Goal: Task Accomplishment & Management: Manage account settings

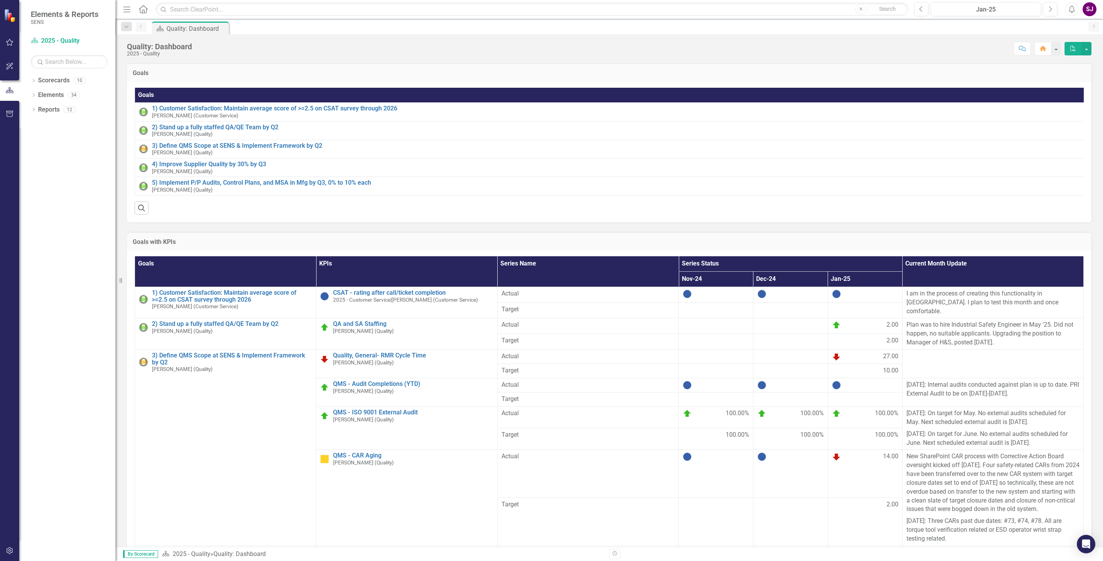
click at [123, 184] on div "Goals Goals 1) Customer Satisfaction: Maintain average score of >=2.5 on CSAT s…" at bounding box center [609, 137] width 976 height 169
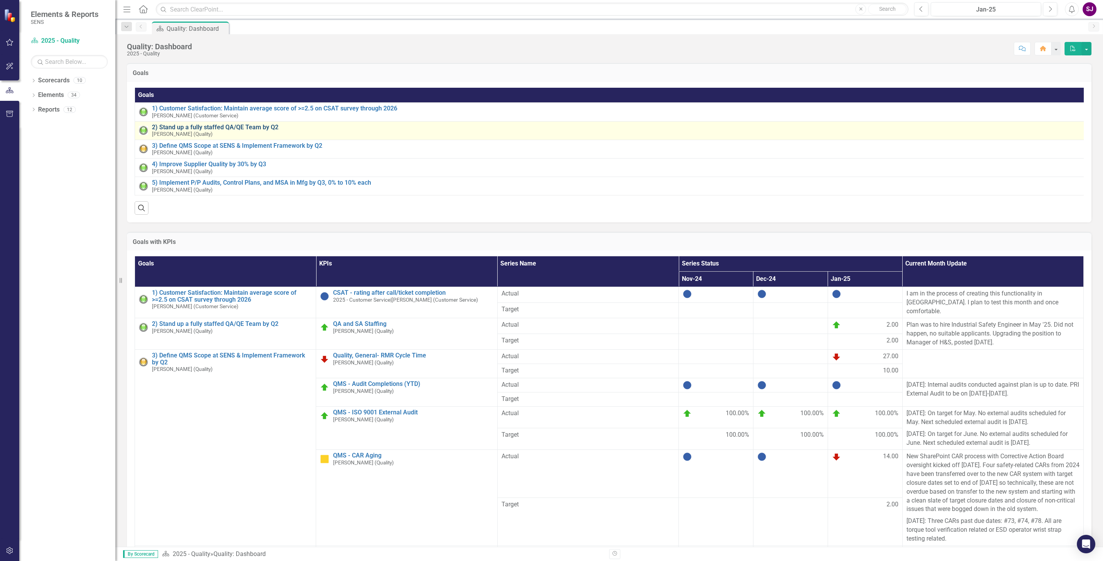
click at [172, 129] on link "2) Stand up a fully staffed QA/QE Team by Q2" at bounding box center [618, 127] width 932 height 7
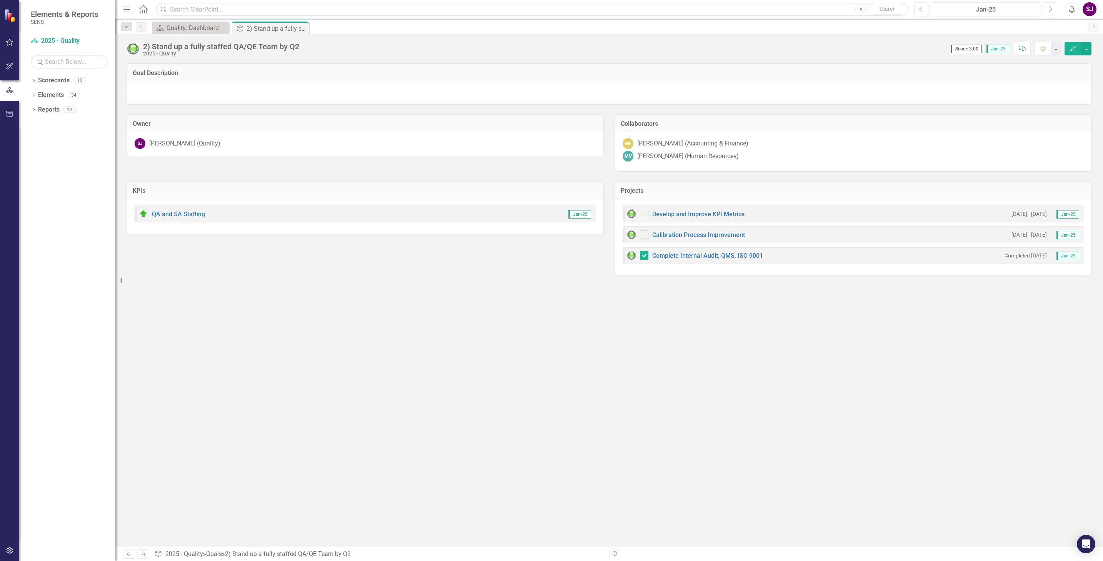
click at [1052, 8] on icon "Next" at bounding box center [1050, 9] width 4 height 7
click at [1009, 7] on div "Feb-25" at bounding box center [986, 9] width 105 height 9
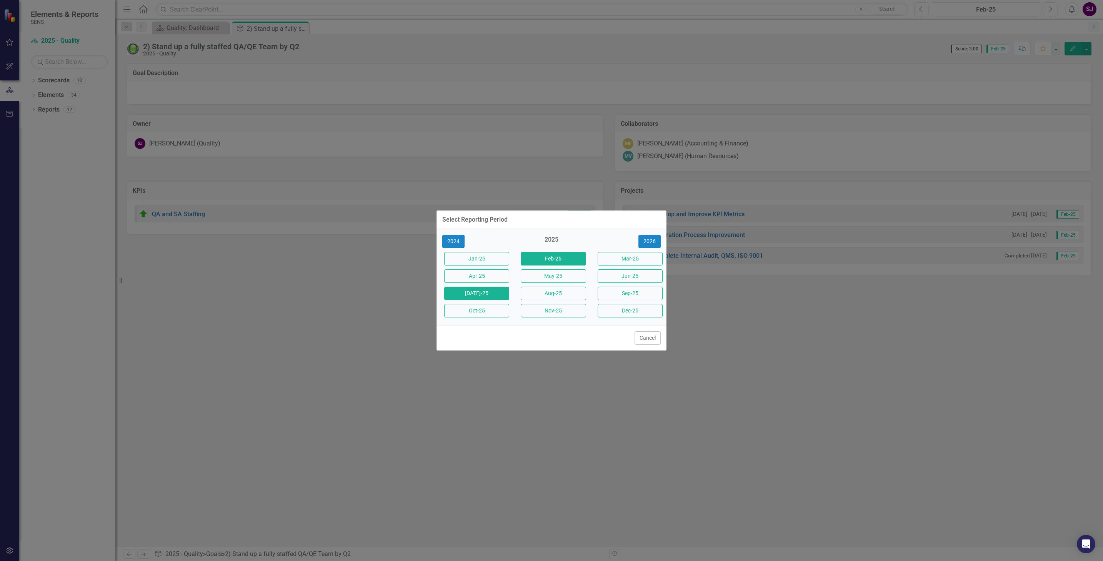
click at [481, 291] on button "[DATE]-25" at bounding box center [476, 293] width 65 height 13
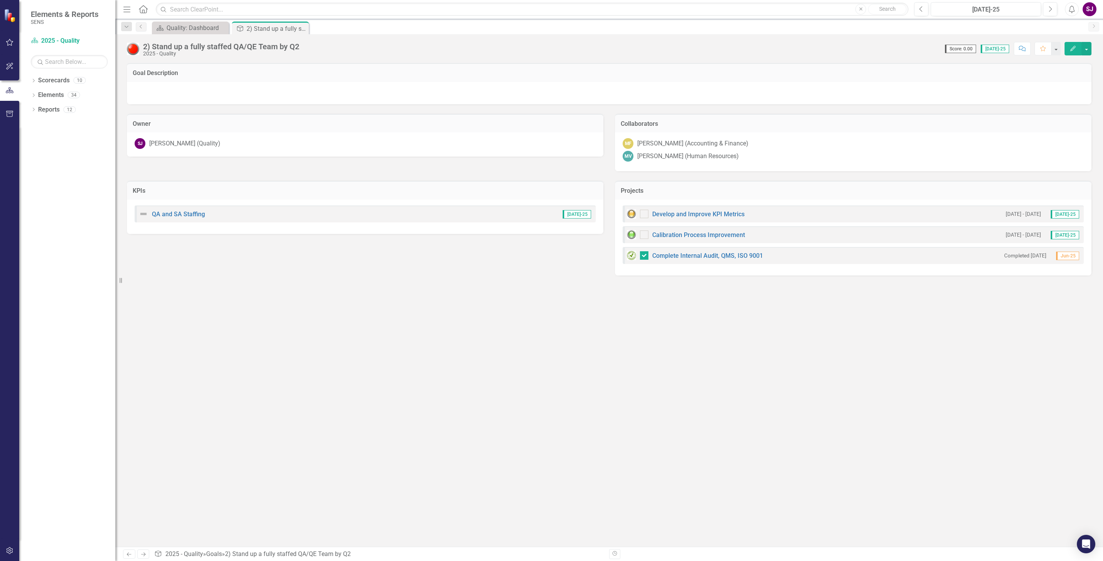
click at [210, 90] on div at bounding box center [609, 93] width 965 height 22
click at [1070, 47] on icon "Edit" at bounding box center [1073, 48] width 7 height 5
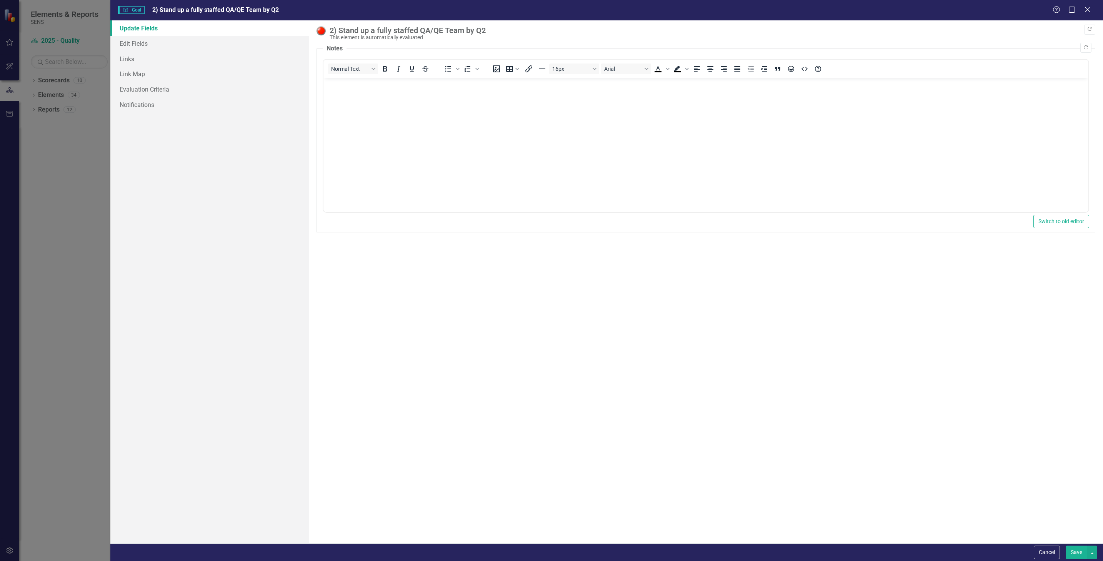
click at [395, 84] on p "Rich Text Area. Press ALT-0 for help." at bounding box center [705, 84] width 761 height 9
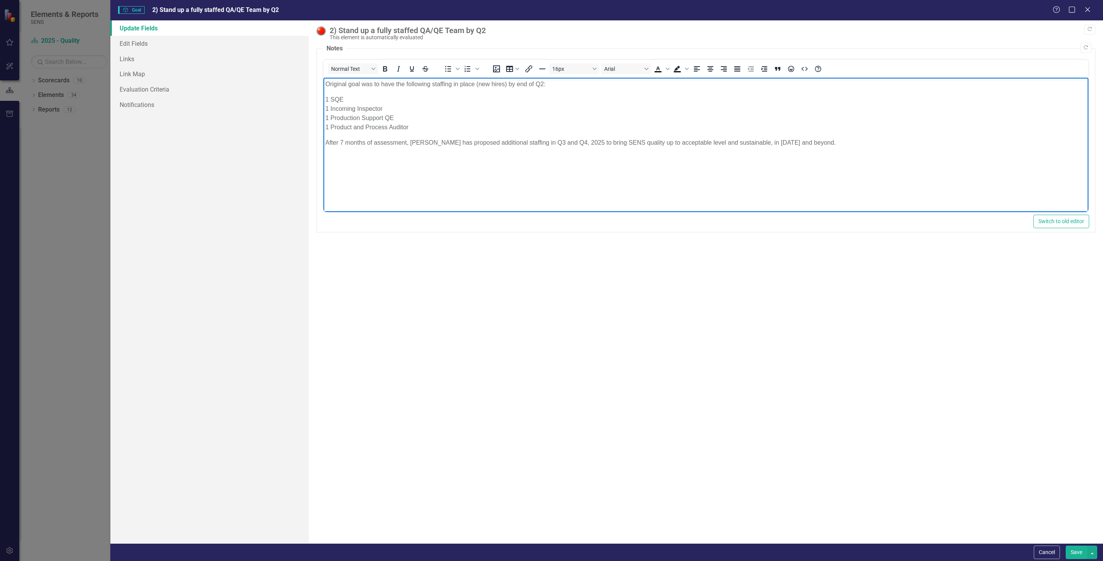
click at [1077, 548] on button "Save" at bounding box center [1077, 552] width 22 height 13
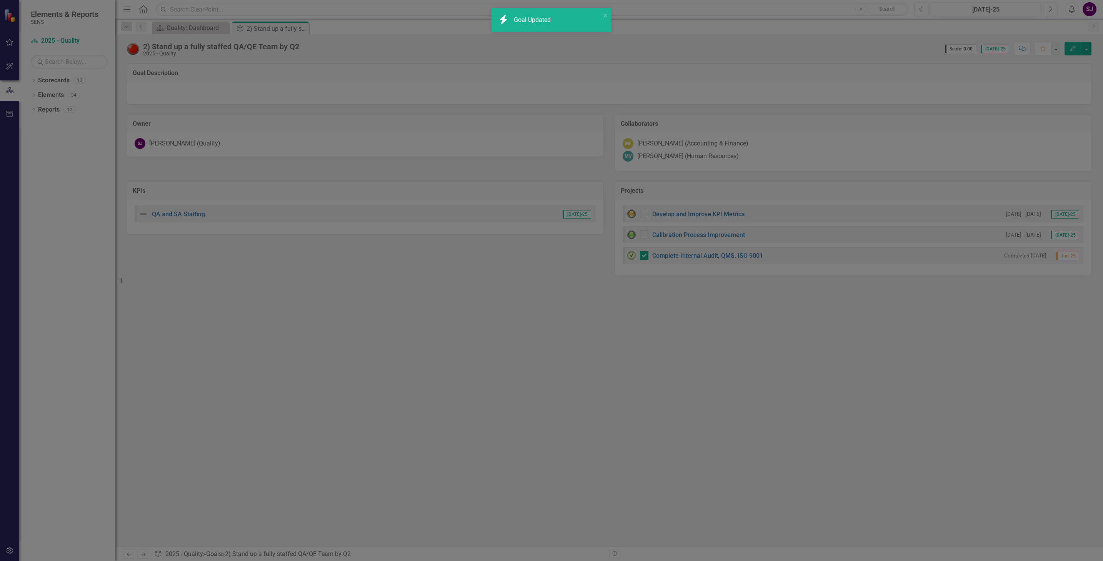
checkbox input "true"
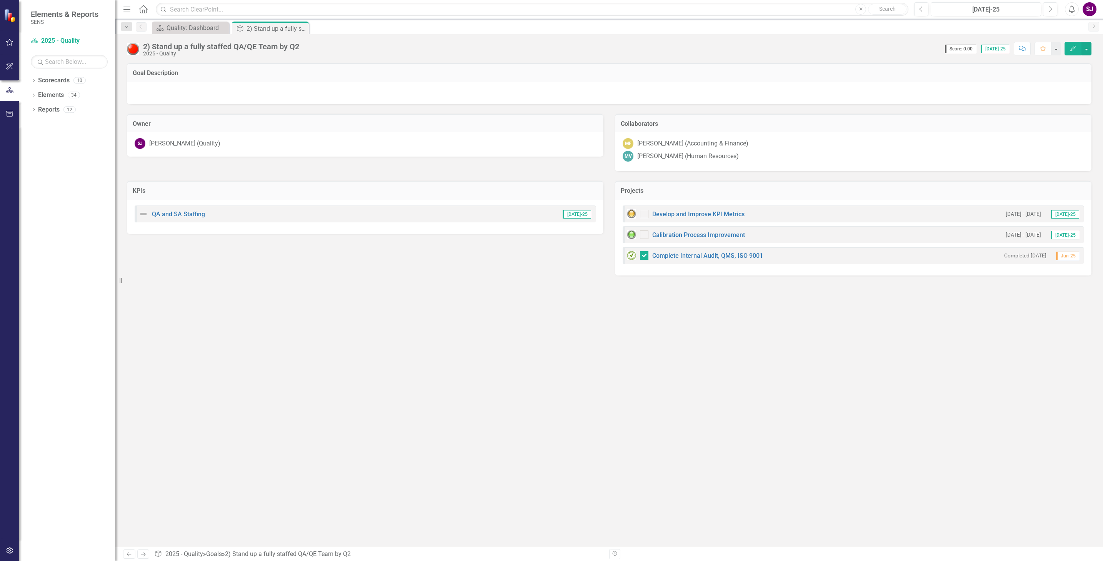
click at [320, 93] on div at bounding box center [609, 93] width 965 height 22
click at [173, 211] on link "QA and SA Staffing" at bounding box center [178, 213] width 53 height 7
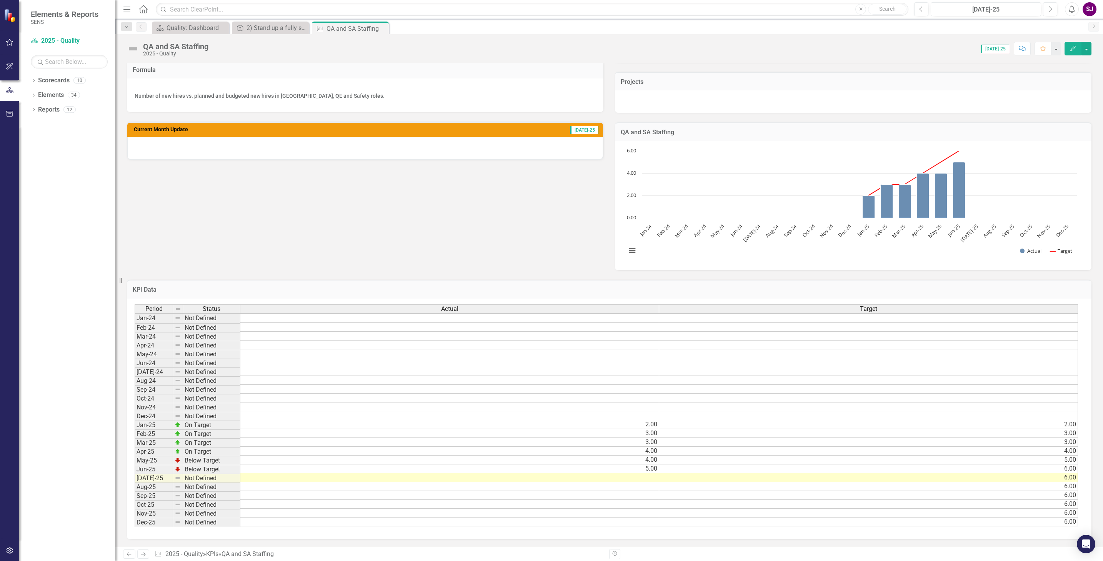
scroll to position [164, 0]
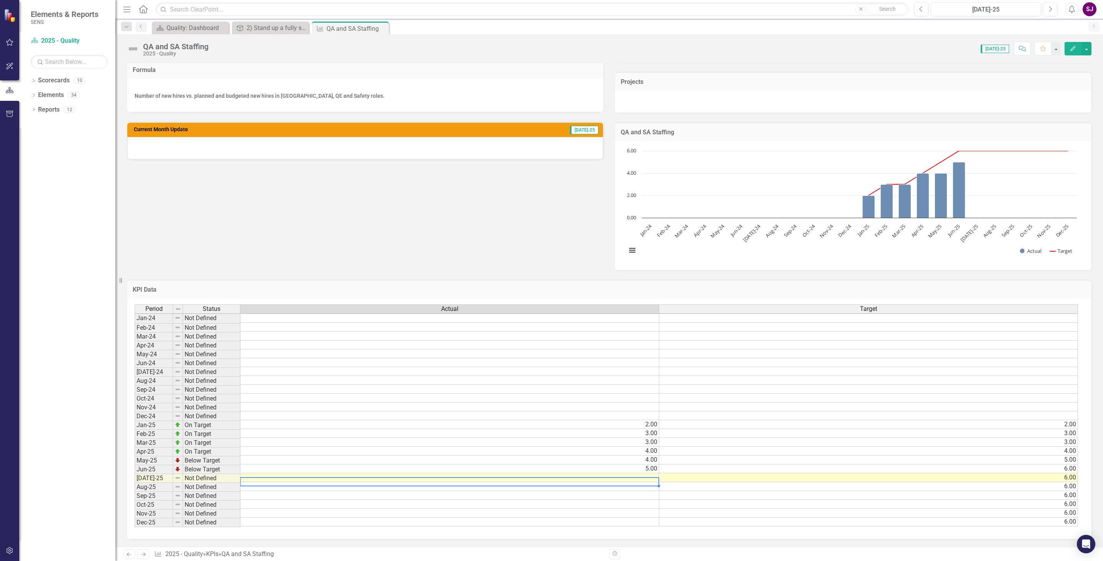
click at [648, 473] on td at bounding box center [449, 477] width 419 height 9
type textarea "5"
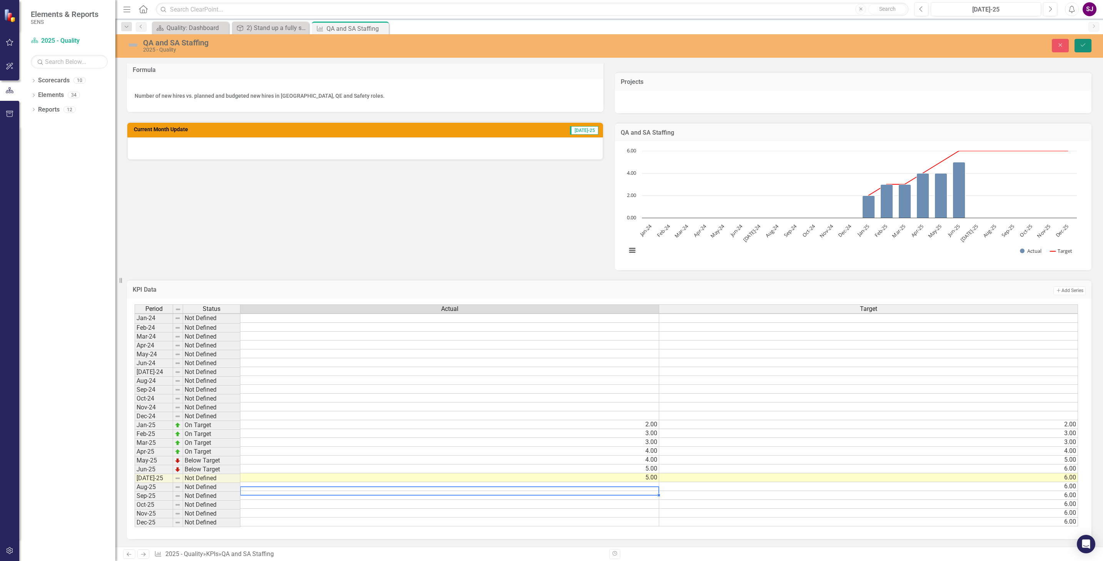
drag, startPoint x: 1081, startPoint y: 43, endPoint x: 788, endPoint y: 256, distance: 361.8
click at [1081, 43] on icon "Save" at bounding box center [1083, 44] width 7 height 5
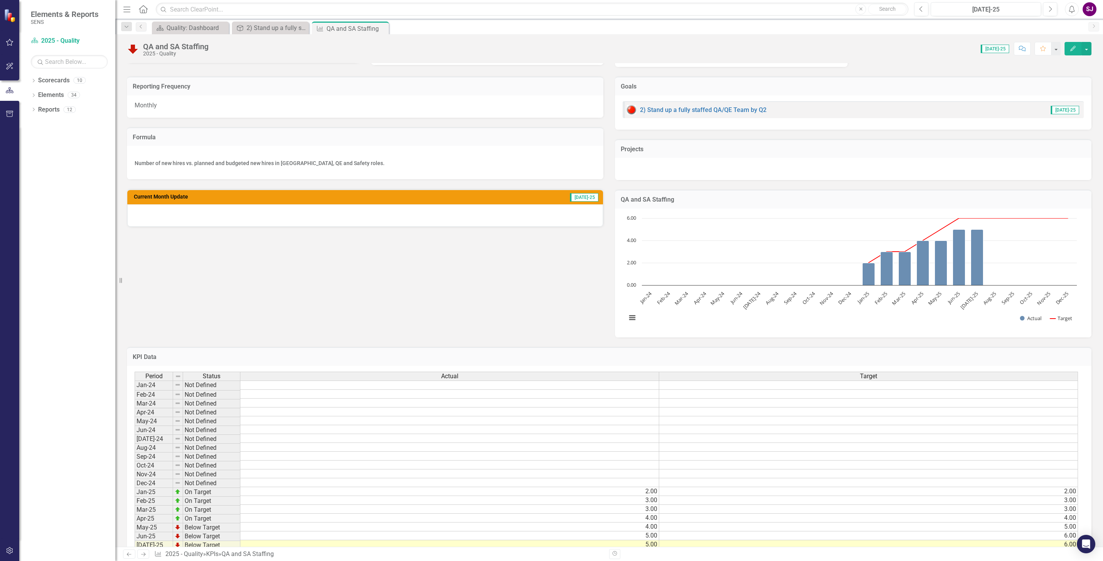
scroll to position [0, 0]
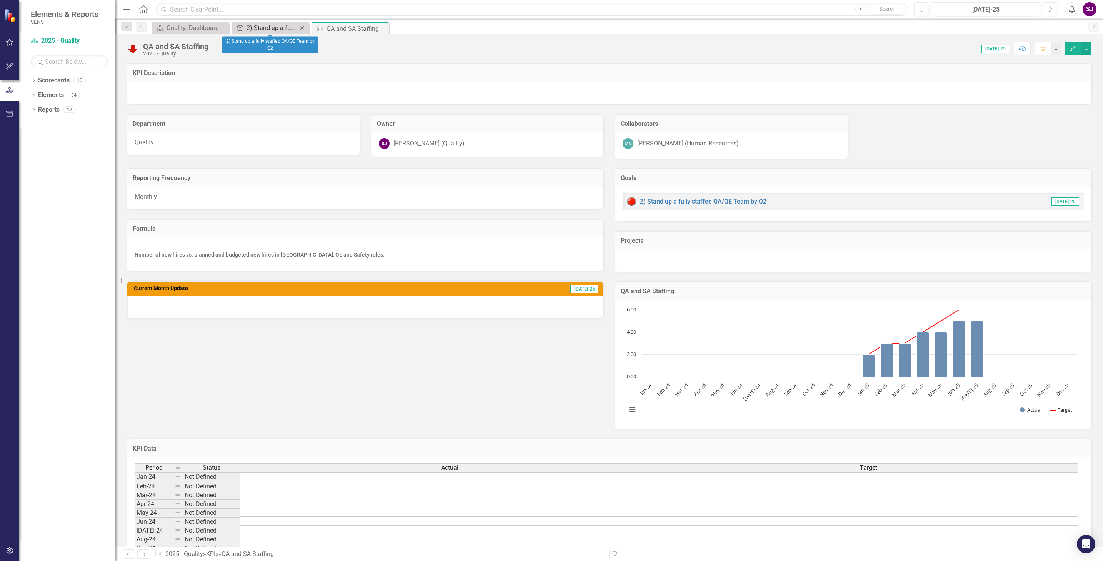
click at [275, 29] on div "2) Stand up a fully staffed QA/QE Team by Q2" at bounding box center [272, 28] width 51 height 10
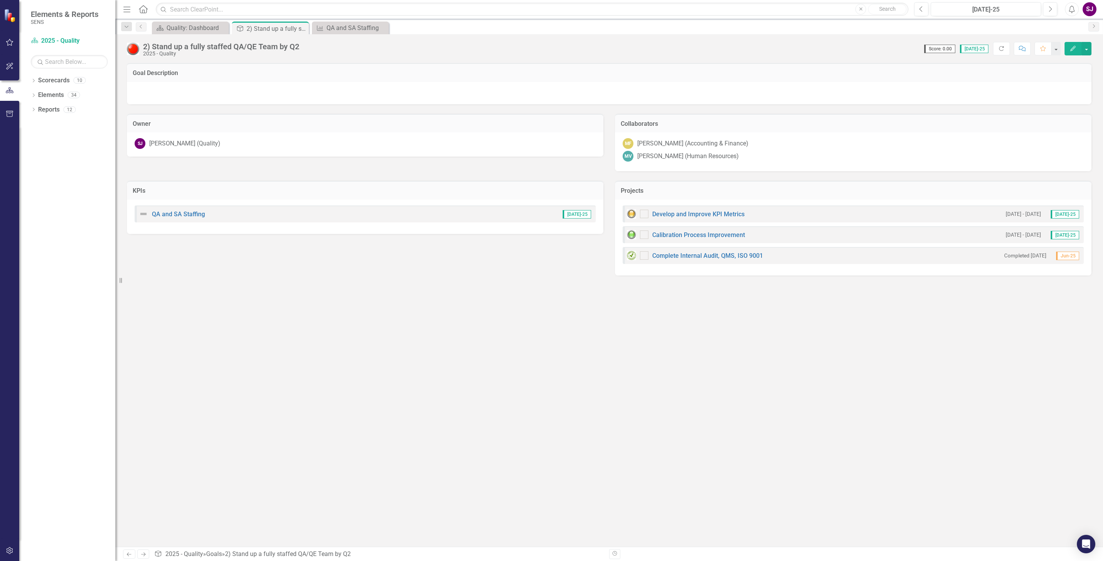
checkbox input "true"
click at [193, 28] on div "Quality: Dashboard" at bounding box center [192, 28] width 51 height 10
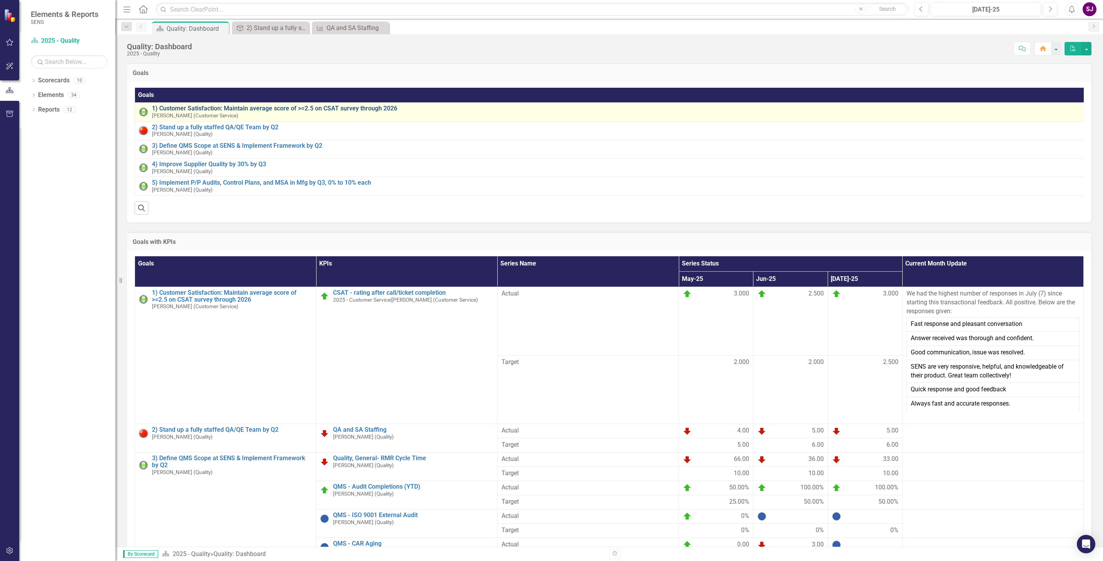
click at [174, 105] on link "1) Customer Satisfaction: Maintain average score of >=2.5 on CSAT survey throug…" at bounding box center [621, 108] width 938 height 7
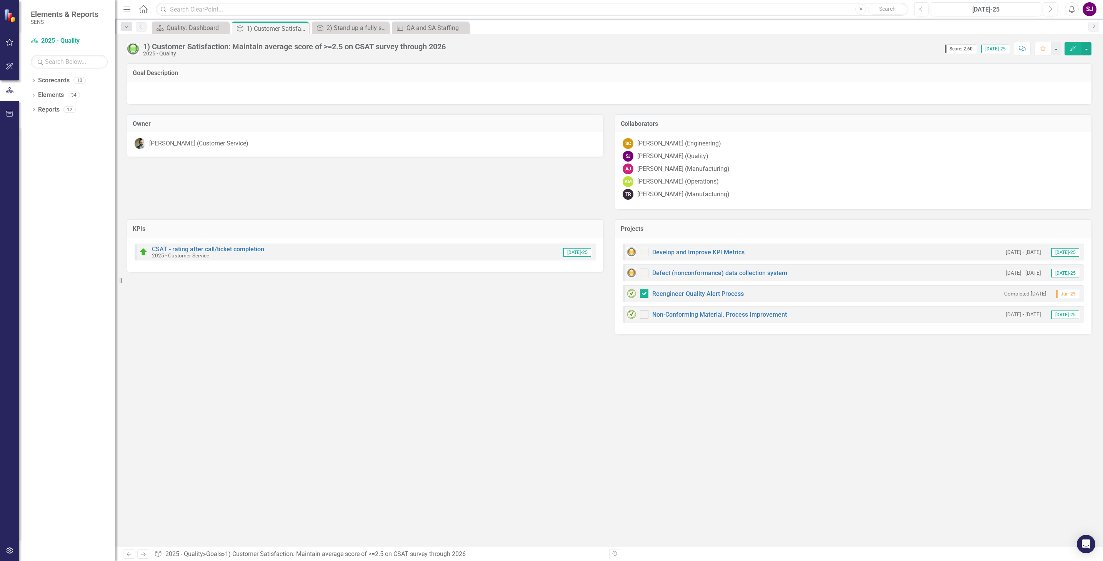
click at [187, 252] on small "2025 - Customer Service" at bounding box center [180, 255] width 57 height 6
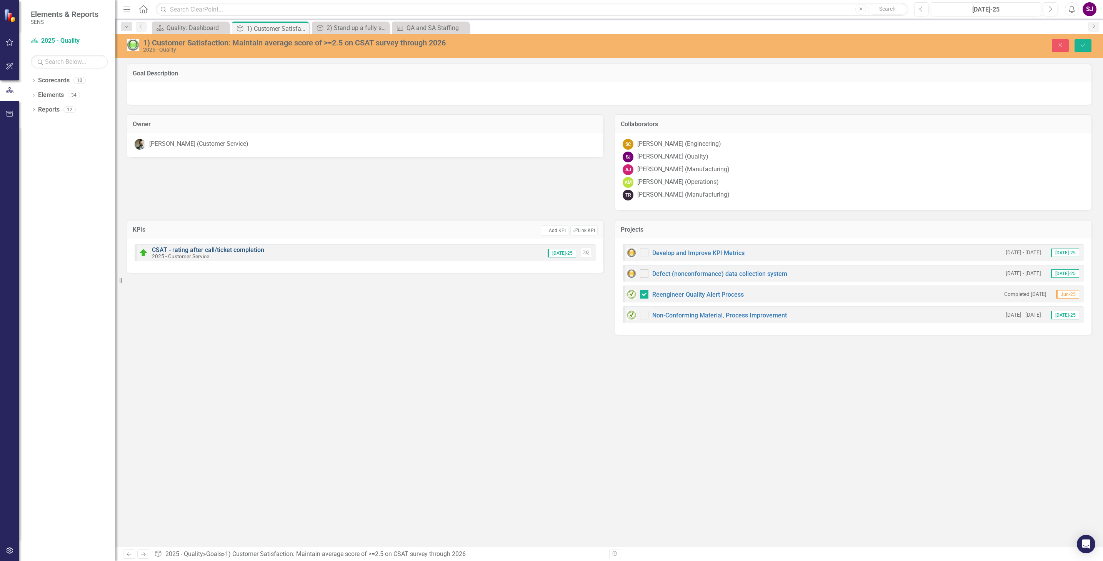
click at [188, 248] on link "CSAT - rating after call/ticket completion" at bounding box center [208, 249] width 112 height 7
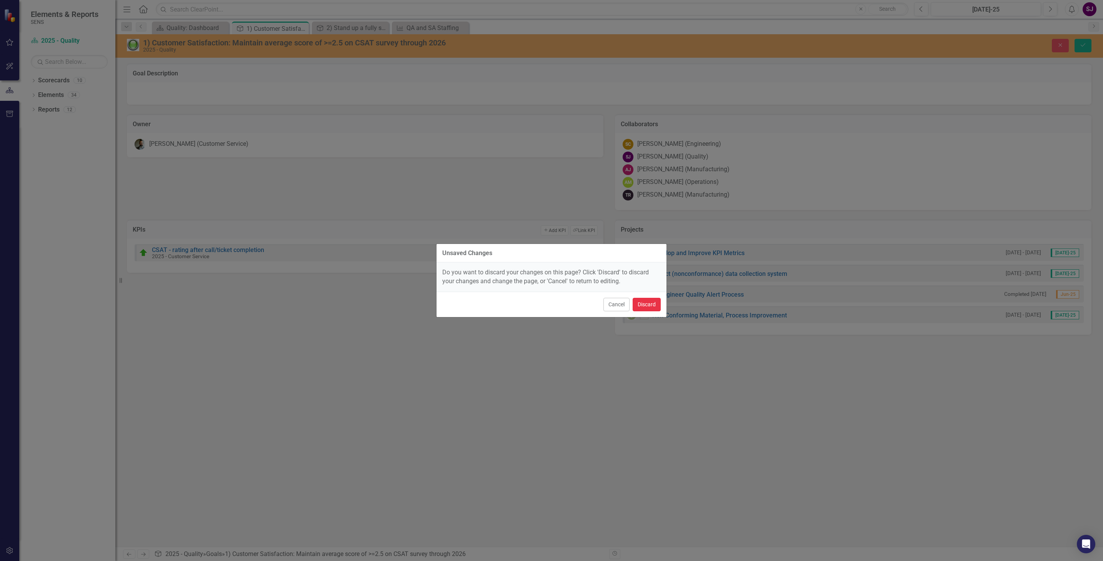
click at [643, 302] on button "Discard" at bounding box center [647, 304] width 28 height 13
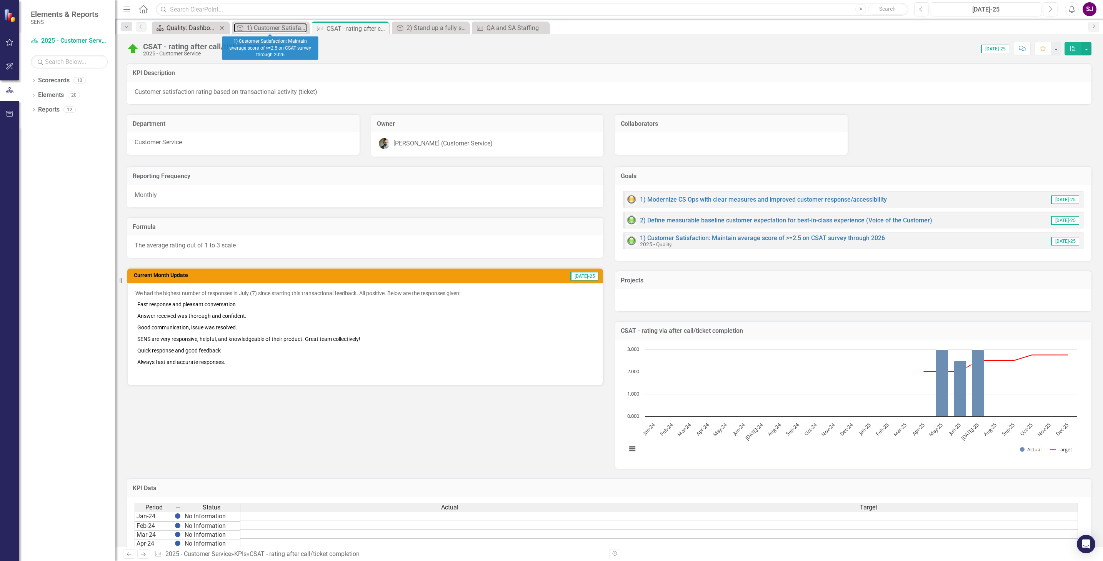
drag, startPoint x: 270, startPoint y: 24, endPoint x: 199, endPoint y: 25, distance: 71.6
click at [270, 24] on div "1) Customer Satisfaction: Maintain average score of >=2.5 on CSAT survey throug…" at bounding box center [277, 28] width 60 height 10
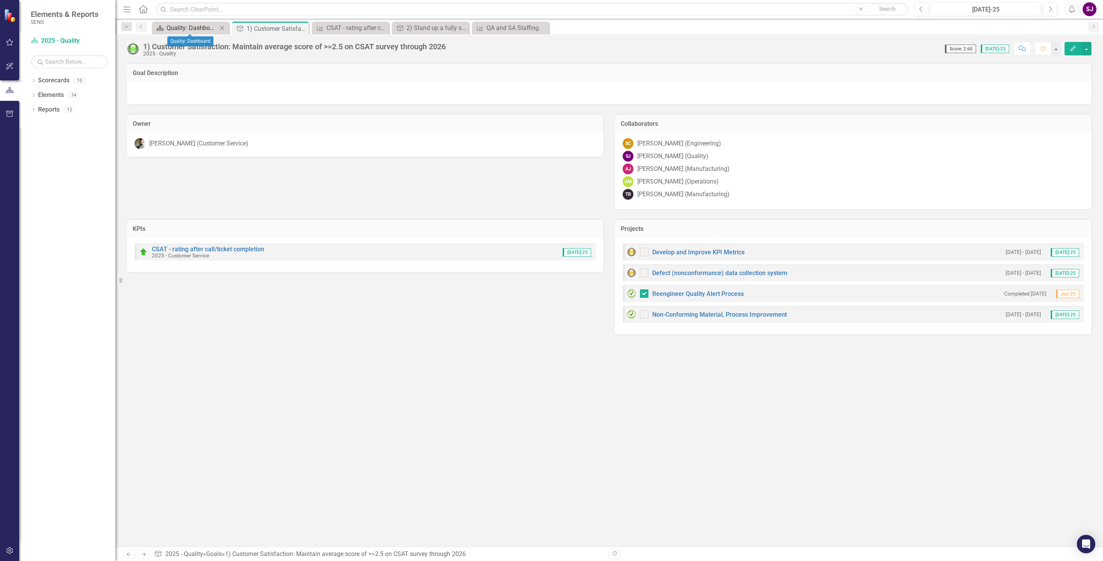
click at [184, 29] on div "Quality: Dashboard" at bounding box center [192, 28] width 51 height 10
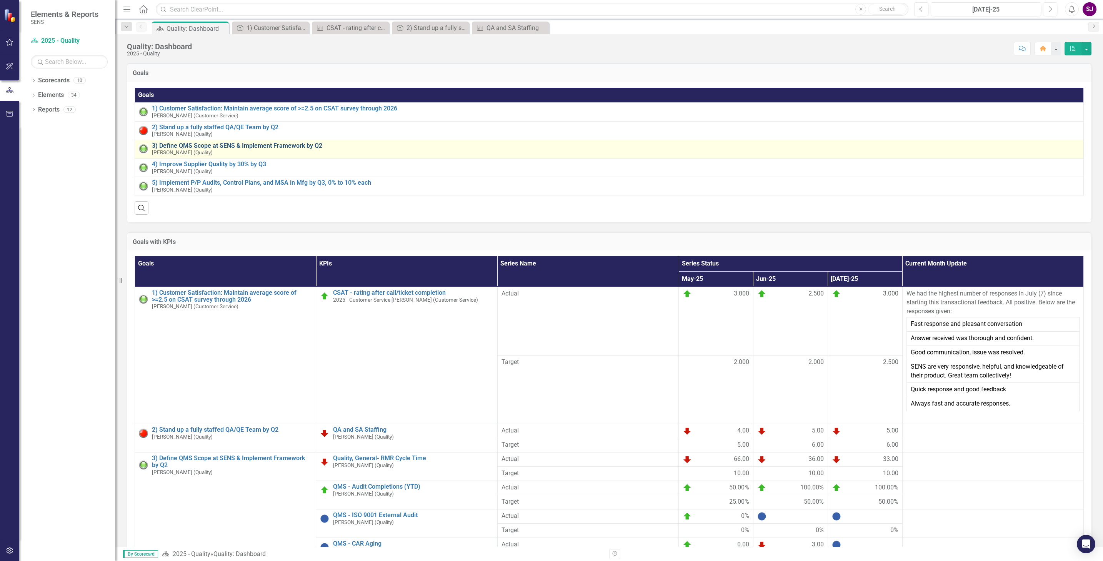
click at [187, 148] on link "3) Define QMS Scope at SENS & Implement Framework by Q2" at bounding box center [616, 145] width 928 height 7
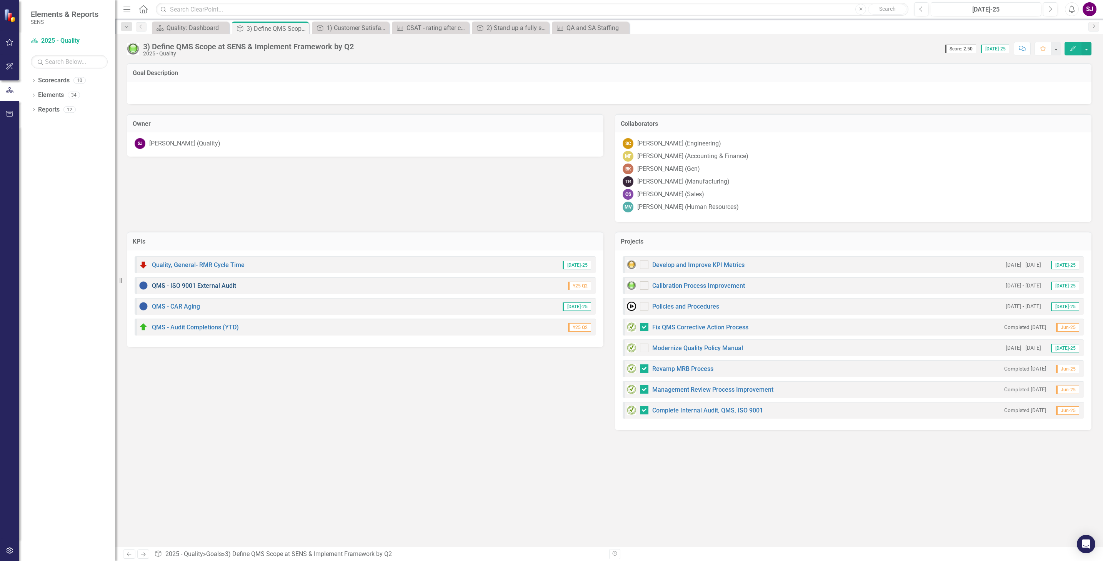
click at [182, 284] on link "QMS - ISO 9001 External Audit" at bounding box center [194, 285] width 84 height 7
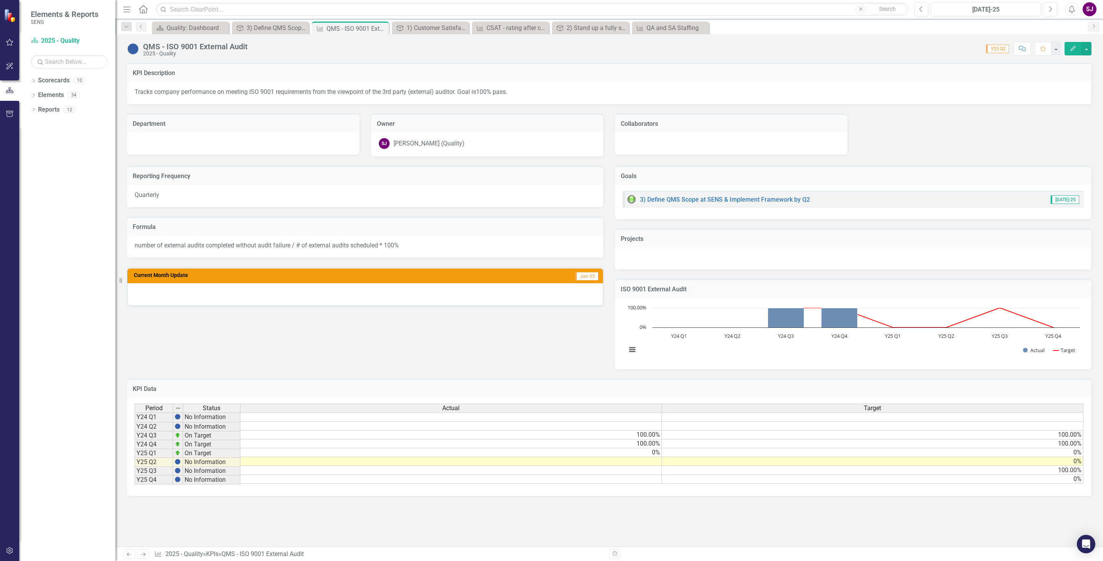
click at [134, 52] on img at bounding box center [133, 49] width 12 height 12
click at [133, 50] on img at bounding box center [133, 49] width 12 height 12
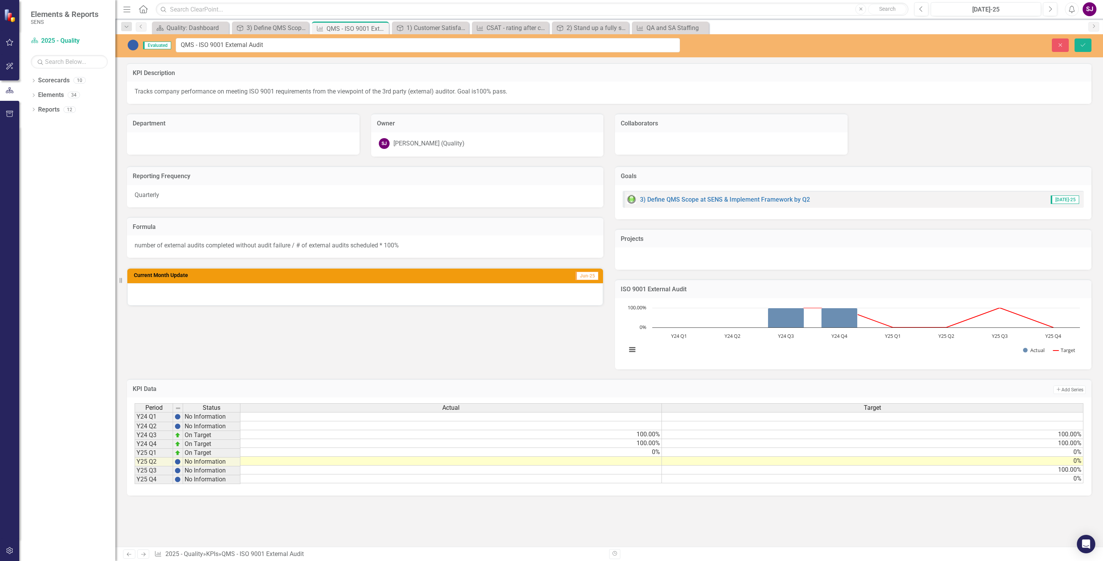
click at [135, 44] on img at bounding box center [133, 45] width 12 height 12
click at [646, 461] on td at bounding box center [451, 461] width 422 height 9
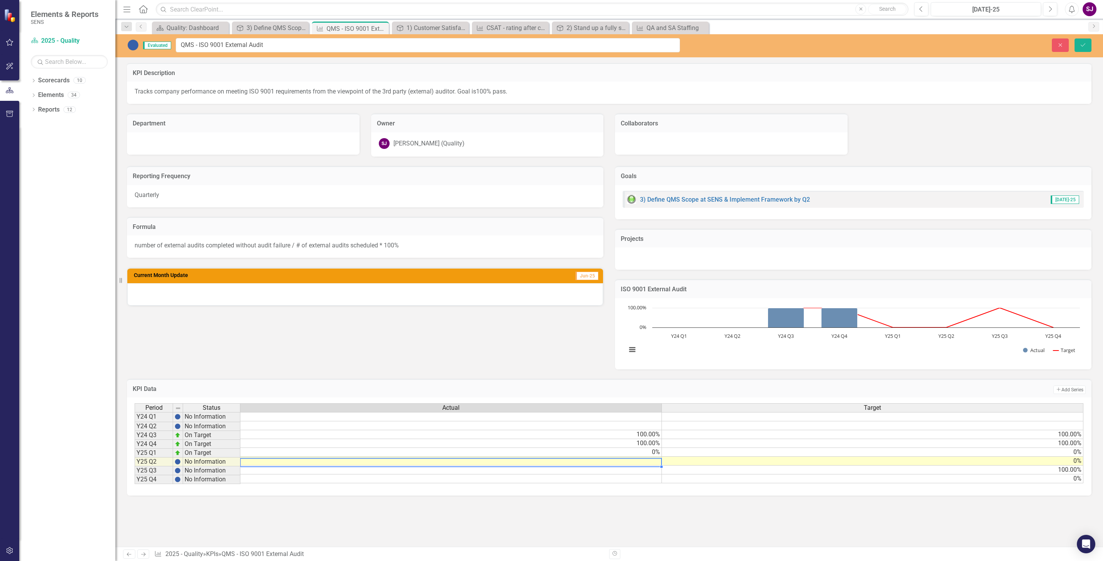
click at [646, 461] on td at bounding box center [451, 461] width 422 height 9
click at [646, 461] on textarea at bounding box center [451, 462] width 422 height 9
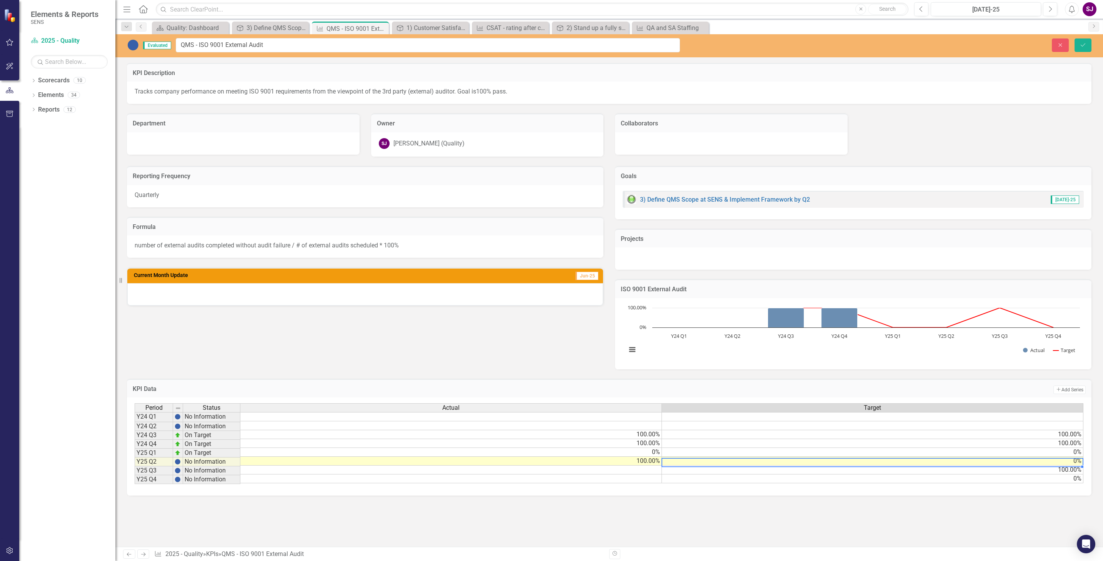
scroll to position [0, 5]
type textarea "0"
drag, startPoint x: 1084, startPoint y: 41, endPoint x: 827, endPoint y: 322, distance: 381.3
click at [1084, 41] on button "Save" at bounding box center [1083, 44] width 17 height 13
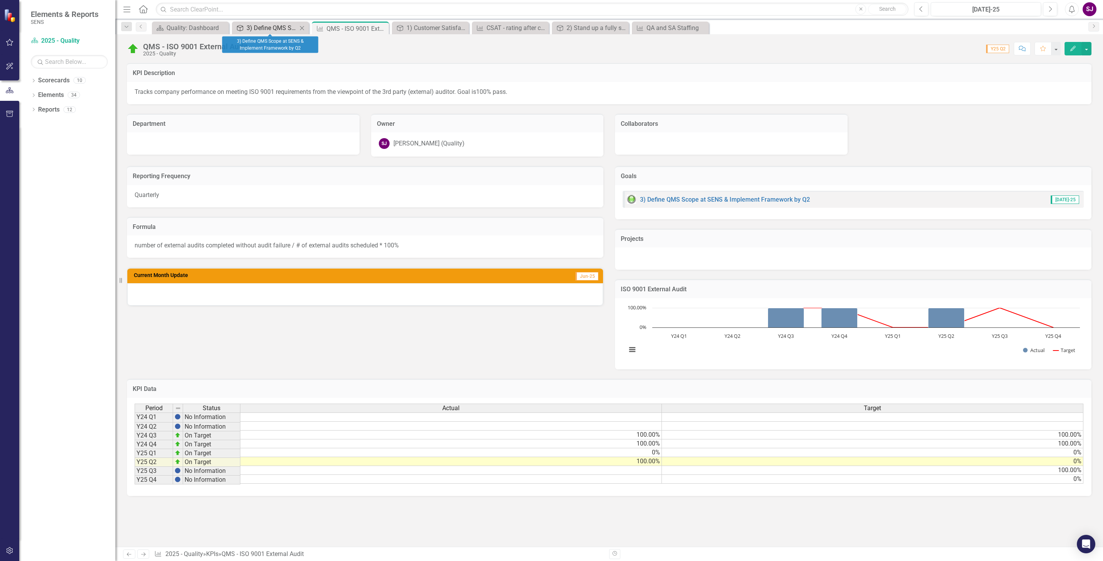
click at [272, 28] on div "3) Define QMS Scope at SENS & Implement Framework by Q2" at bounding box center [272, 28] width 51 height 10
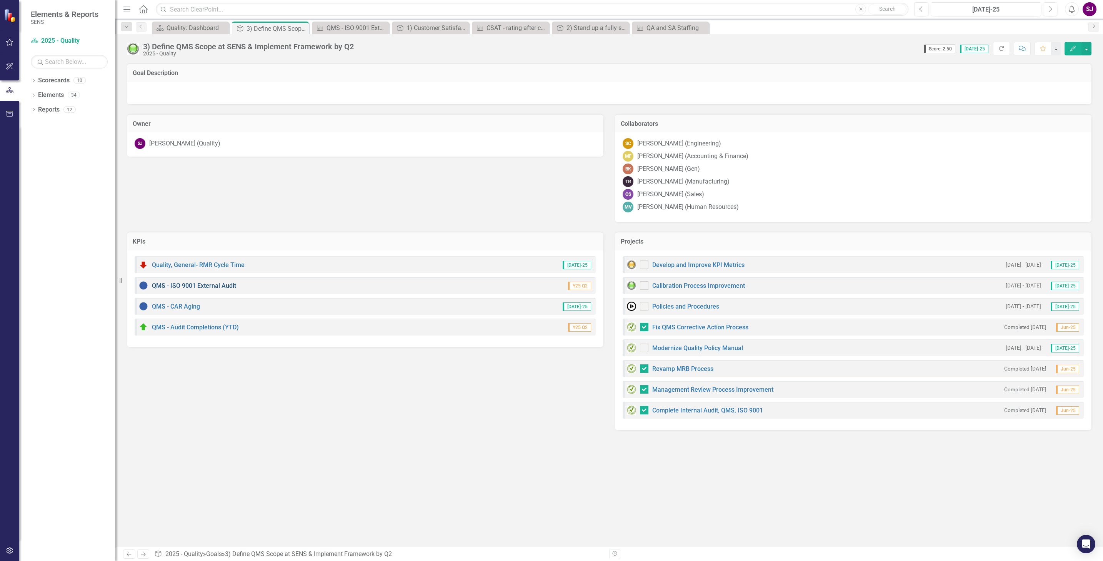
click at [163, 284] on link "QMS - ISO 9001 External Audit" at bounding box center [194, 285] width 84 height 7
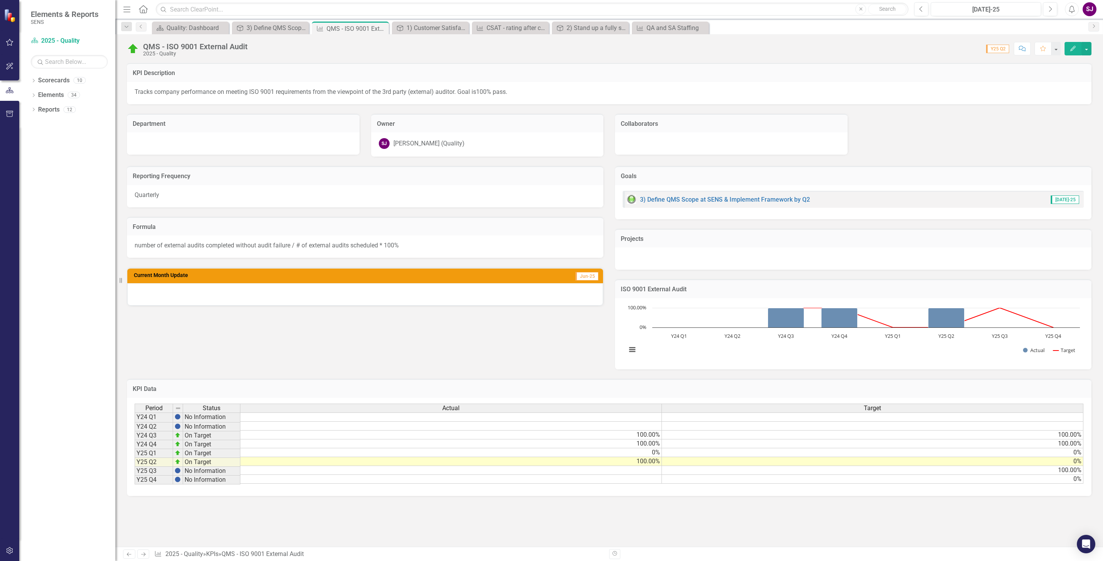
click at [132, 50] on img at bounding box center [133, 49] width 12 height 12
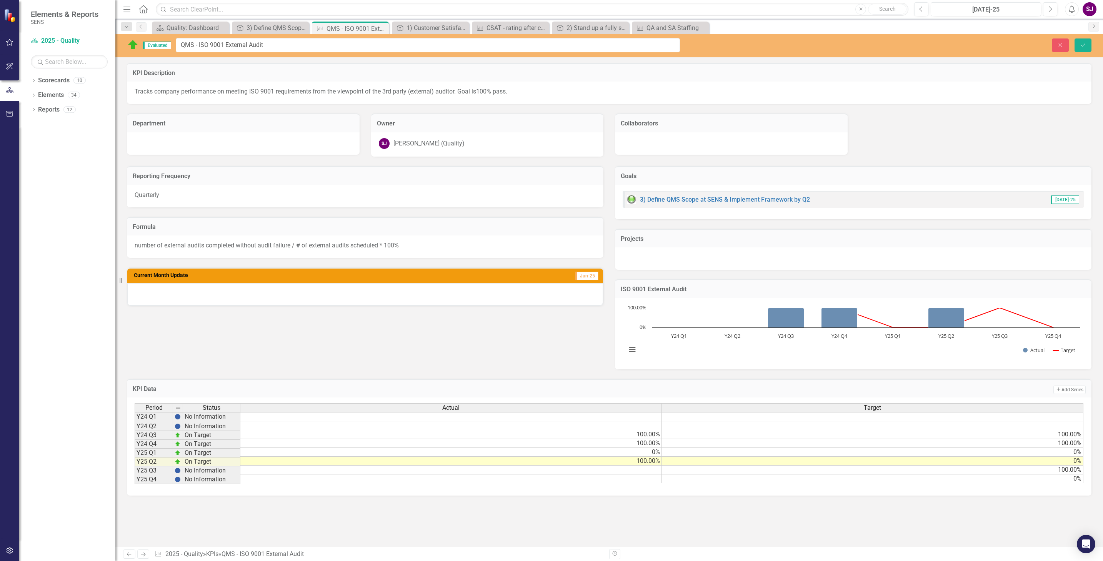
click at [132, 50] on img at bounding box center [133, 45] width 12 height 12
click at [132, 46] on img at bounding box center [133, 45] width 12 height 12
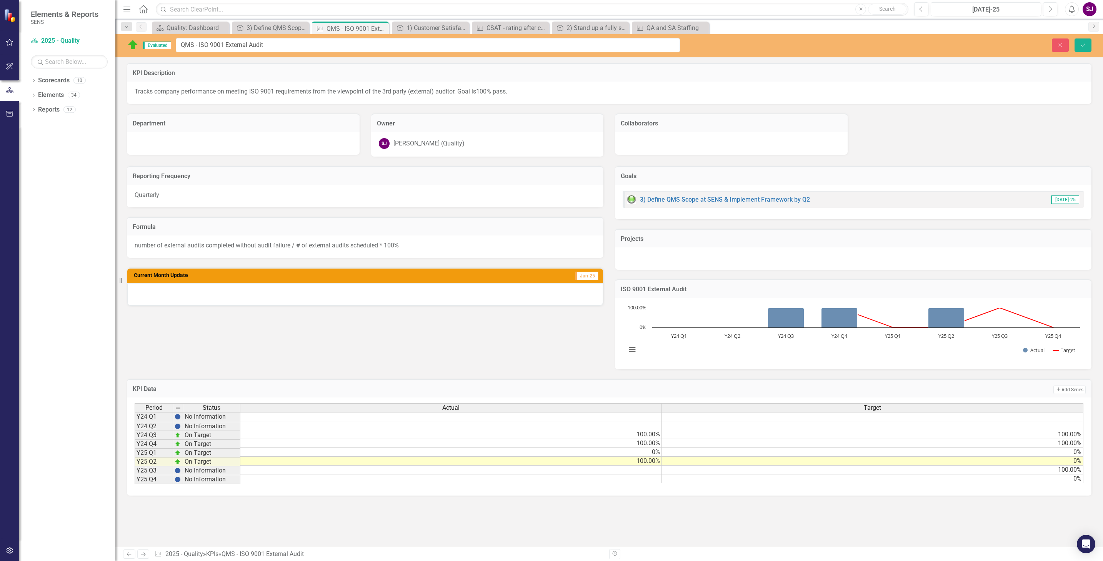
click at [132, 46] on img at bounding box center [133, 45] width 12 height 12
click at [1085, 43] on icon "Save" at bounding box center [1083, 44] width 7 height 5
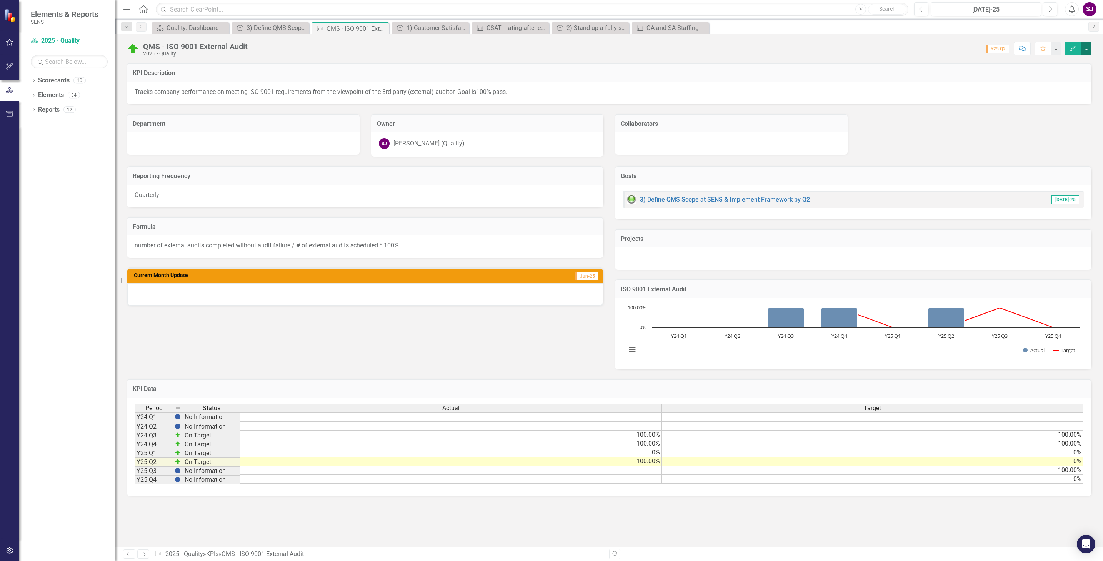
click at [1088, 48] on button "button" at bounding box center [1087, 48] width 10 height 13
click at [1070, 94] on link "Recalculate KPI Recalculate KPI" at bounding box center [1060, 92] width 62 height 14
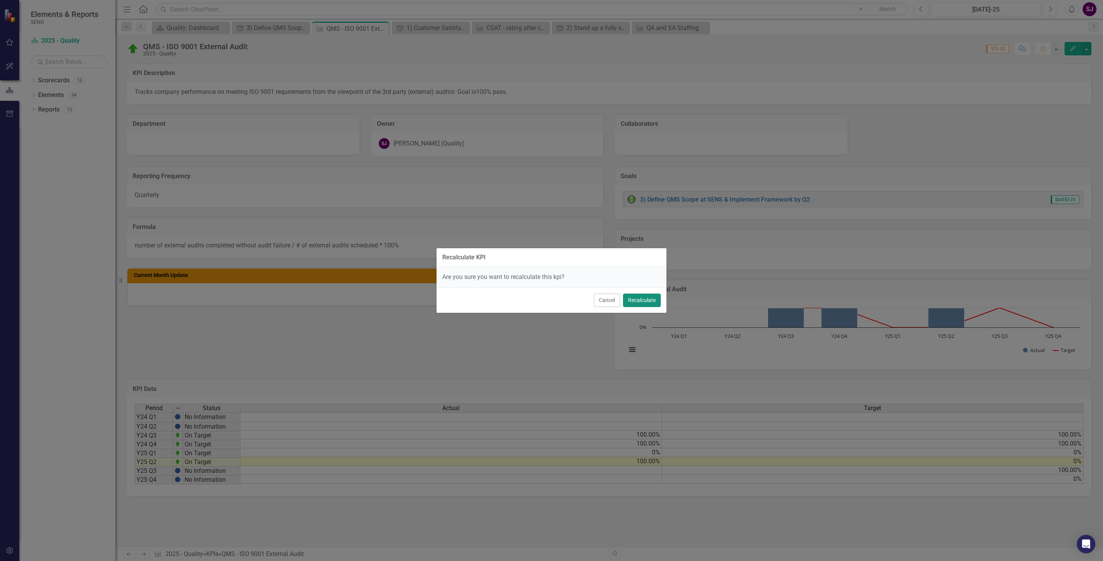
click at [643, 300] on button "Recalculate" at bounding box center [642, 300] width 38 height 13
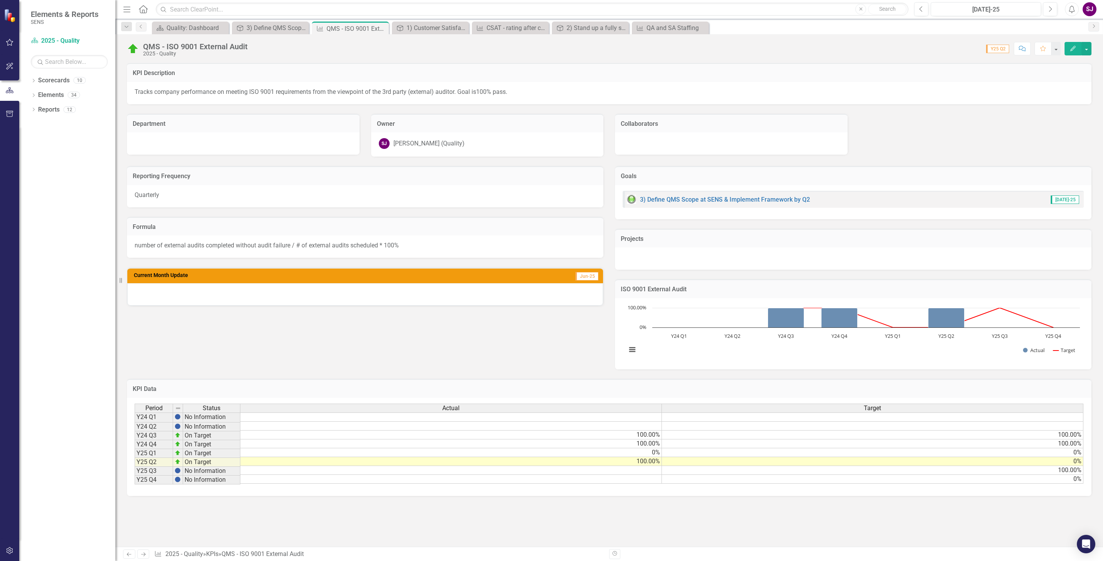
click at [1072, 48] on icon "Edit" at bounding box center [1073, 48] width 7 height 5
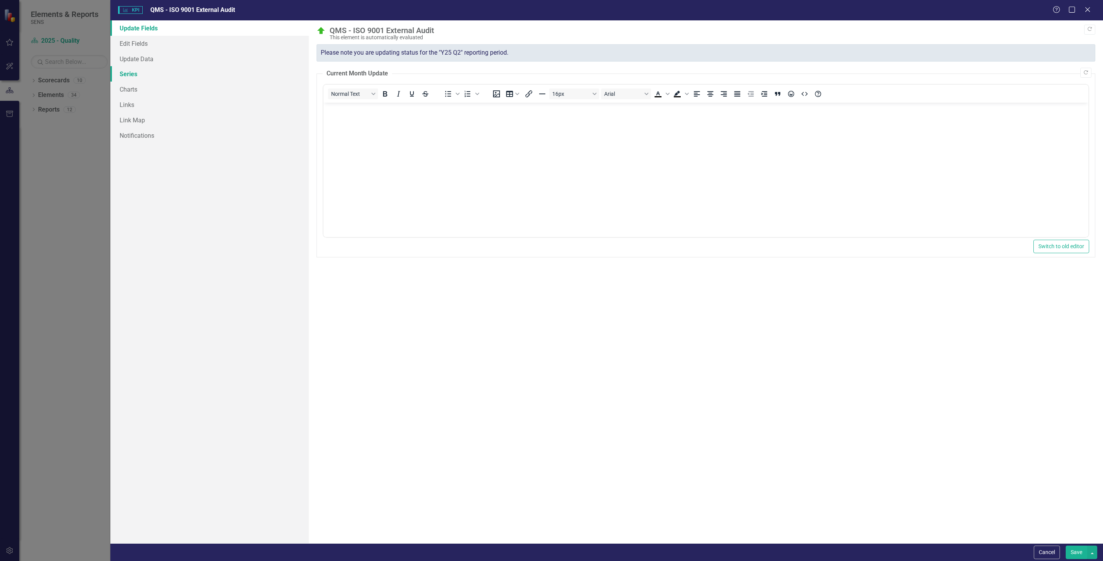
click at [130, 73] on link "Series" at bounding box center [209, 73] width 199 height 15
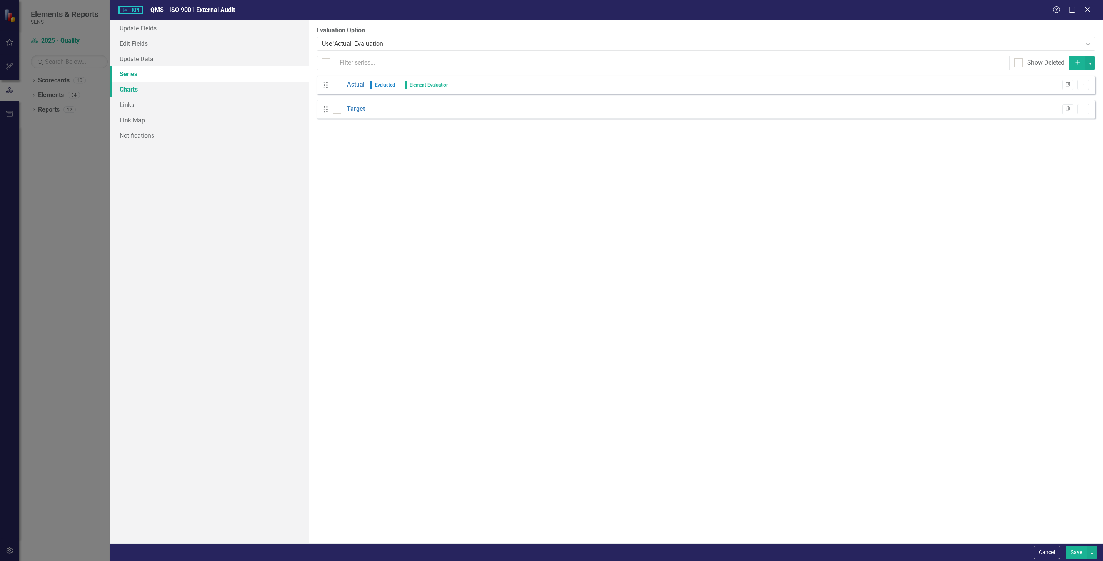
click at [129, 92] on link "Charts" at bounding box center [209, 89] width 199 height 15
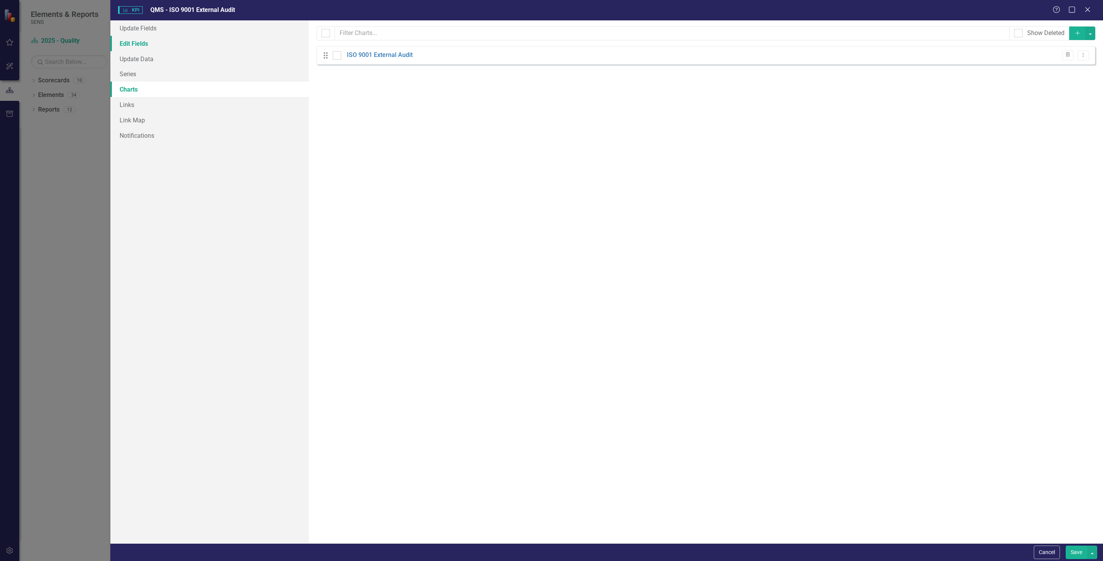
click at [142, 39] on link "Edit Fields" at bounding box center [209, 43] width 199 height 15
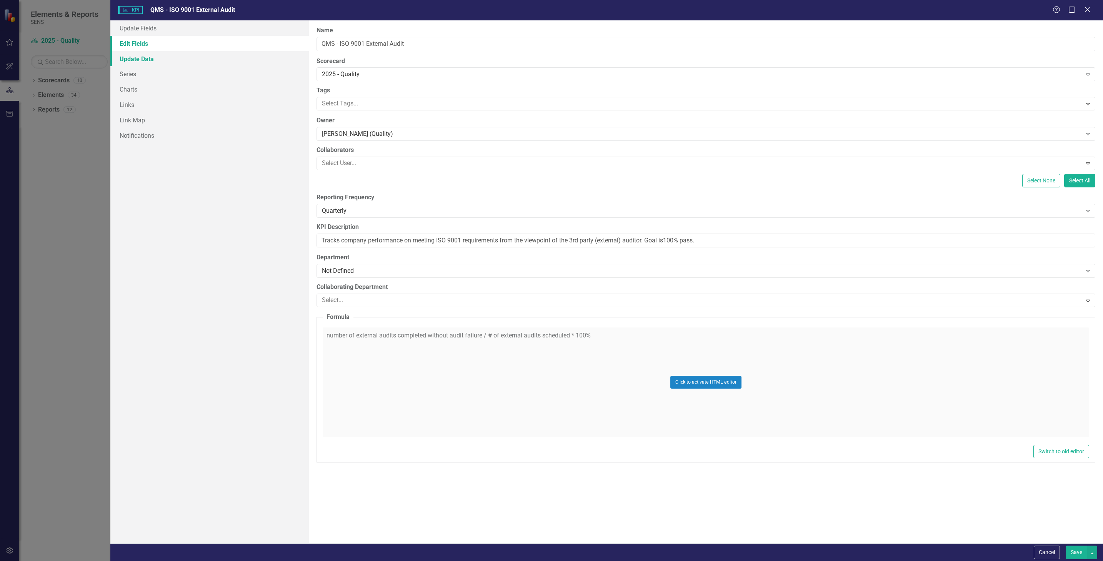
click at [143, 58] on link "Update Data" at bounding box center [209, 58] width 199 height 15
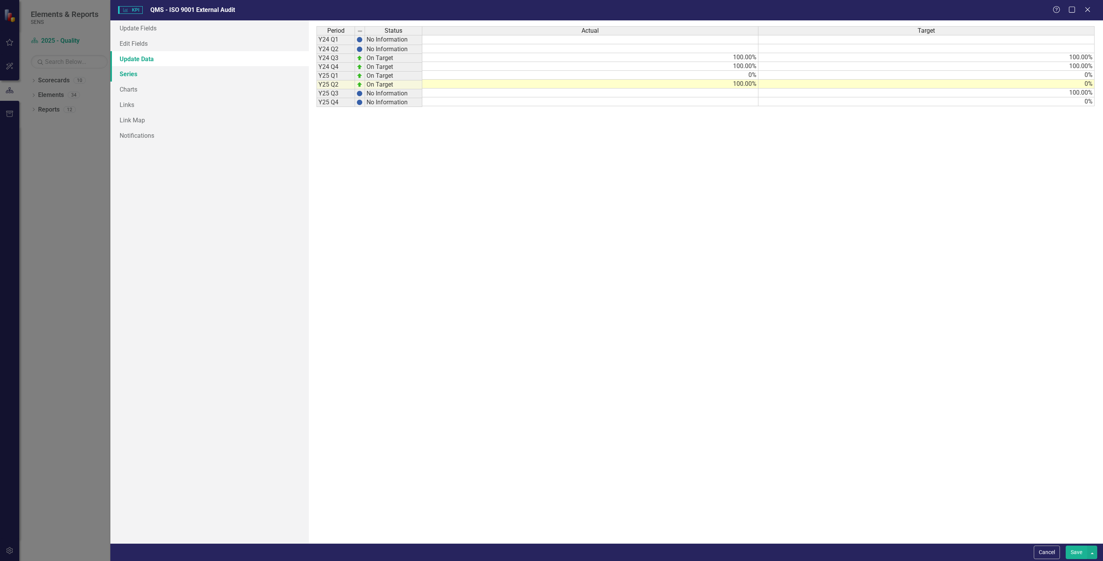
click at [127, 74] on link "Series" at bounding box center [209, 73] width 199 height 15
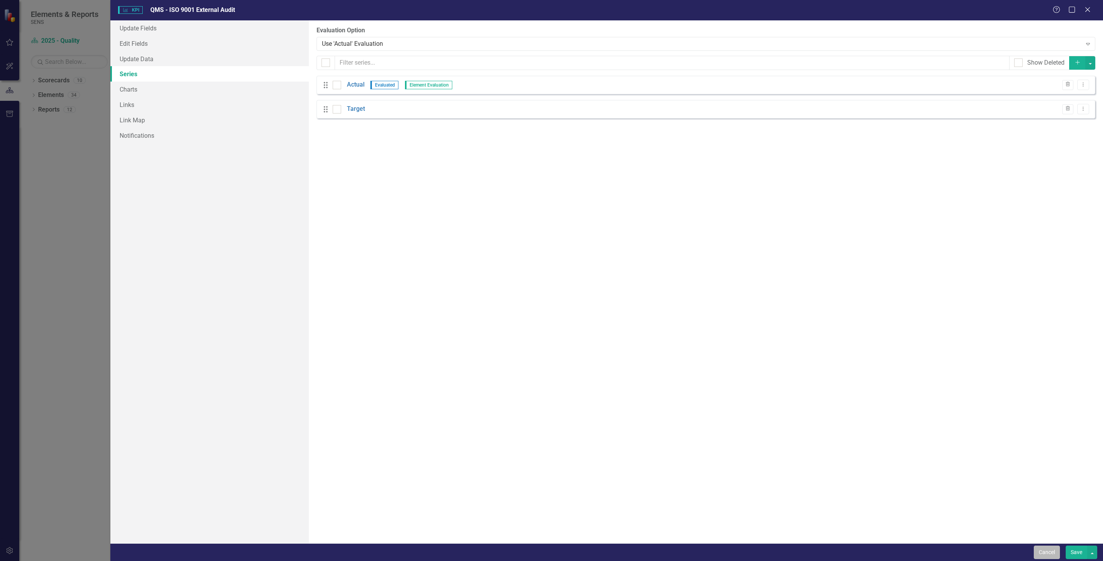
click at [1042, 551] on button "Cancel" at bounding box center [1047, 552] width 26 height 13
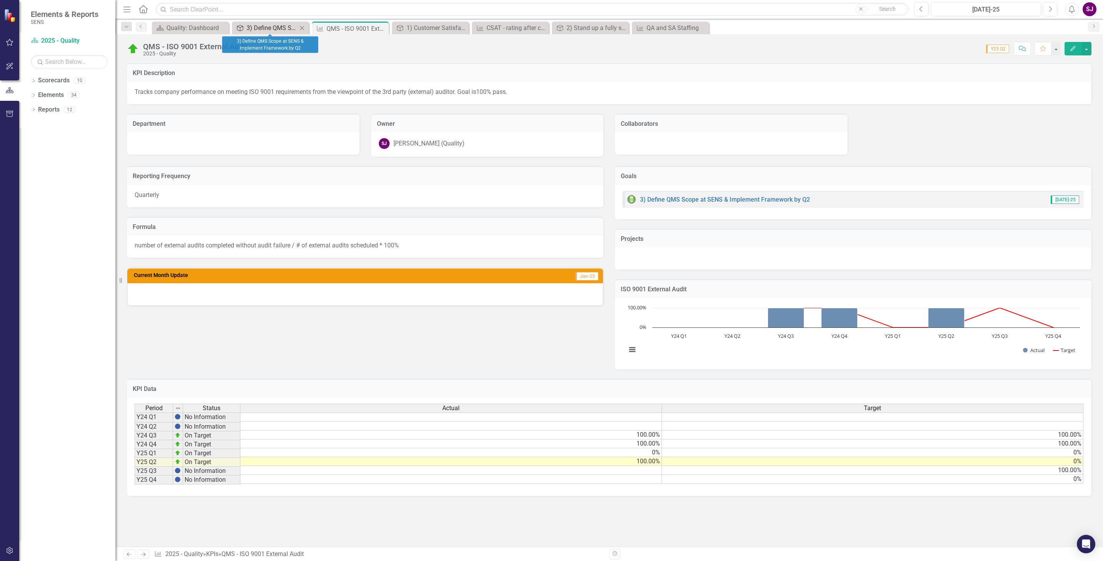
click at [268, 30] on div "3) Define QMS Scope at SENS & Implement Framework by Q2" at bounding box center [272, 28] width 51 height 10
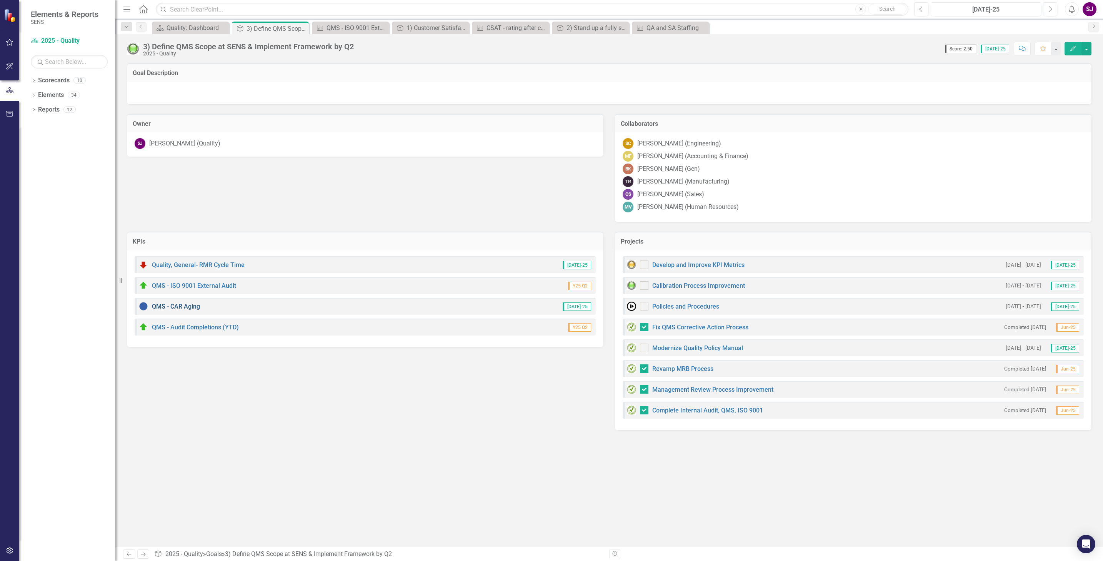
click at [172, 305] on link "QMS - CAR Aging" at bounding box center [176, 306] width 48 height 7
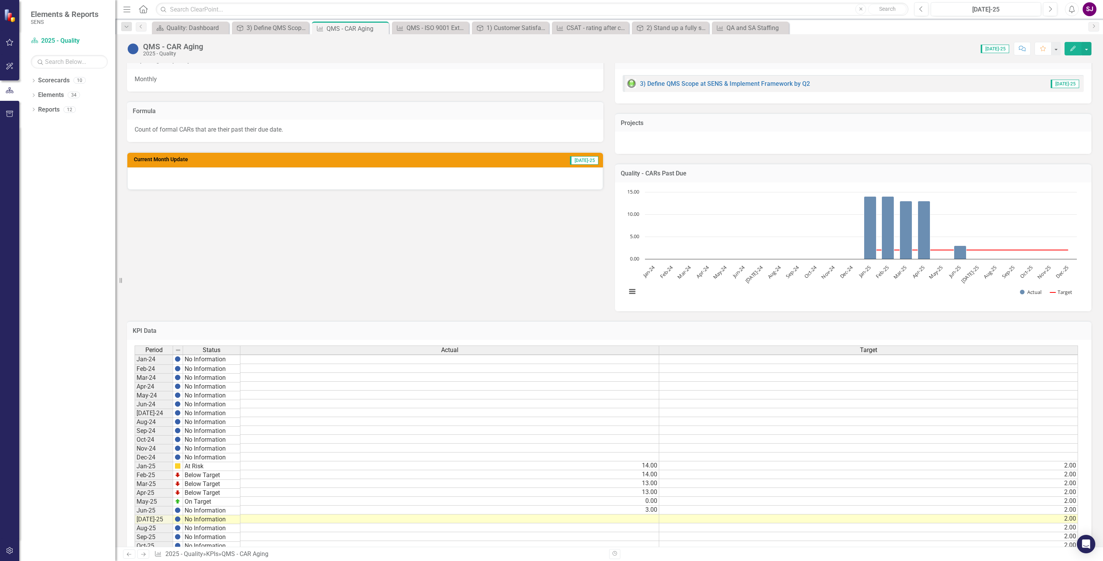
scroll to position [162, 0]
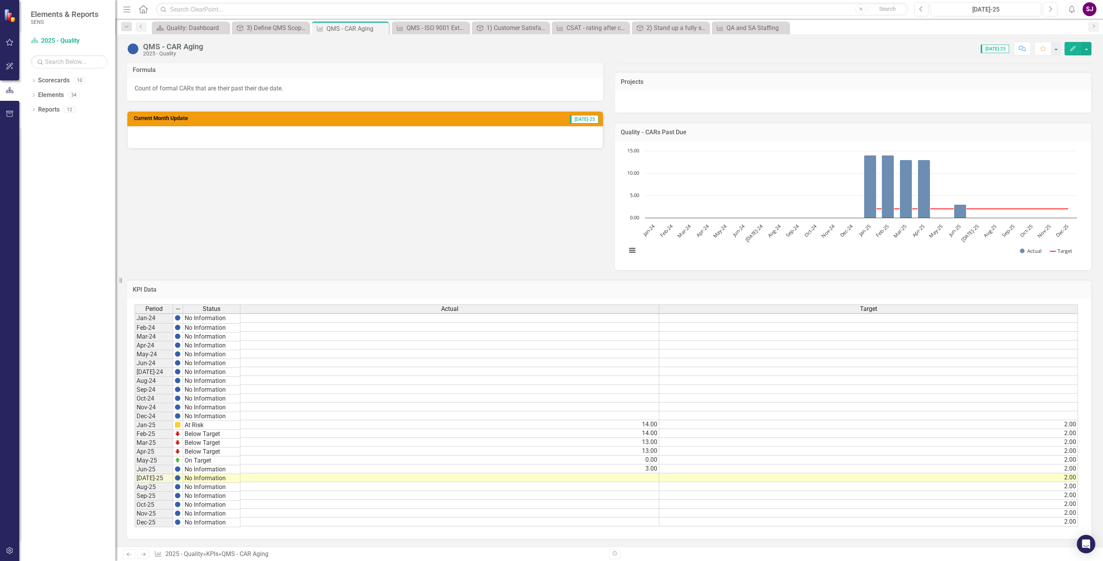
click at [646, 473] on td at bounding box center [449, 477] width 419 height 9
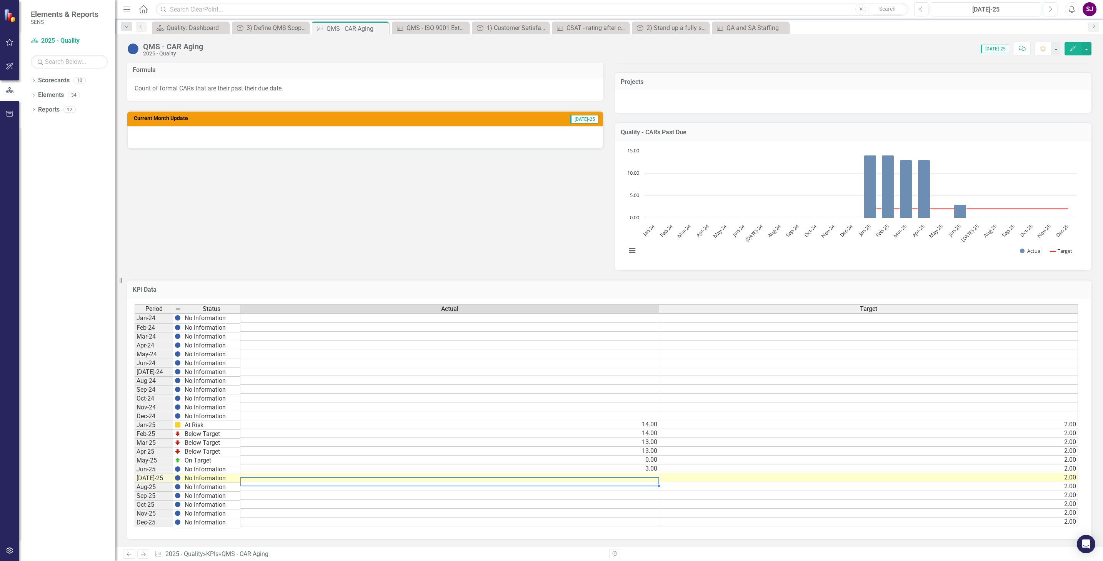
type textarea "1"
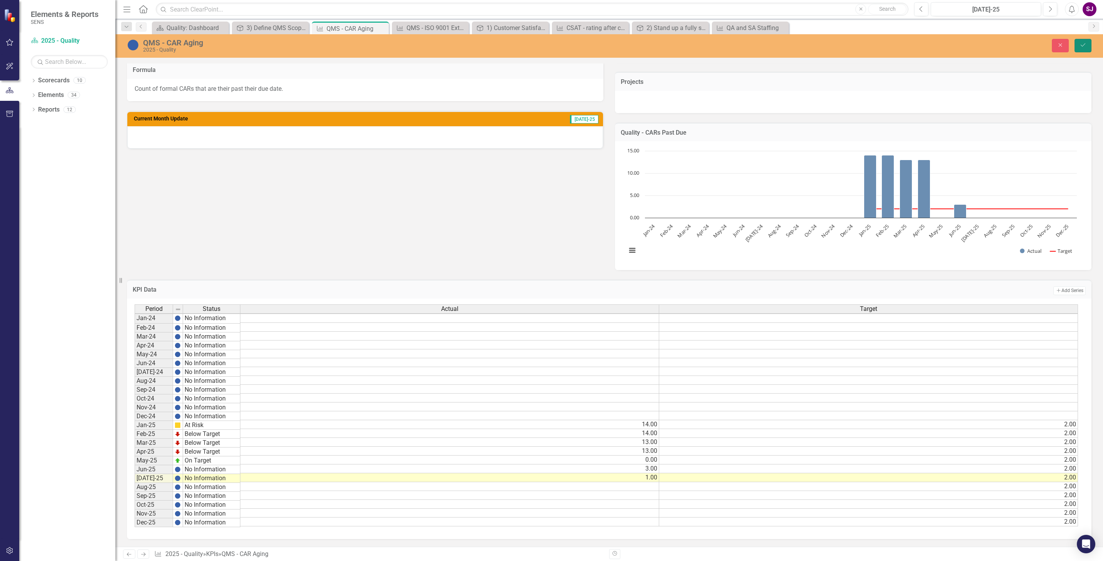
click at [1084, 46] on icon "Save" at bounding box center [1083, 44] width 7 height 5
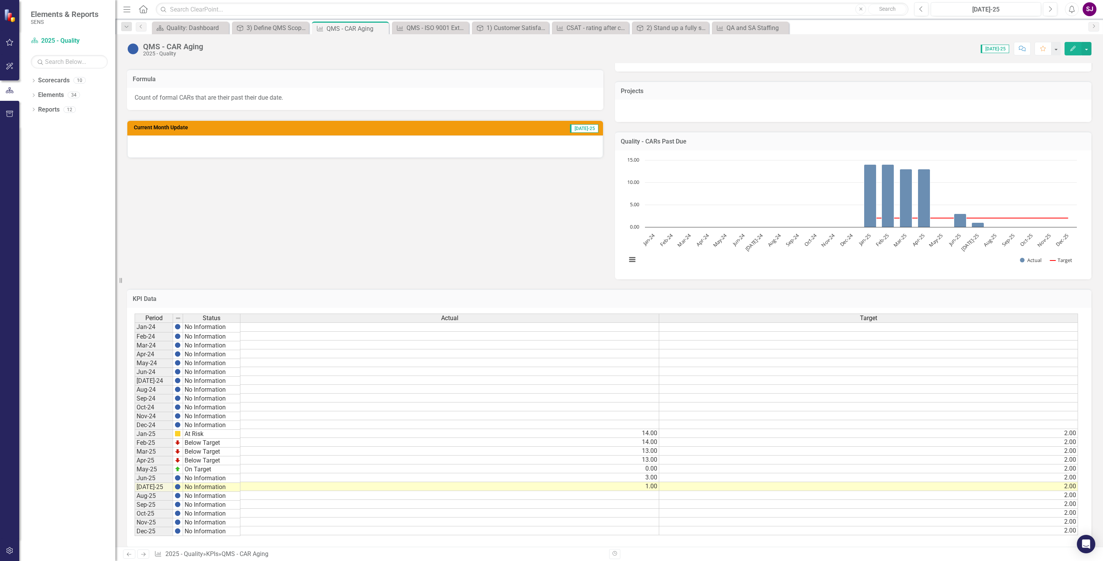
scroll to position [161, 0]
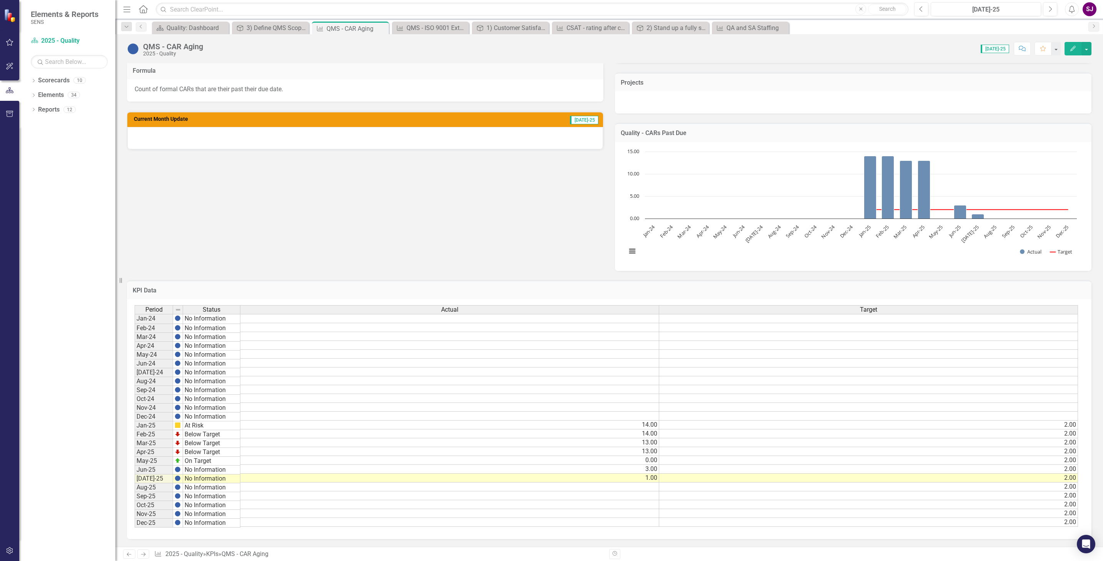
click at [648, 478] on td "1.00" at bounding box center [449, 478] width 419 height 9
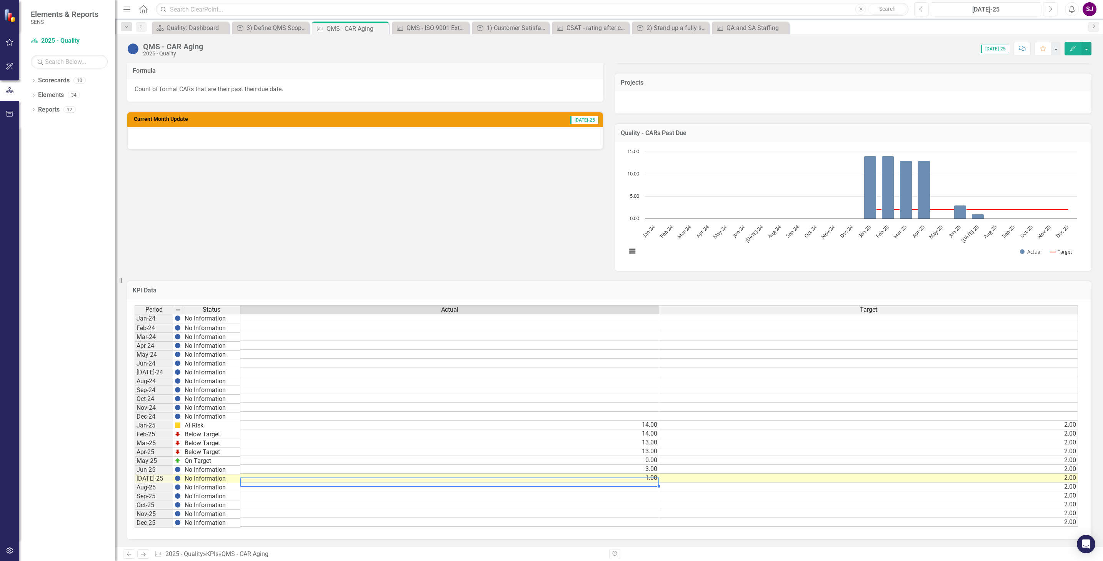
type textarea "2"
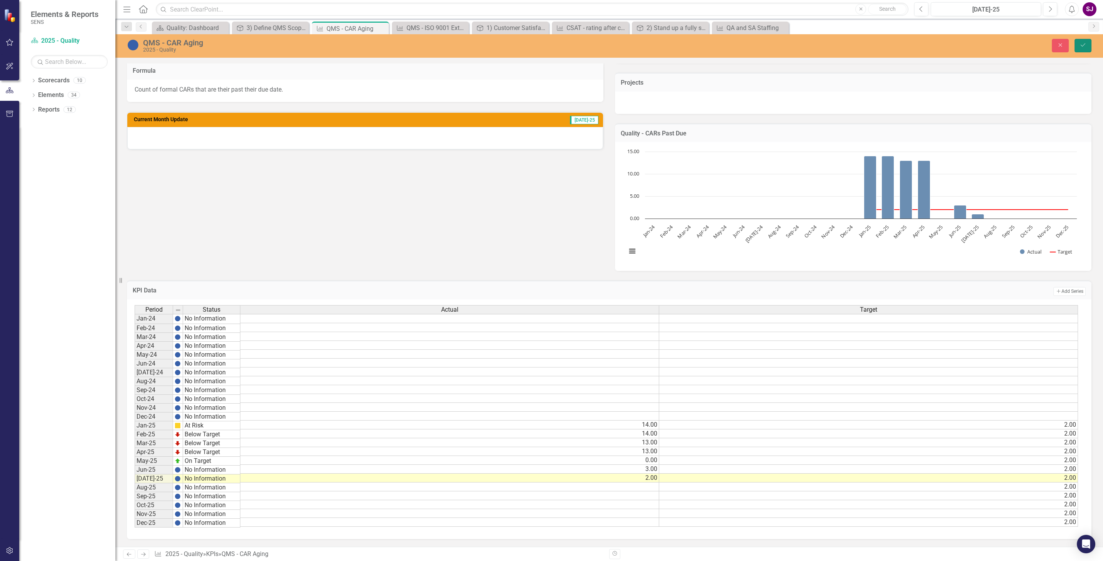
click at [1080, 46] on icon "Save" at bounding box center [1083, 44] width 7 height 5
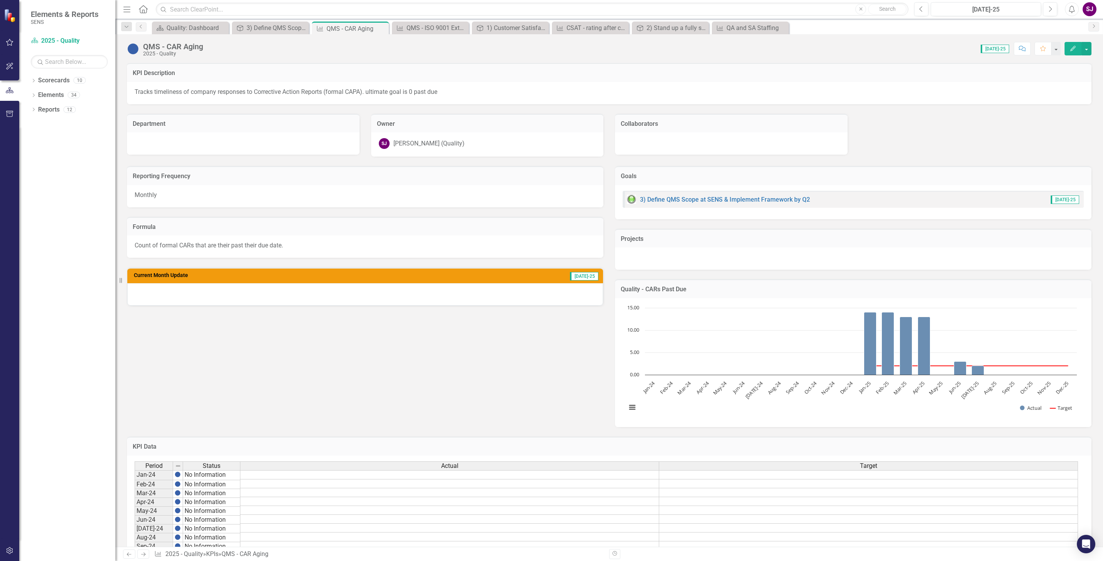
click at [134, 50] on img at bounding box center [133, 49] width 12 height 12
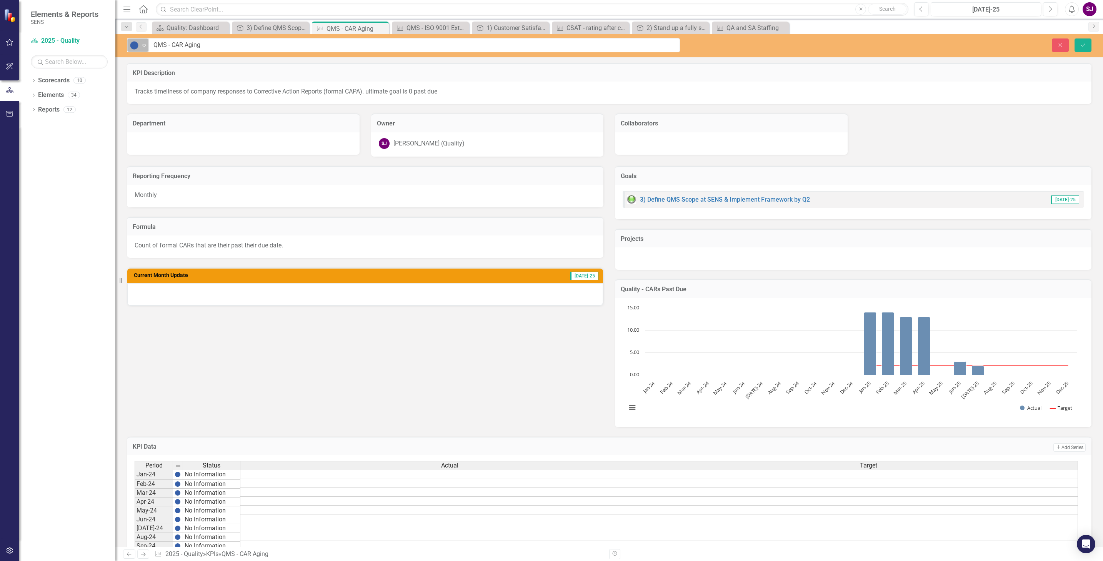
click at [145, 45] on icon at bounding box center [144, 46] width 4 height 2
click at [155, 82] on div "On Target" at bounding box center [162, 85] width 27 height 9
click at [1082, 45] on icon "Save" at bounding box center [1083, 44] width 7 height 5
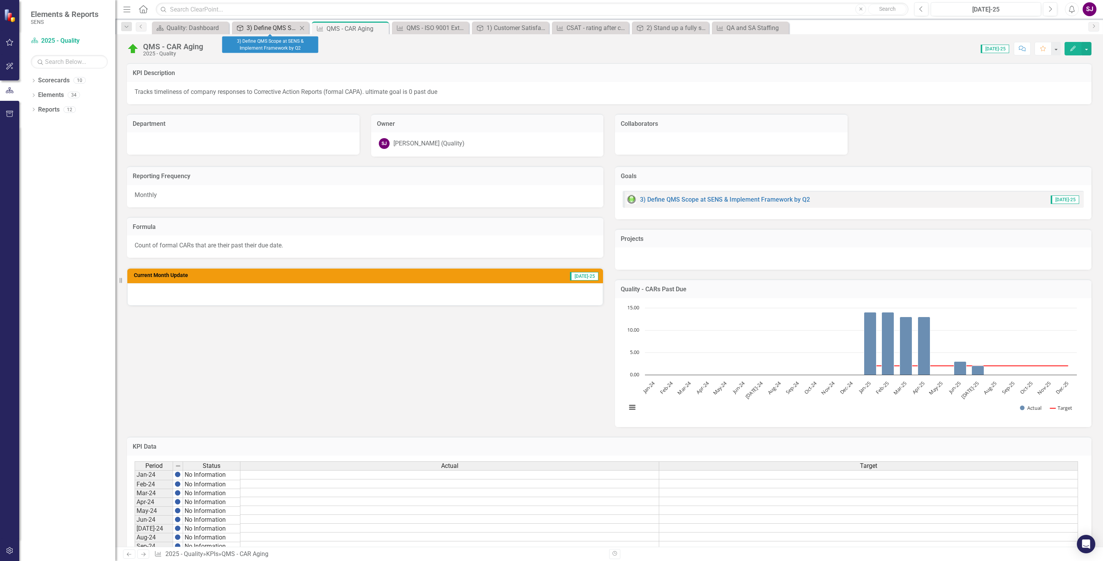
click at [275, 28] on div "3) Define QMS Scope at SENS & Implement Framework by Q2" at bounding box center [272, 28] width 51 height 10
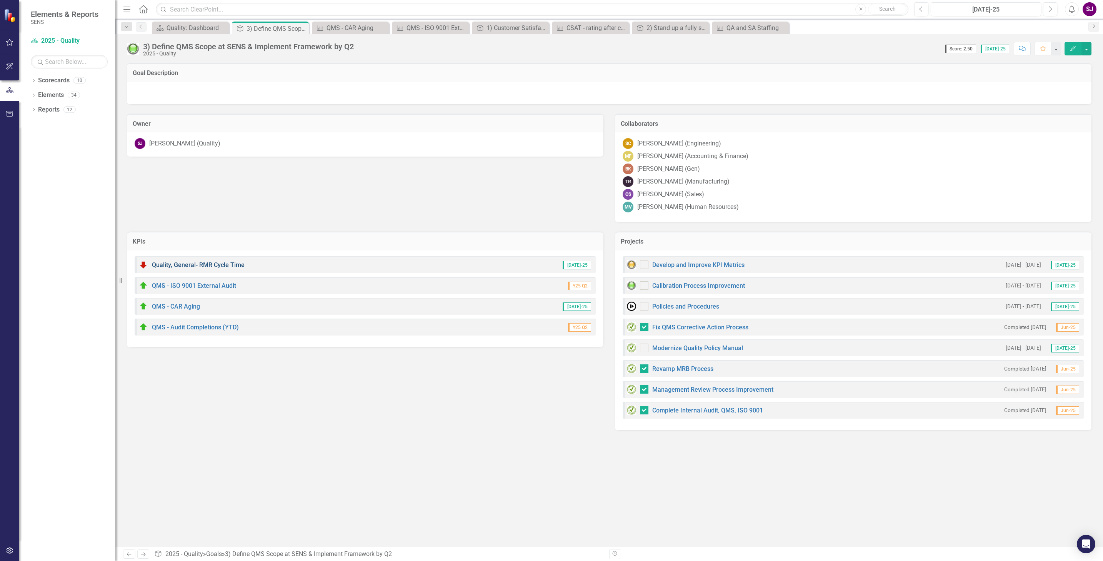
click at [187, 262] on link "Quality, General- RMR Cycle Time" at bounding box center [198, 264] width 93 height 7
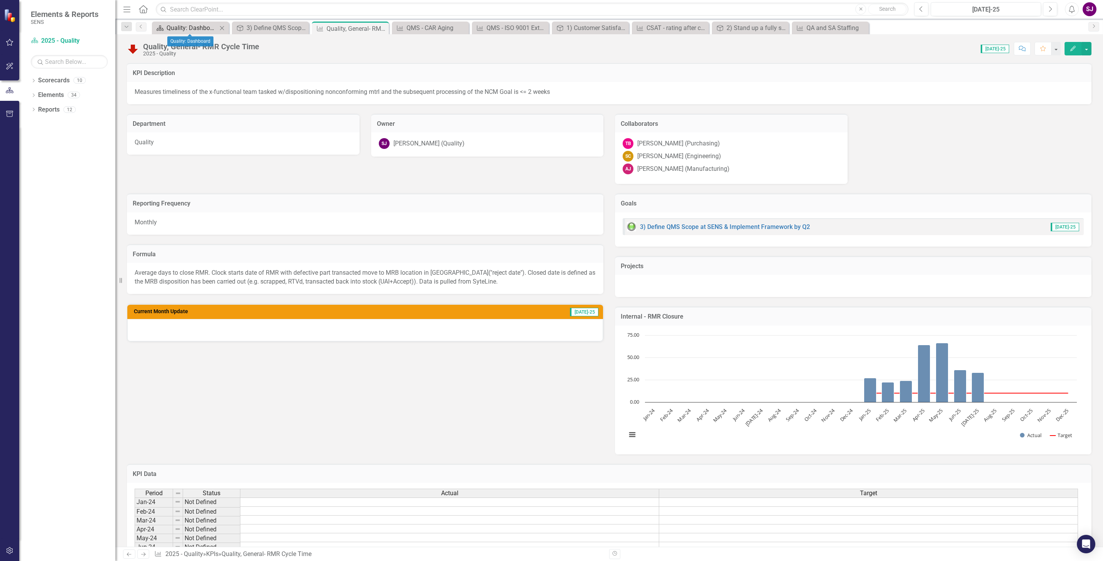
click at [182, 26] on div "Quality: Dashboard" at bounding box center [192, 28] width 51 height 10
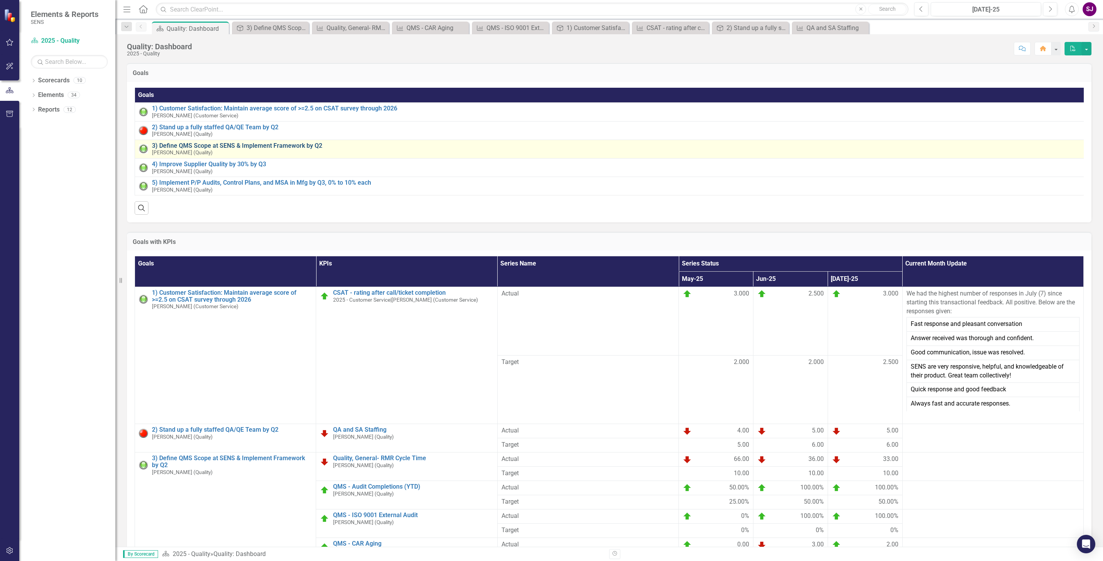
click at [185, 147] on link "3) Define QMS Scope at SENS & Implement Framework by Q2" at bounding box center [617, 145] width 931 height 7
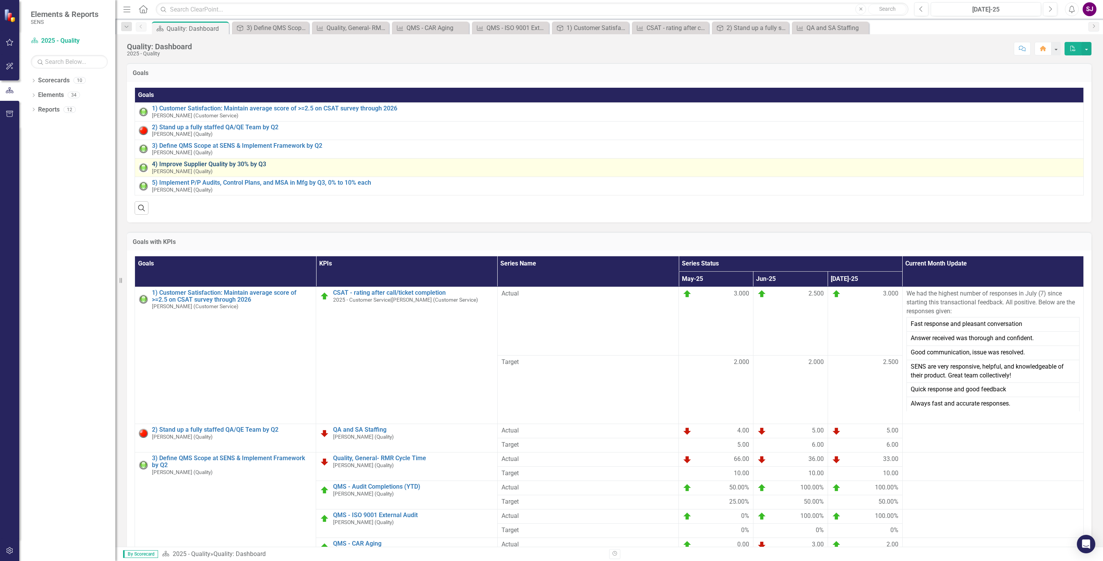
click at [174, 165] on link "4) Improve Supplier Quality by 30% by Q3" at bounding box center [616, 164] width 928 height 7
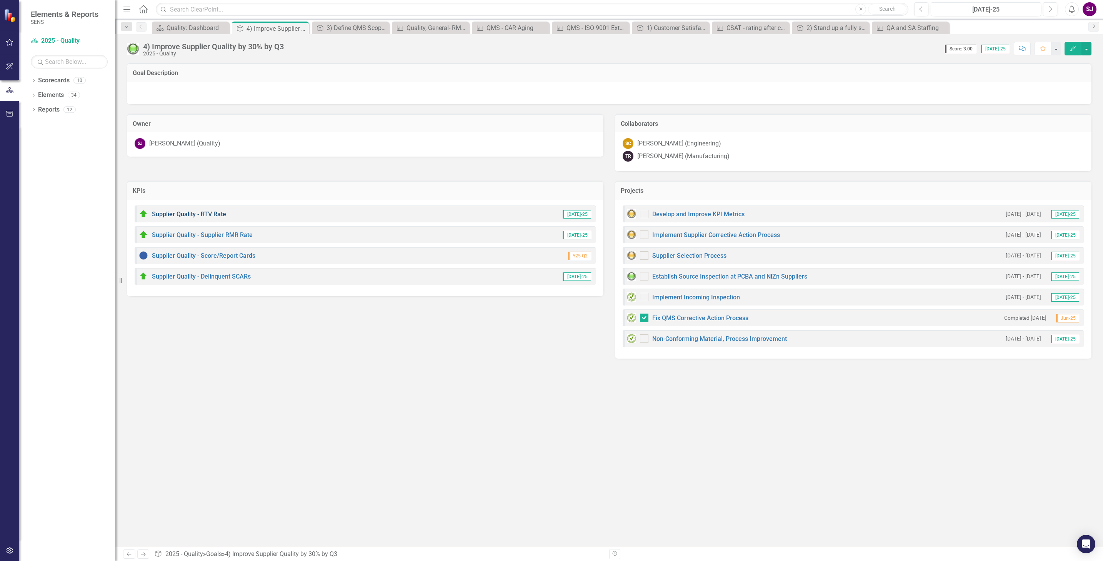
click at [183, 213] on link "Supplier Quality - RTV Rate" at bounding box center [189, 213] width 74 height 7
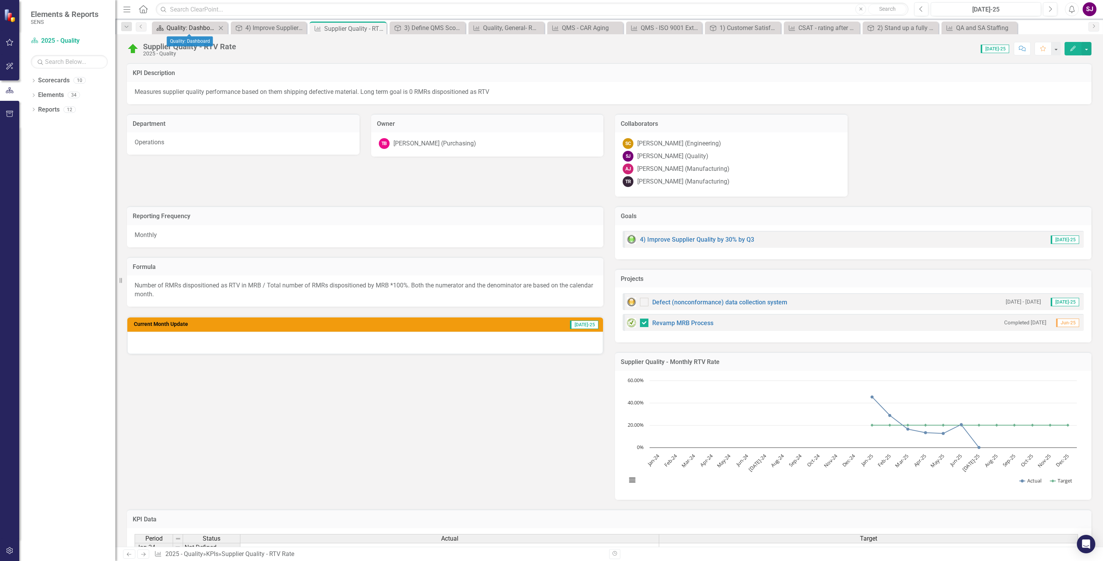
click at [194, 29] on div "Quality: Dashboard" at bounding box center [192, 28] width 50 height 10
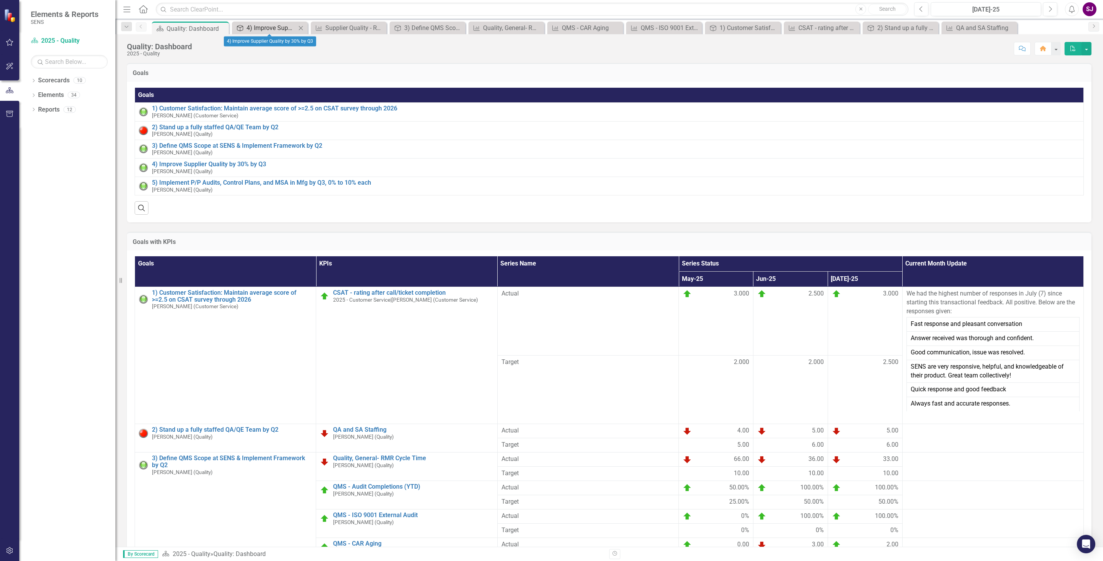
click at [272, 24] on div "4) Improve Supplier Quality by 30% by Q3" at bounding box center [272, 28] width 50 height 10
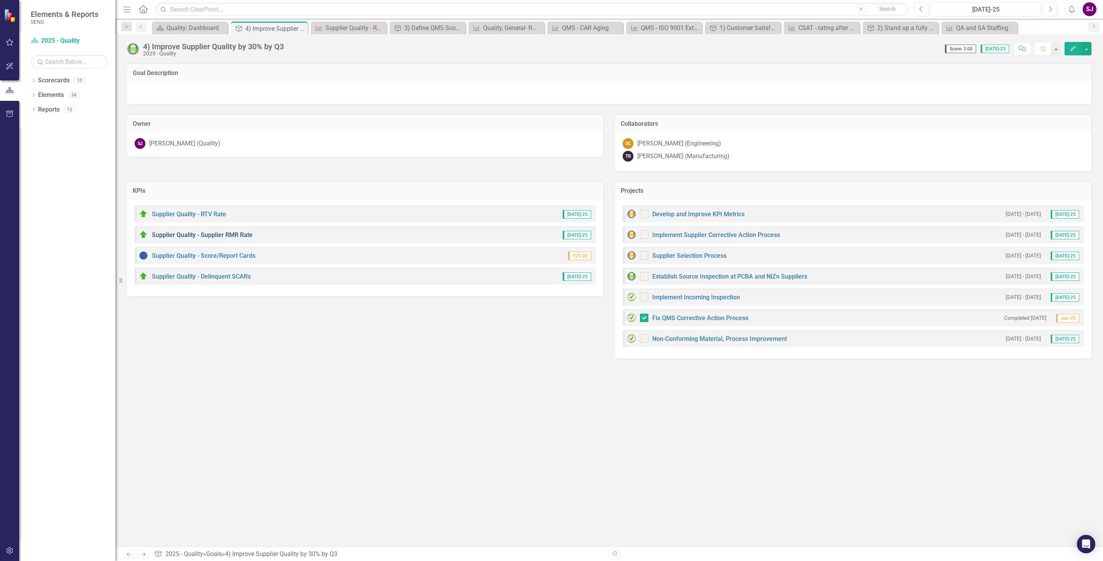
click at [177, 234] on link "Supplier Quality - Supplier RMR Rate" at bounding box center [202, 234] width 101 height 7
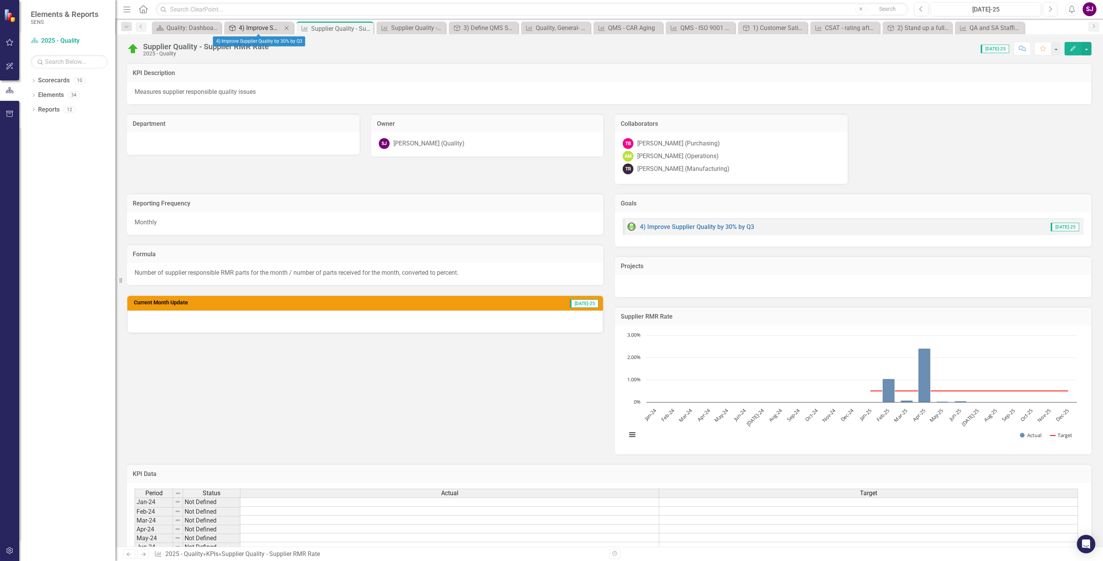
click at [263, 28] on div "4) Improve Supplier Quality by 30% by Q3" at bounding box center [260, 28] width 43 height 10
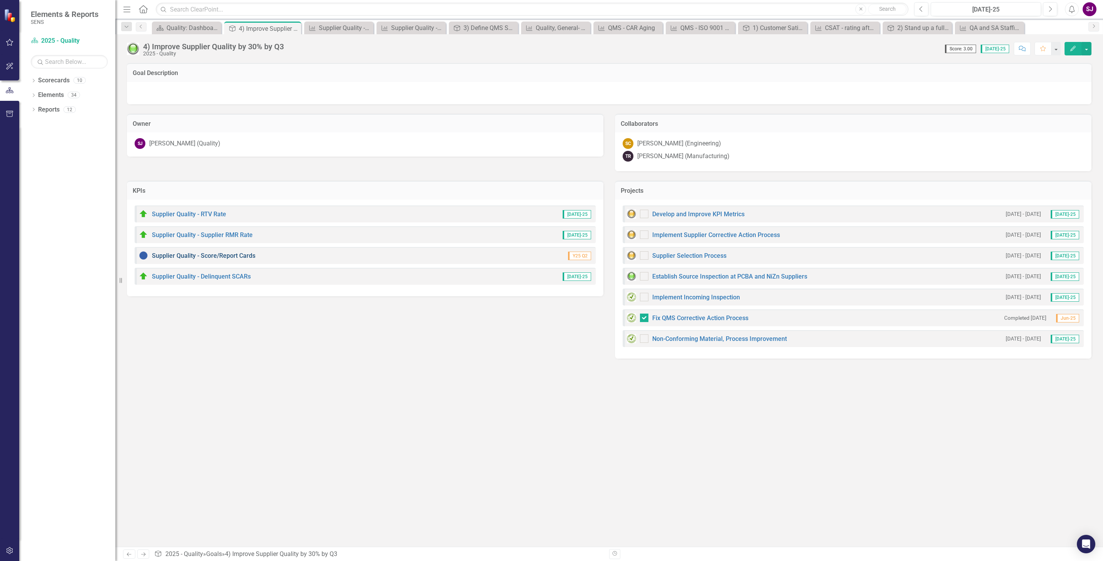
click at [180, 253] on link "Supplier Quality - Score/Report Cards" at bounding box center [203, 255] width 103 height 7
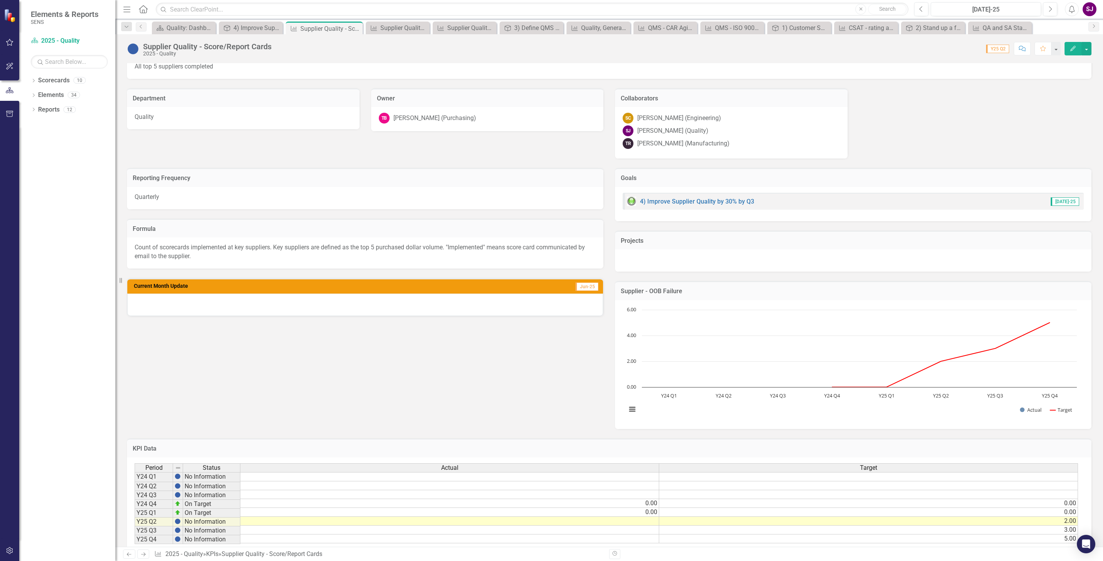
scroll to position [47, 0]
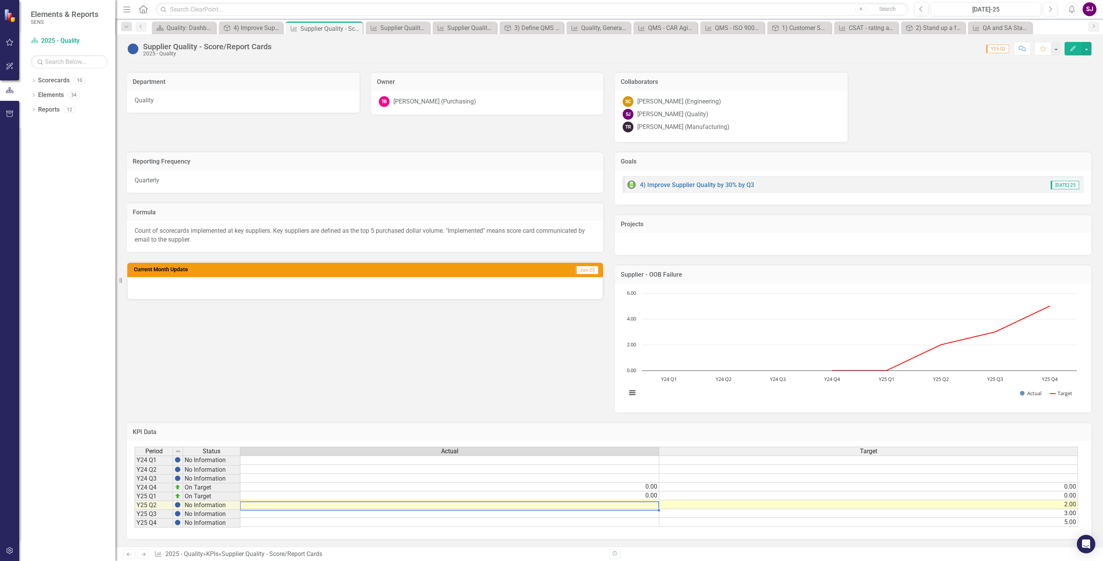
click at [646, 500] on td at bounding box center [449, 504] width 419 height 9
type textarea "0"
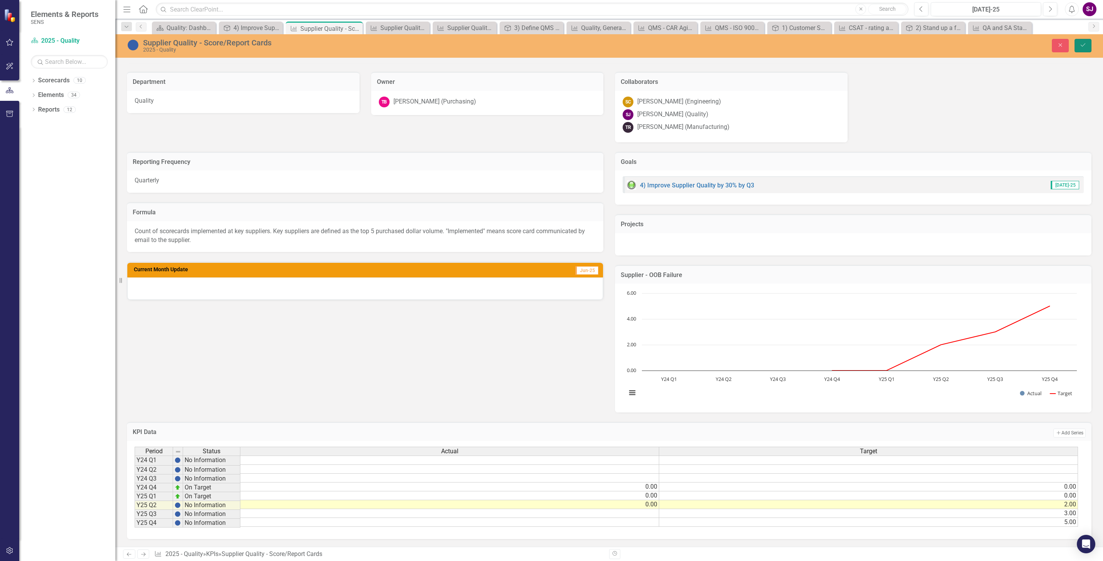
click at [1080, 43] on icon "Save" at bounding box center [1083, 44] width 7 height 5
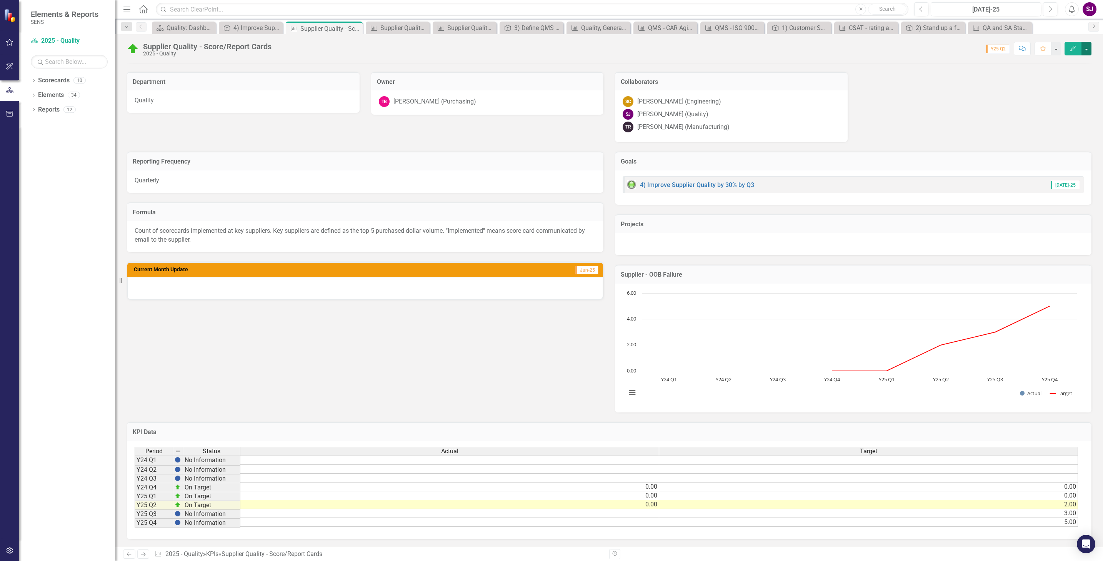
click at [1088, 51] on button "button" at bounding box center [1087, 48] width 10 height 13
click at [1069, 90] on link "Recalculate KPI Recalculate KPI" at bounding box center [1060, 92] width 62 height 14
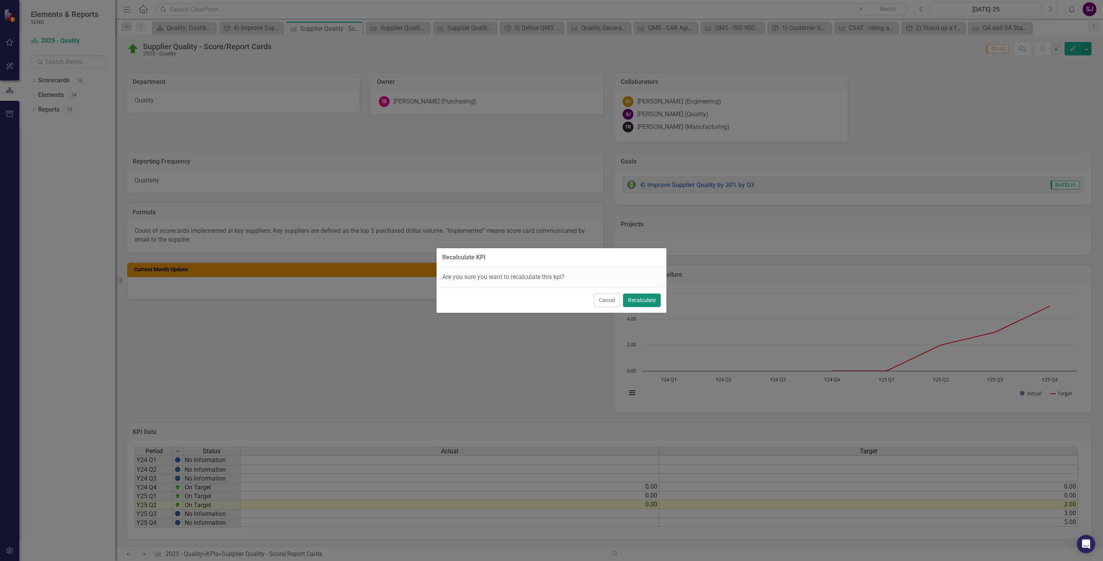
click at [640, 302] on button "Recalculate" at bounding box center [642, 300] width 38 height 13
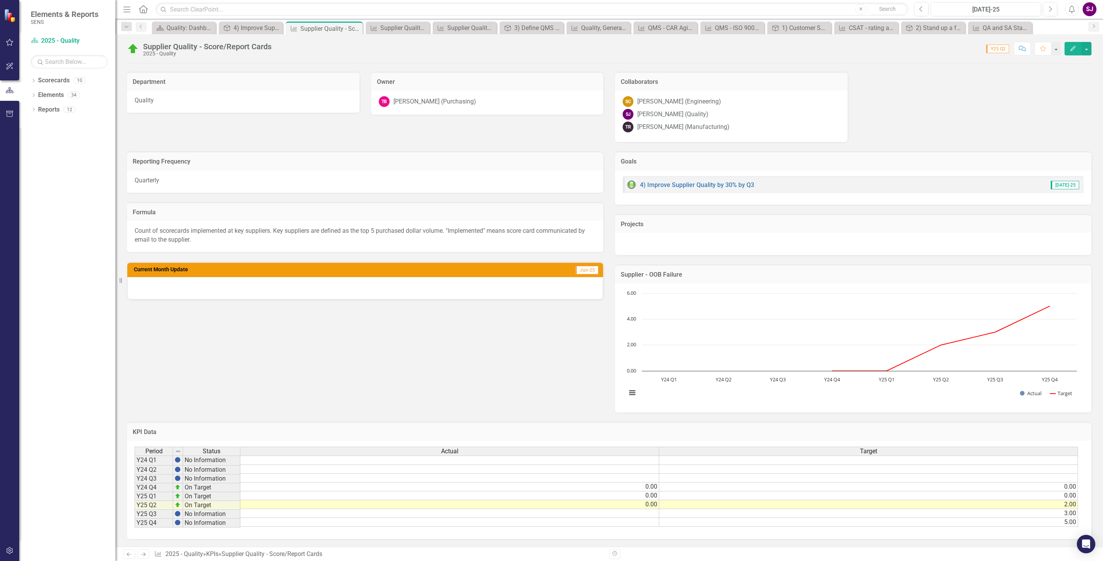
scroll to position [0, 0]
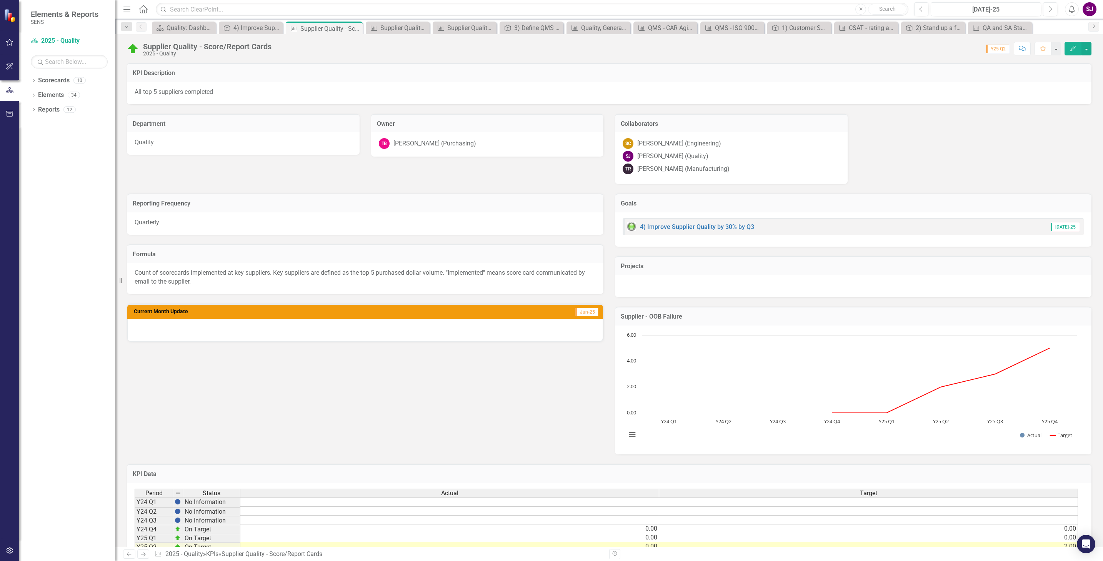
click at [605, 361] on div "Reporting Frequency Quarterly Formula Count of scorecards implemented at key su…" at bounding box center [609, 319] width 976 height 270
click at [1073, 47] on icon "button" at bounding box center [1073, 48] width 5 height 5
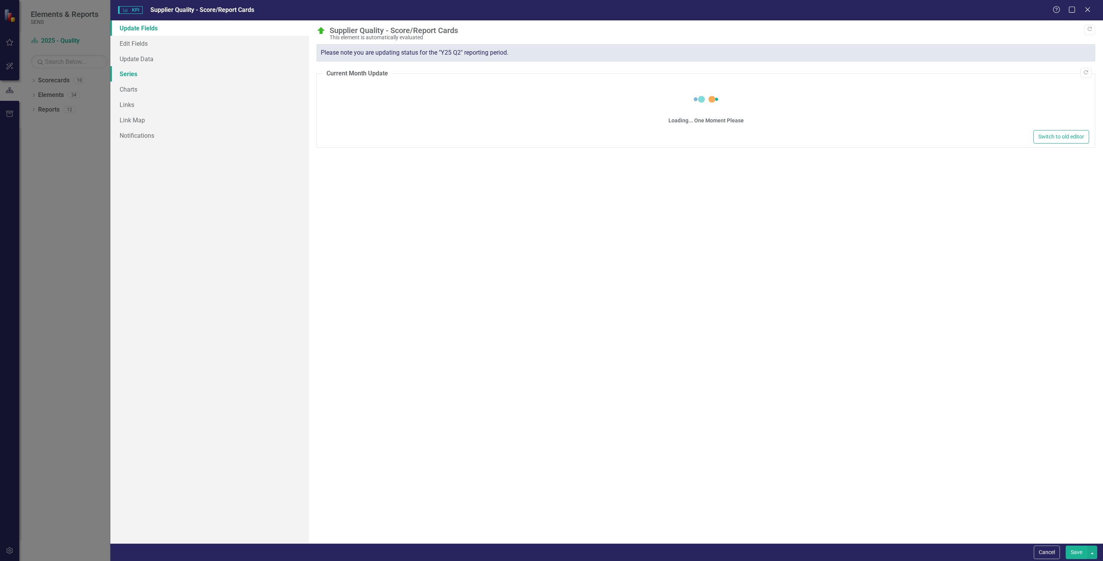
click at [133, 72] on link "Series" at bounding box center [209, 73] width 199 height 15
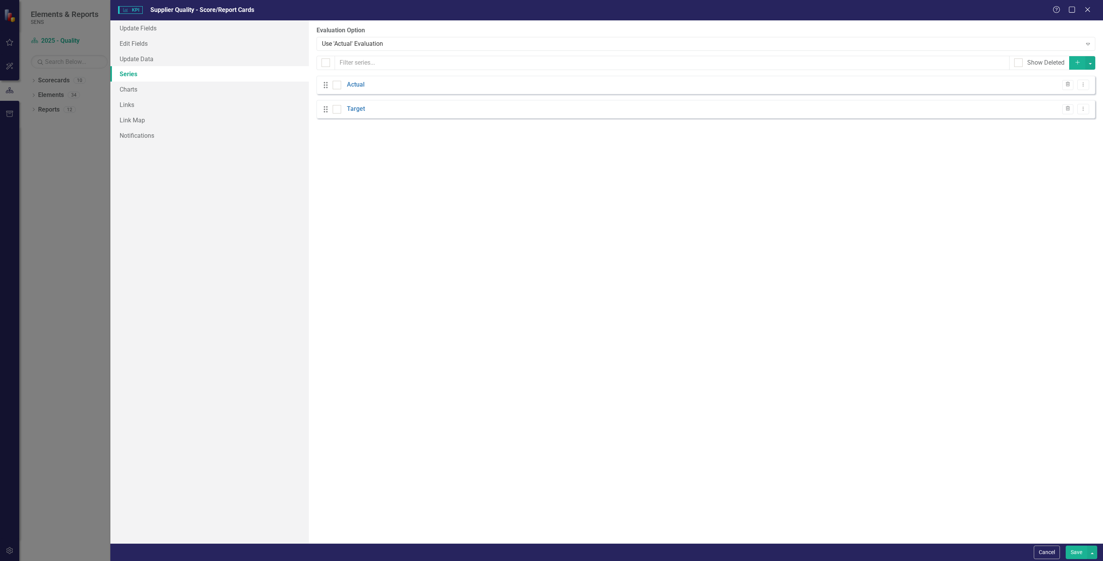
checkbox input "false"
click at [356, 88] on link "Actual" at bounding box center [356, 84] width 18 height 9
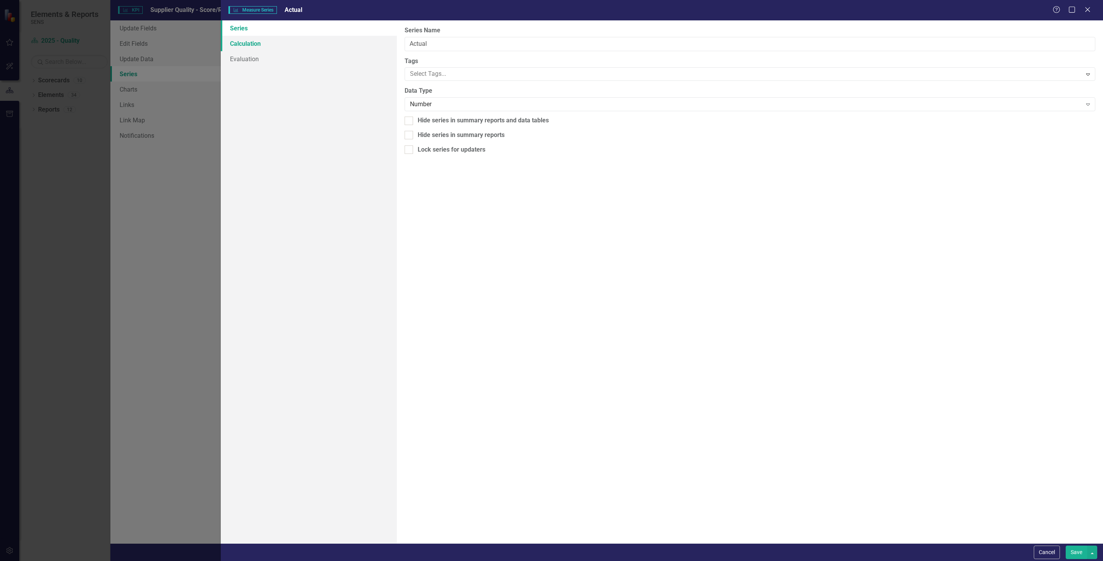
click at [254, 43] on link "Calculation" at bounding box center [309, 43] width 177 height 15
click at [246, 59] on link "Evaluation" at bounding box center [309, 58] width 177 height 15
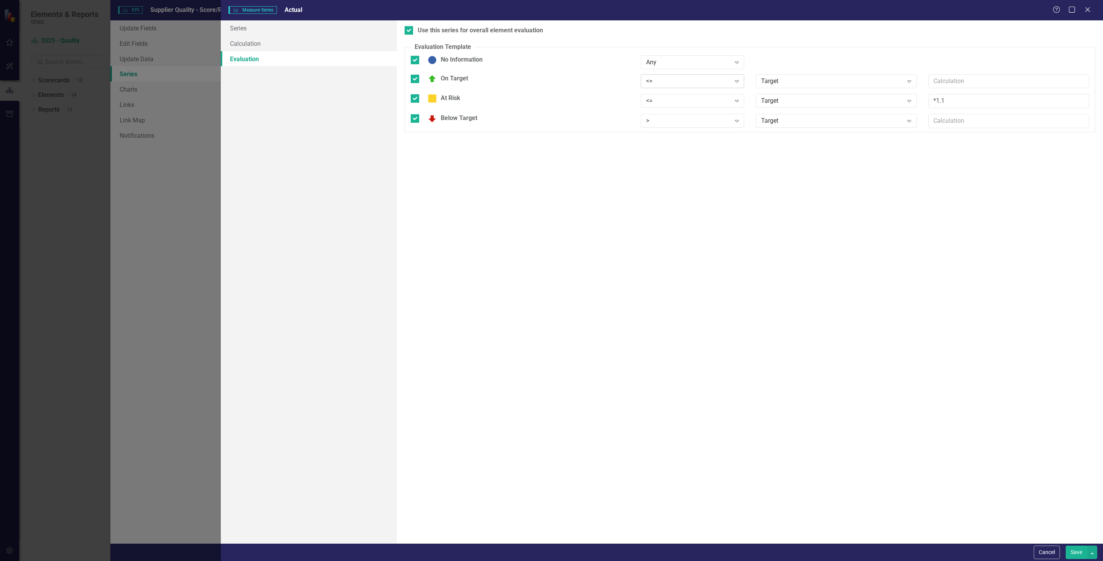
click at [738, 81] on icon "Expand" at bounding box center [737, 81] width 8 height 6
click at [661, 103] on div ">=" at bounding box center [694, 107] width 91 height 9
click at [735, 121] on icon at bounding box center [737, 121] width 4 height 2
click at [665, 159] on div "<" at bounding box center [694, 161] width 91 height 9
click at [1070, 547] on button "Save" at bounding box center [1077, 552] width 22 height 13
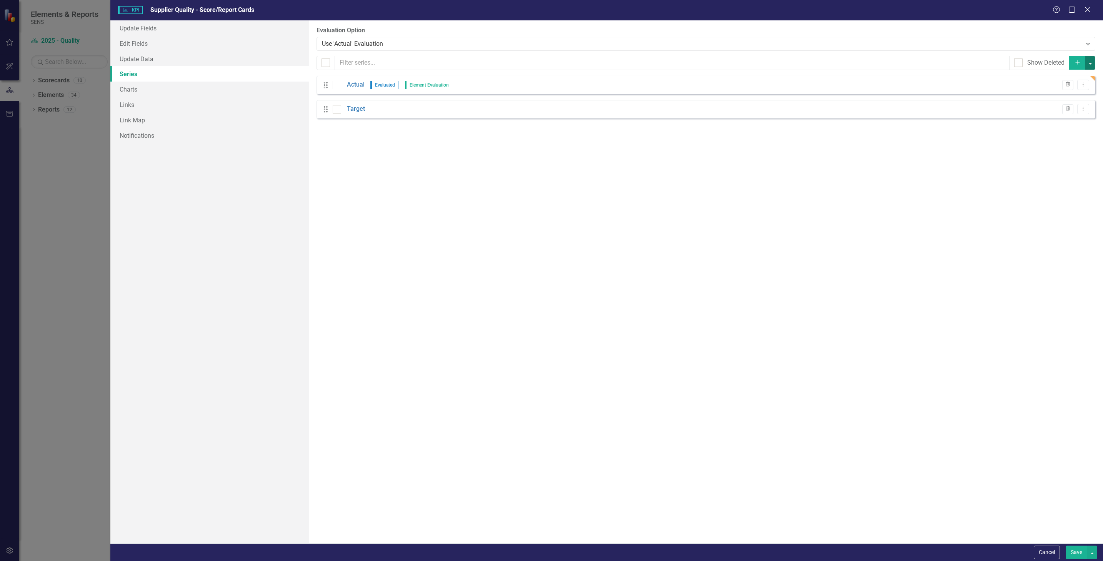
click at [1090, 63] on button "button" at bounding box center [1091, 62] width 10 height 13
click at [540, 224] on div "From this page, you can add, edit, delete, or duplicate the measure series for …" at bounding box center [706, 281] width 794 height 523
click at [1080, 554] on button "Save" at bounding box center [1077, 552] width 22 height 13
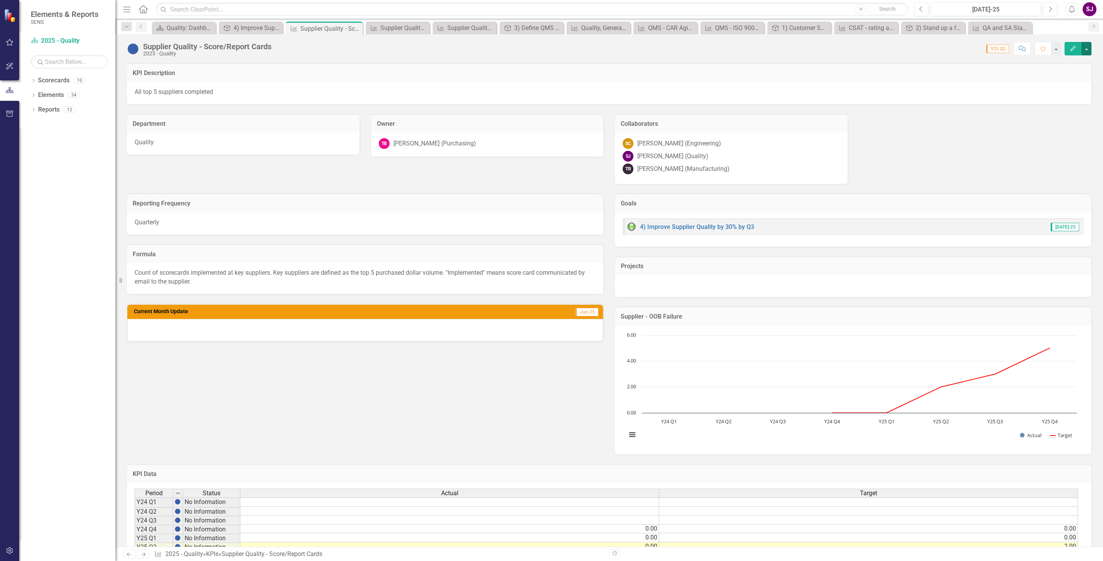
click at [1088, 48] on button "button" at bounding box center [1087, 48] width 10 height 13
click at [1074, 93] on link "Recalculate KPI Recalculate KPI" at bounding box center [1060, 92] width 62 height 14
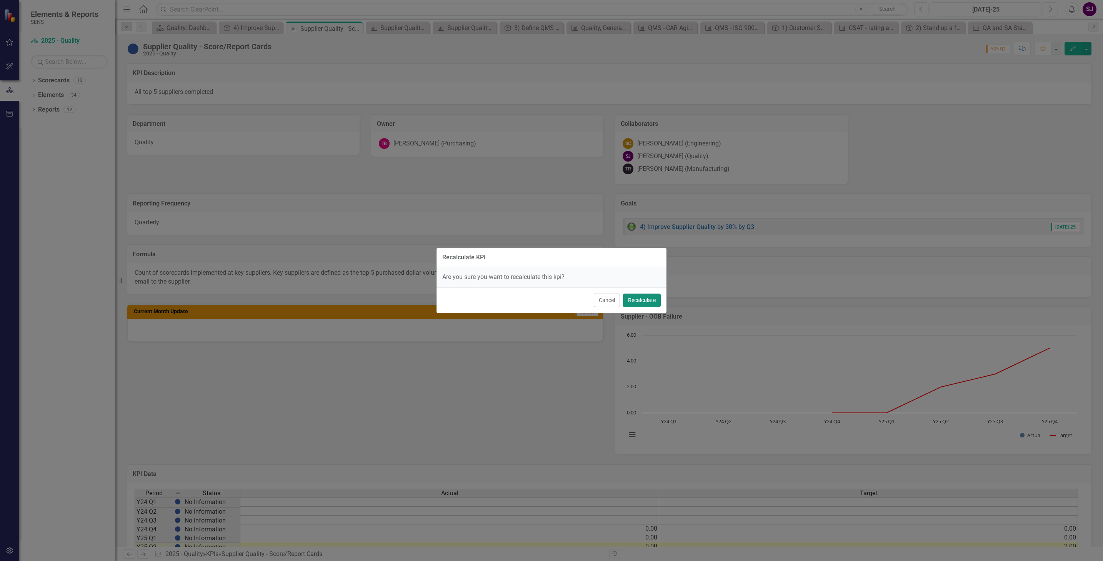
click at [648, 297] on button "Recalculate" at bounding box center [642, 300] width 38 height 13
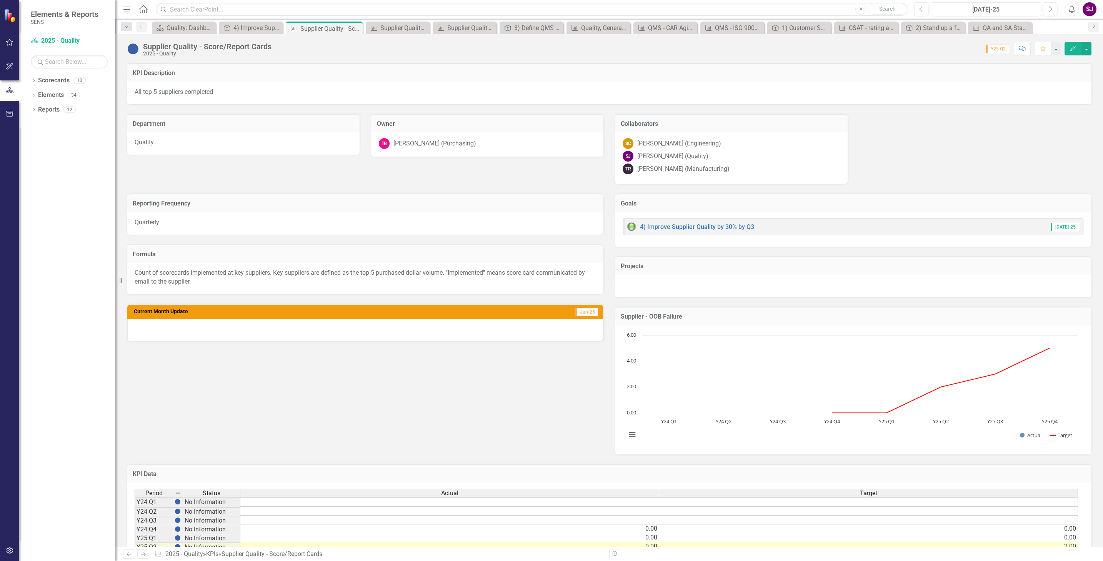
click at [134, 49] on img at bounding box center [133, 49] width 12 height 12
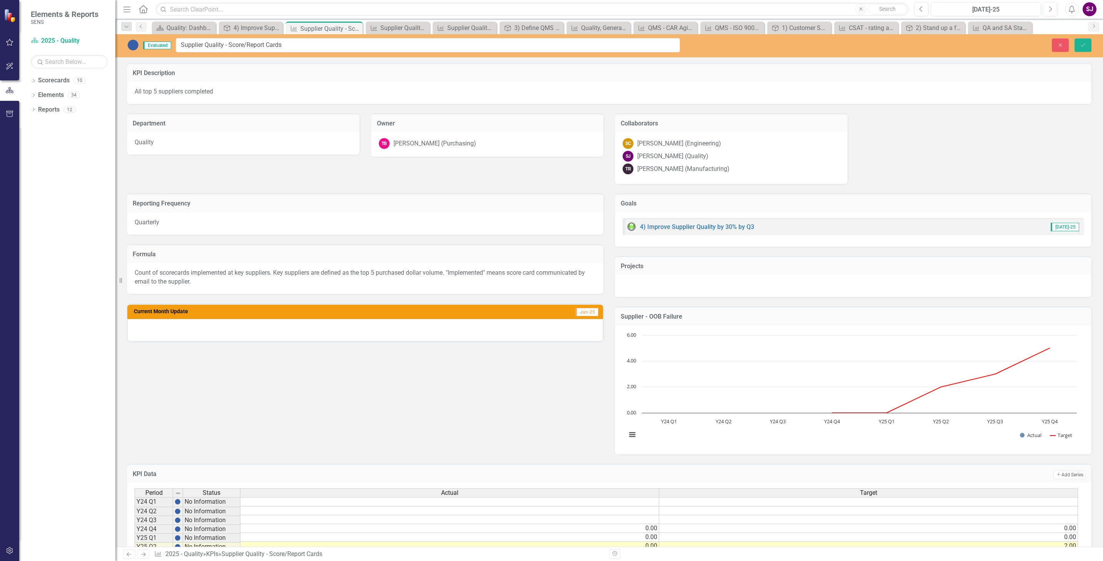
click at [135, 47] on img at bounding box center [133, 45] width 12 height 12
click at [151, 43] on span "Evaluated" at bounding box center [157, 46] width 28 height 8
click at [135, 47] on img at bounding box center [133, 45] width 12 height 12
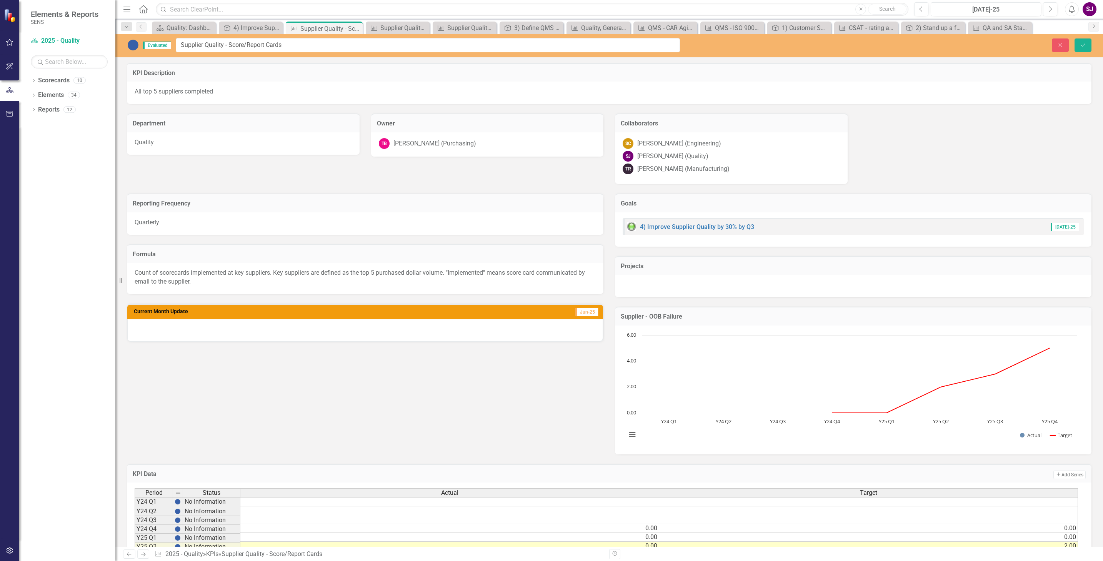
click at [135, 47] on img at bounding box center [133, 45] width 12 height 12
click at [132, 47] on img at bounding box center [133, 45] width 12 height 12
click at [606, 181] on div "KPI Description All top 5 suppliers completed Department Quality Owner TB Todd …" at bounding box center [609, 118] width 976 height 130
click at [1083, 43] on icon "Save" at bounding box center [1083, 44] width 7 height 5
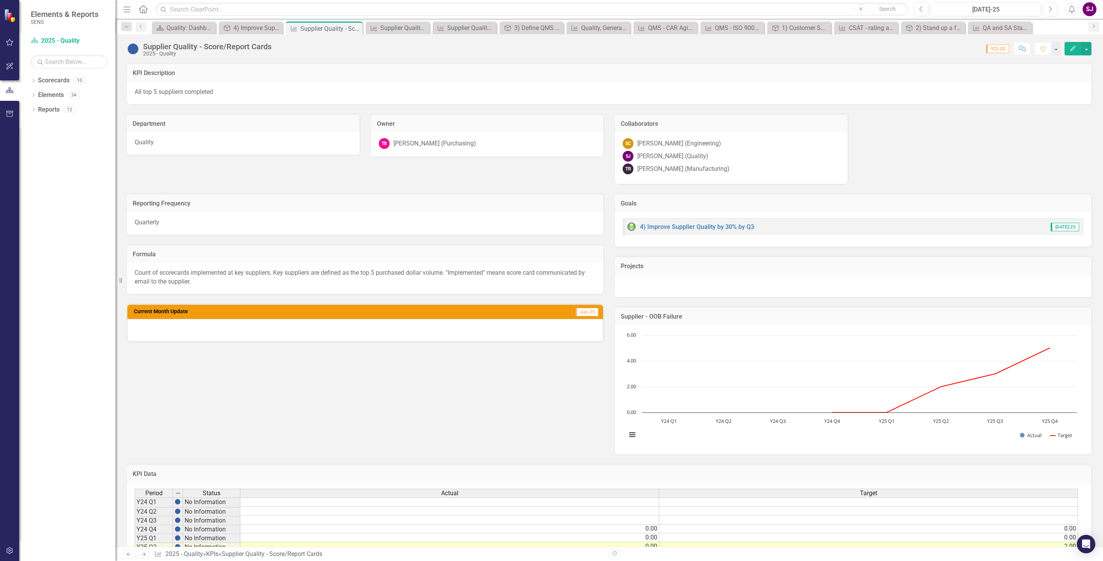
click at [1075, 46] on icon "Edit" at bounding box center [1073, 48] width 7 height 5
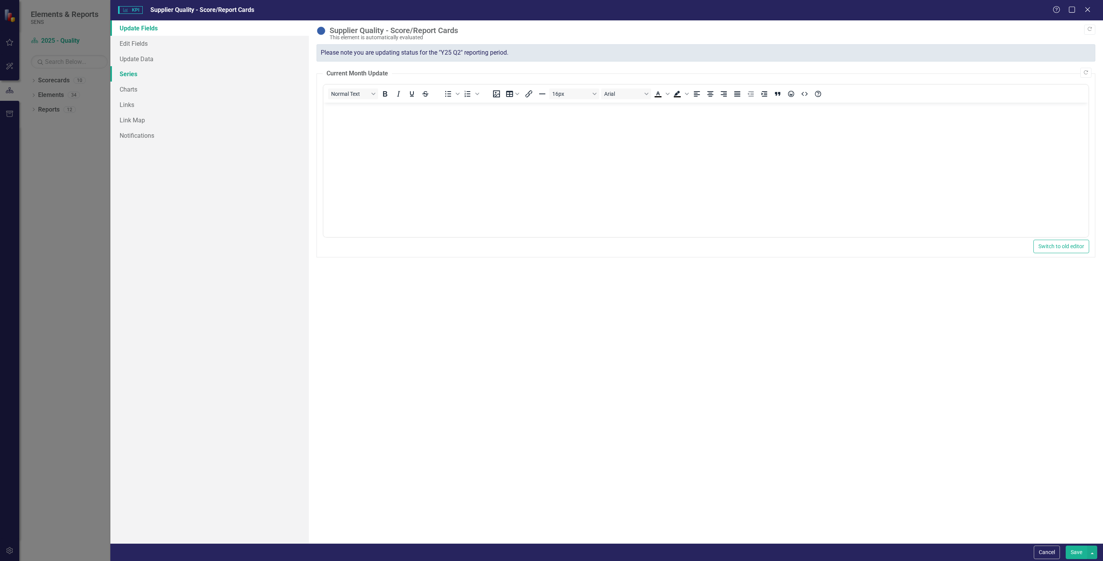
click at [132, 74] on link "Series" at bounding box center [209, 73] width 199 height 15
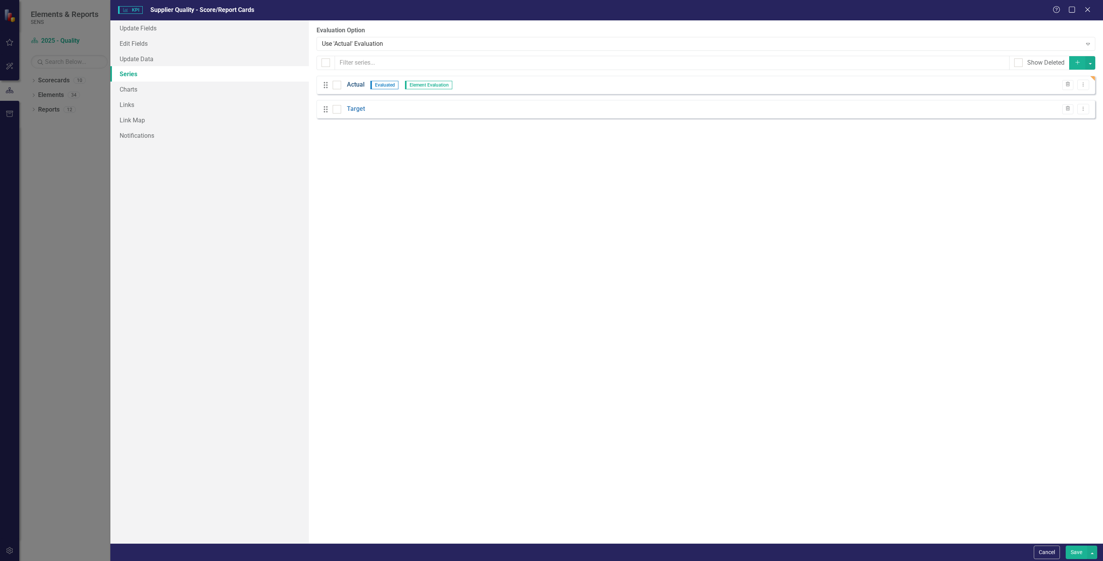
click at [357, 88] on link "Actual" at bounding box center [356, 84] width 18 height 9
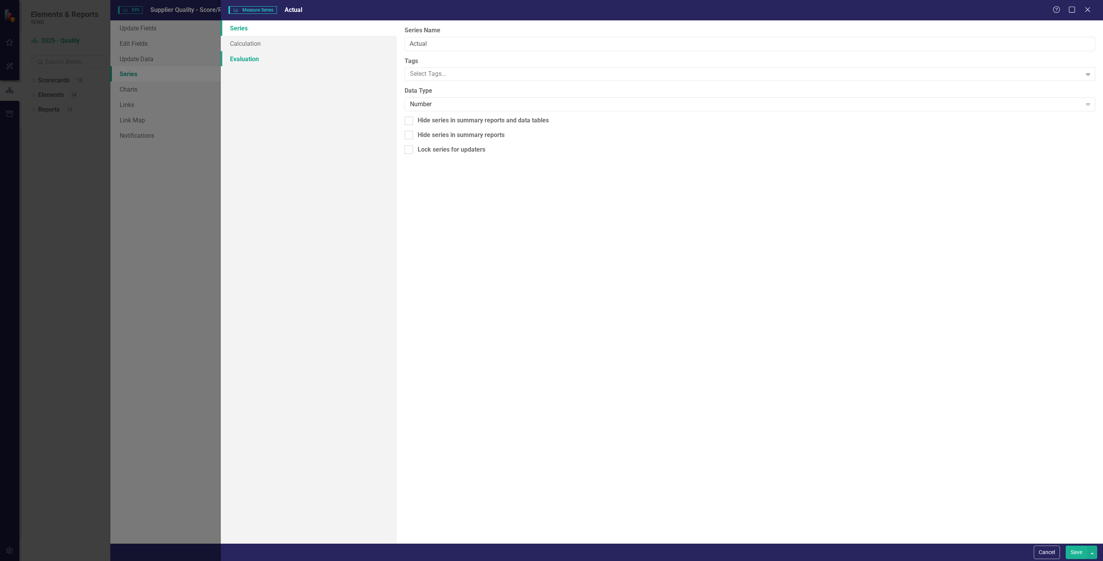
click at [246, 59] on link "Evaluation" at bounding box center [309, 58] width 177 height 15
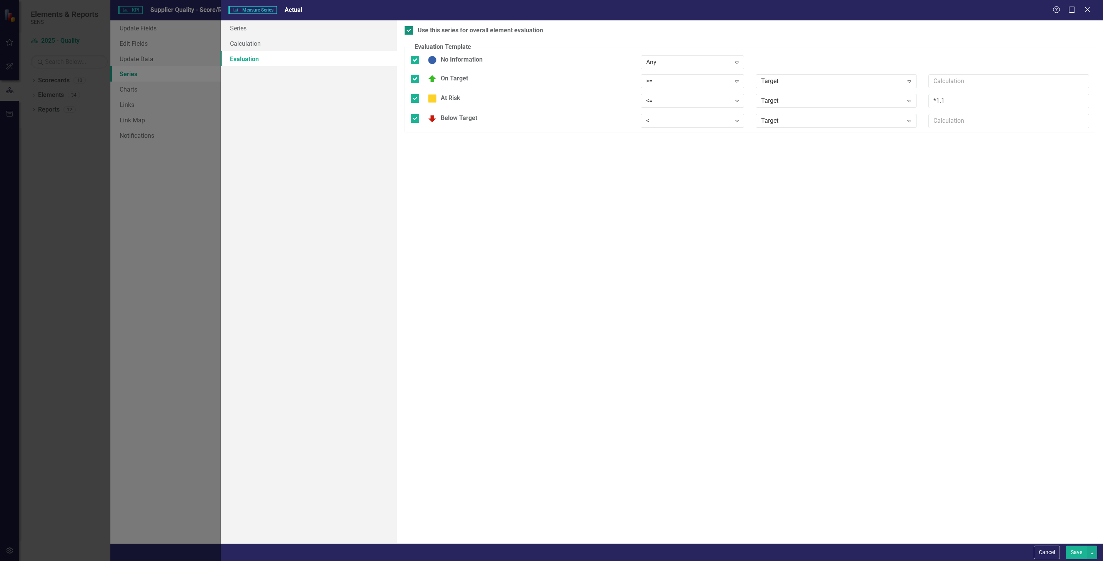
click at [406, 28] on input "Use this series for overall element evaluation" at bounding box center [407, 28] width 5 height 5
click at [409, 30] on input "Use this series for overall element evaluation" at bounding box center [407, 28] width 5 height 5
checkbox input "true"
click at [244, 45] on link "Calculation" at bounding box center [309, 43] width 177 height 15
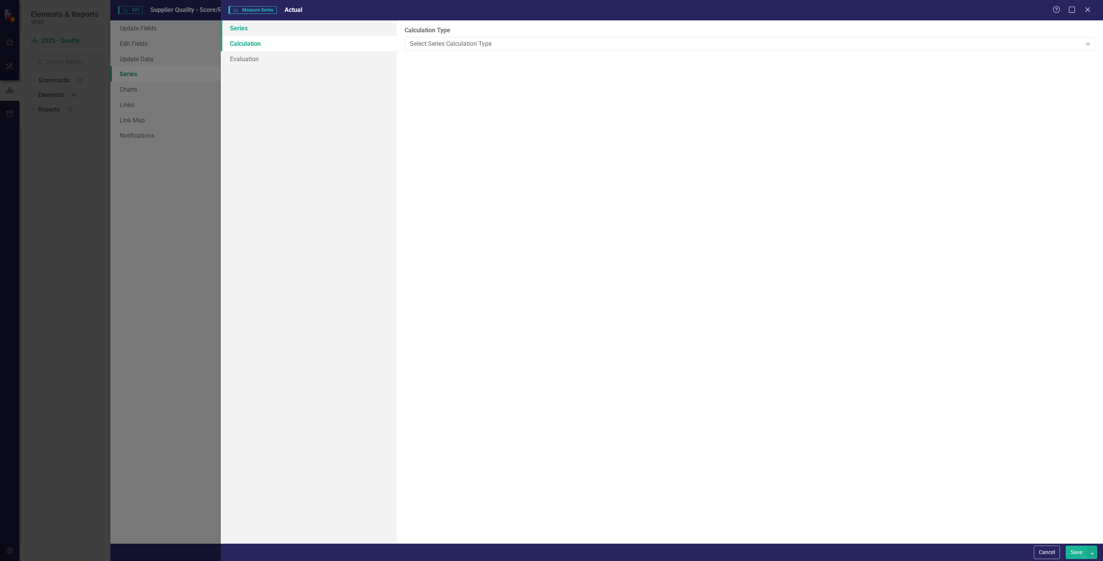
click at [243, 28] on link "Series" at bounding box center [309, 27] width 177 height 15
click at [242, 42] on link "Calculation" at bounding box center [309, 43] width 177 height 15
click at [1089, 44] on icon "Expand" at bounding box center [1089, 44] width 8 height 6
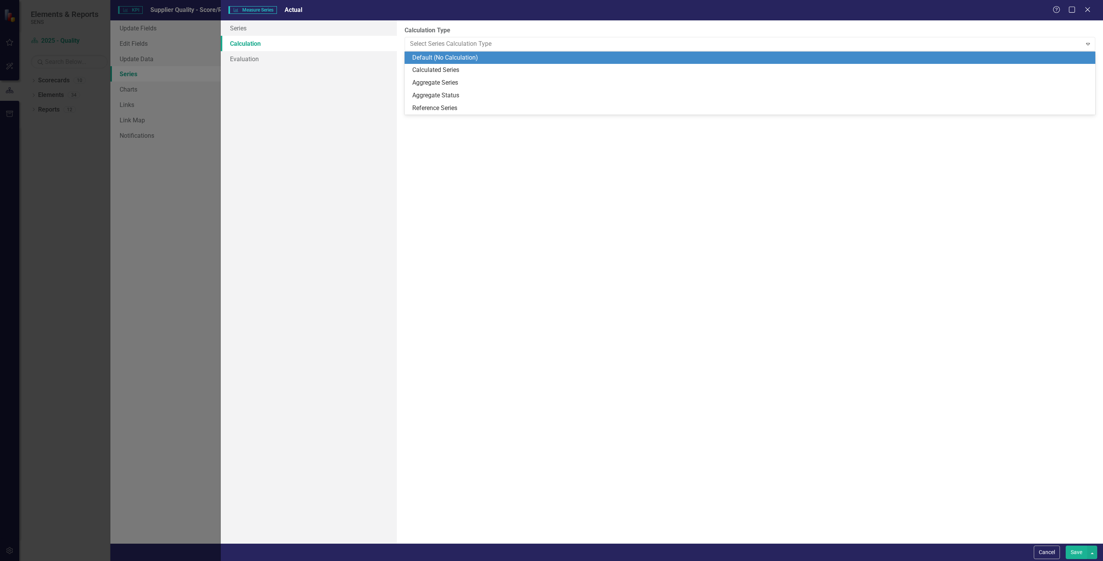
click at [446, 58] on div "Default (No Calculation)" at bounding box center [751, 57] width 679 height 9
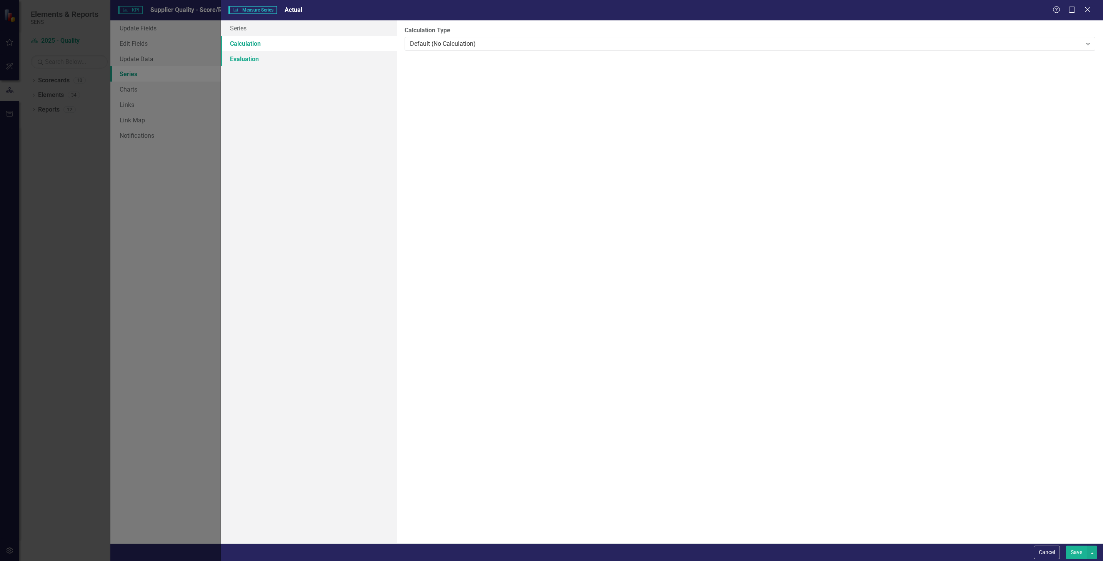
click at [240, 60] on link "Evaluation" at bounding box center [309, 58] width 177 height 15
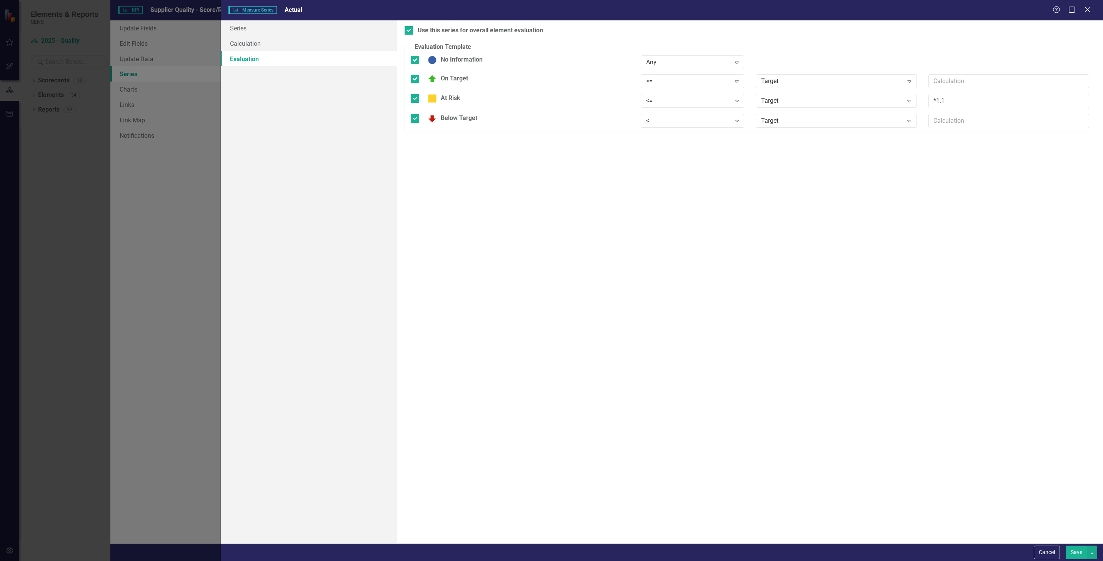
click at [1073, 552] on button "Save" at bounding box center [1077, 552] width 22 height 13
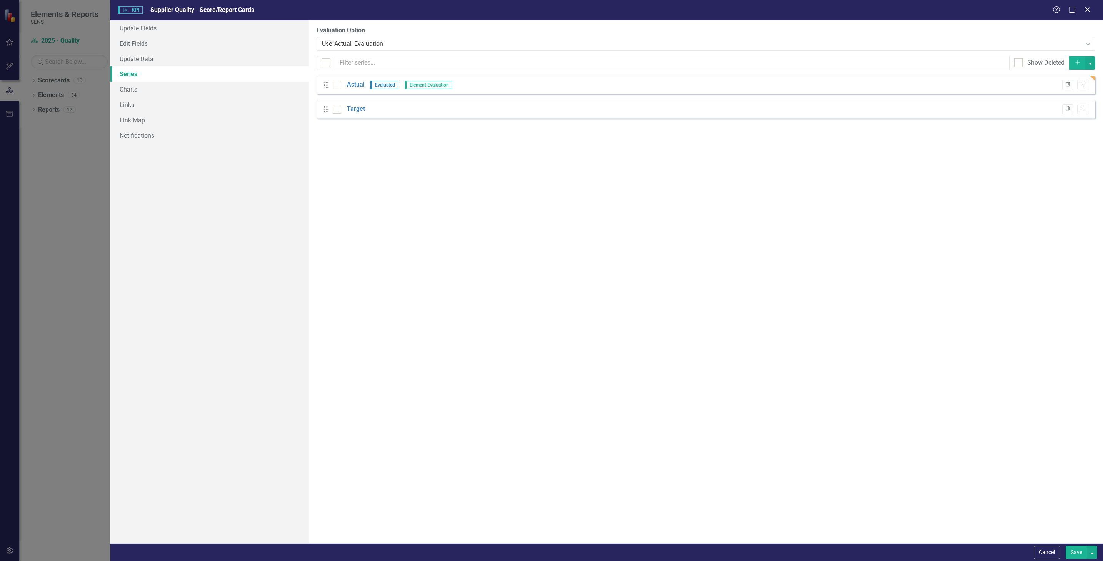
click at [1075, 552] on button "Save" at bounding box center [1077, 552] width 22 height 13
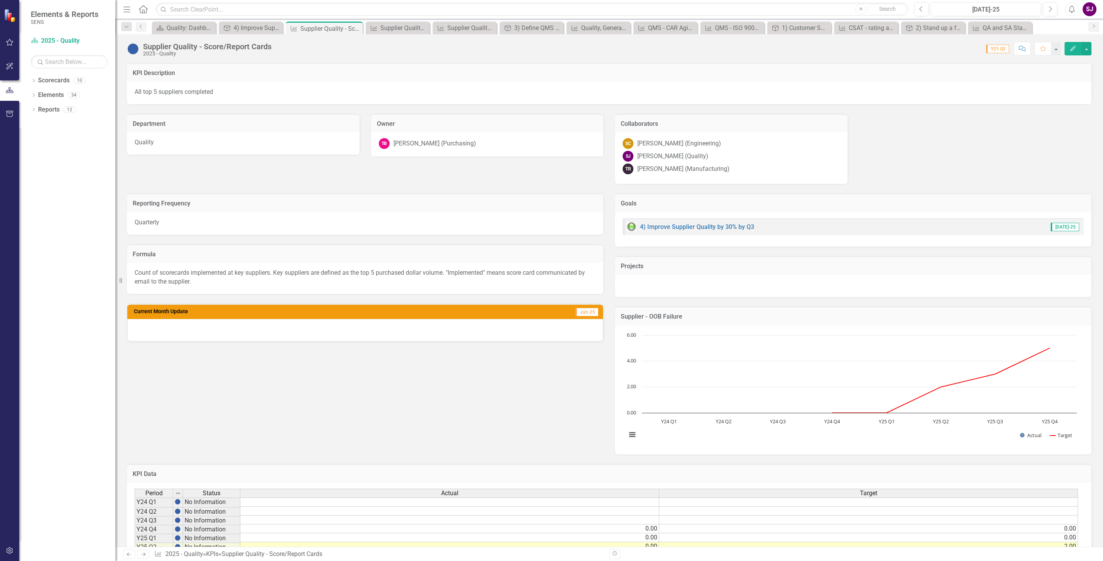
click at [603, 156] on div "Owner TB Todd Baxter (Purchasing)" at bounding box center [488, 130] width 244 height 53
click at [132, 50] on img at bounding box center [133, 49] width 12 height 12
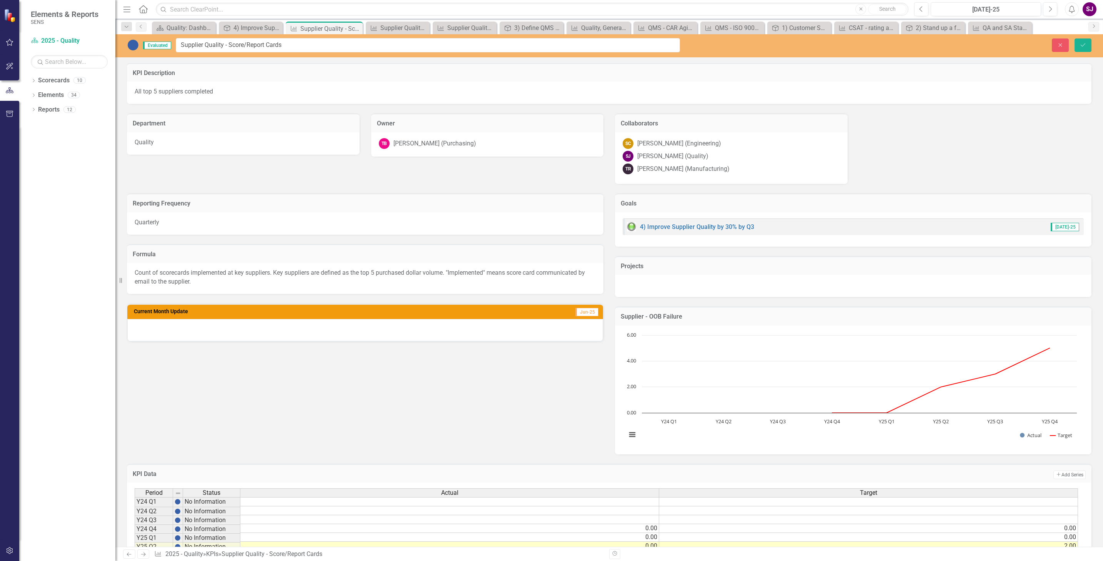
click at [149, 46] on span "Evaluated" at bounding box center [157, 46] width 28 height 8
click at [130, 45] on img at bounding box center [133, 45] width 12 height 12
click at [132, 45] on img at bounding box center [133, 45] width 12 height 12
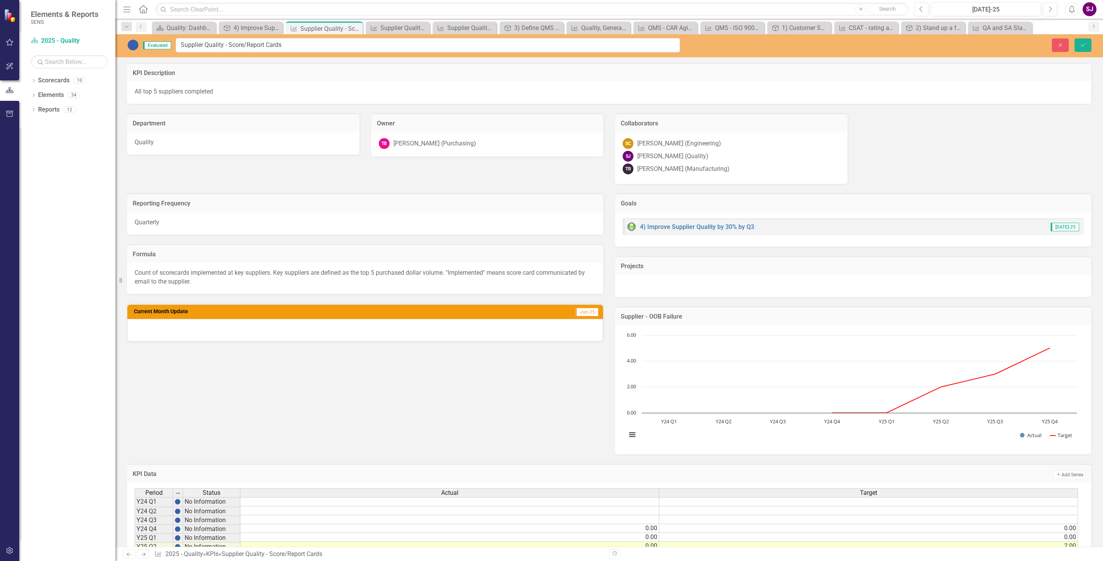
click at [132, 45] on img at bounding box center [133, 45] width 12 height 12
click at [1061, 47] on icon "Close" at bounding box center [1060, 44] width 7 height 5
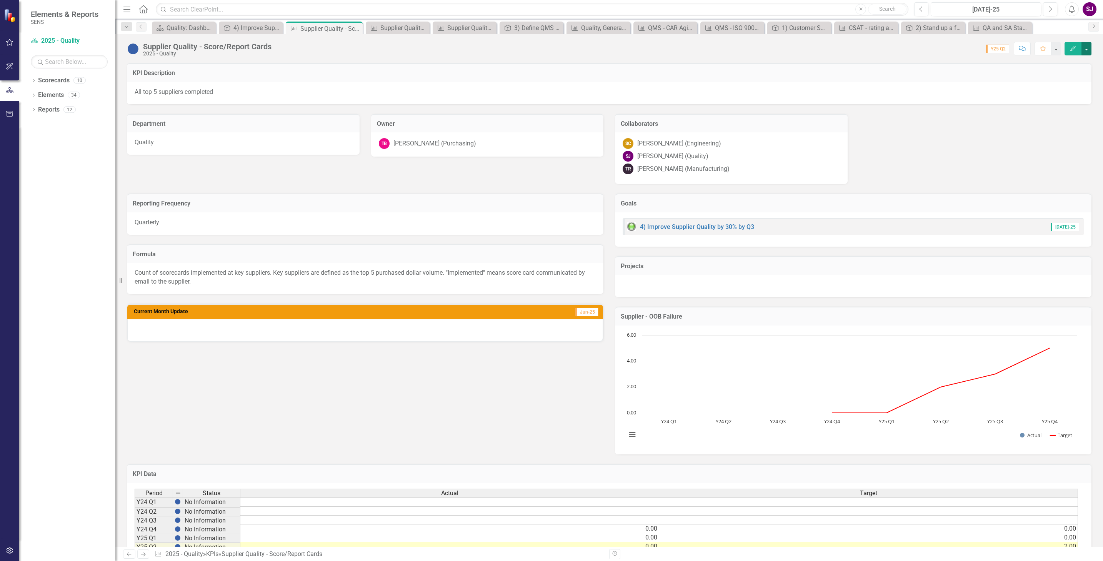
click at [1090, 47] on button "button" at bounding box center [1087, 48] width 10 height 13
click at [1060, 61] on link "Edit Edit KPI" at bounding box center [1060, 64] width 62 height 14
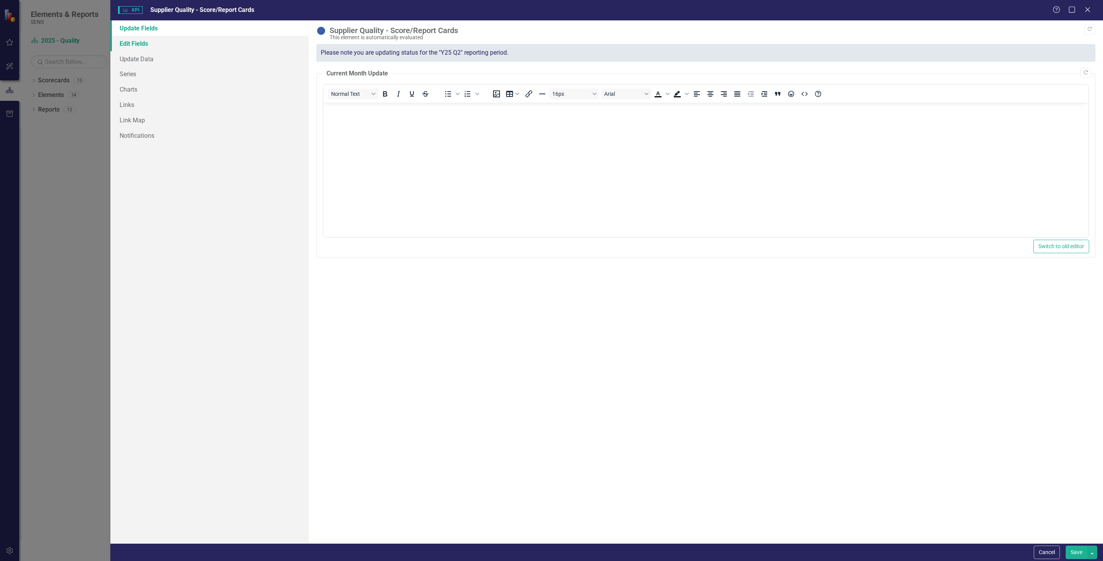
click at [137, 39] on link "Edit Fields" at bounding box center [209, 43] width 199 height 15
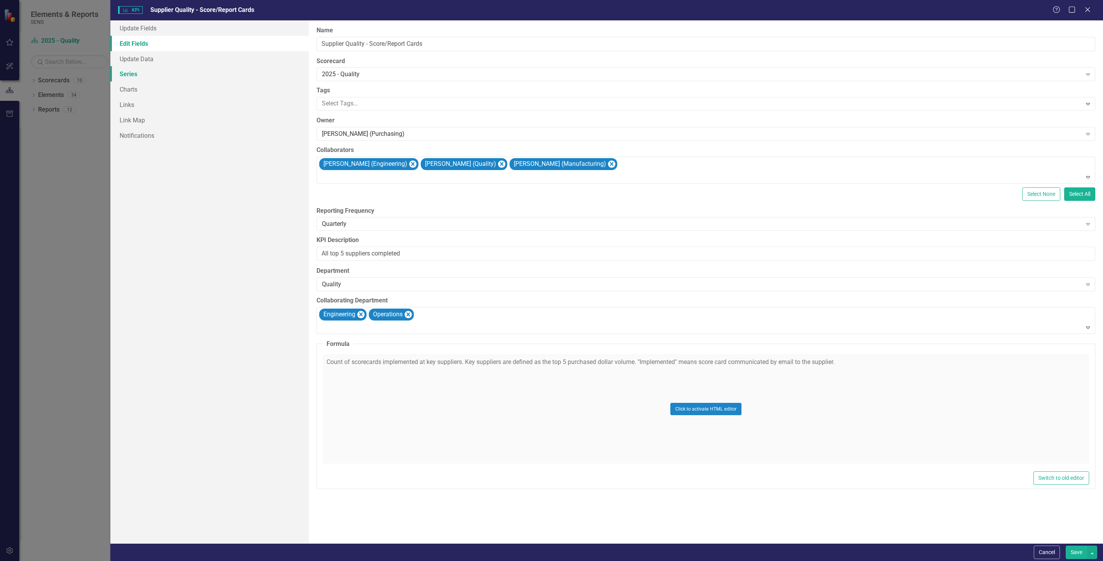
click at [126, 75] on link "Series" at bounding box center [209, 73] width 199 height 15
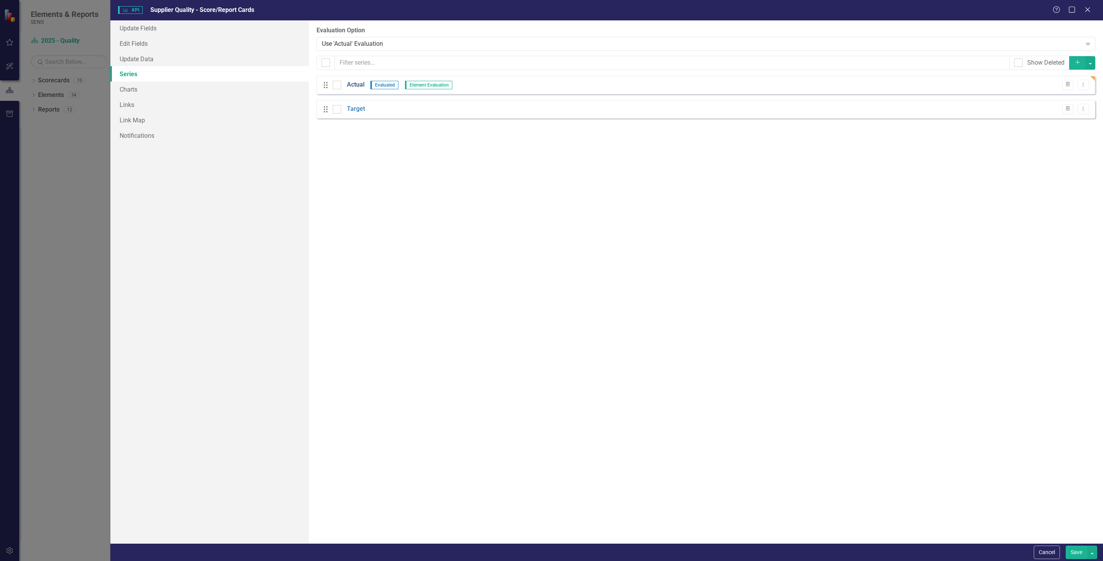
click at [357, 85] on link "Actual" at bounding box center [356, 84] width 18 height 9
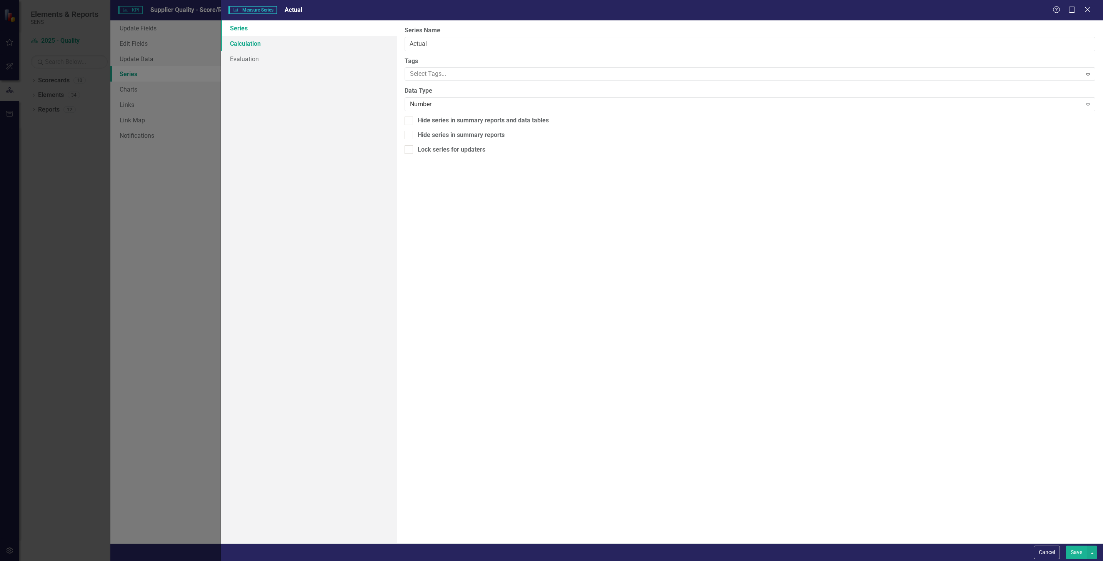
click at [244, 43] on link "Calculation" at bounding box center [309, 43] width 177 height 15
click at [245, 58] on link "Evaluation" at bounding box center [309, 58] width 177 height 15
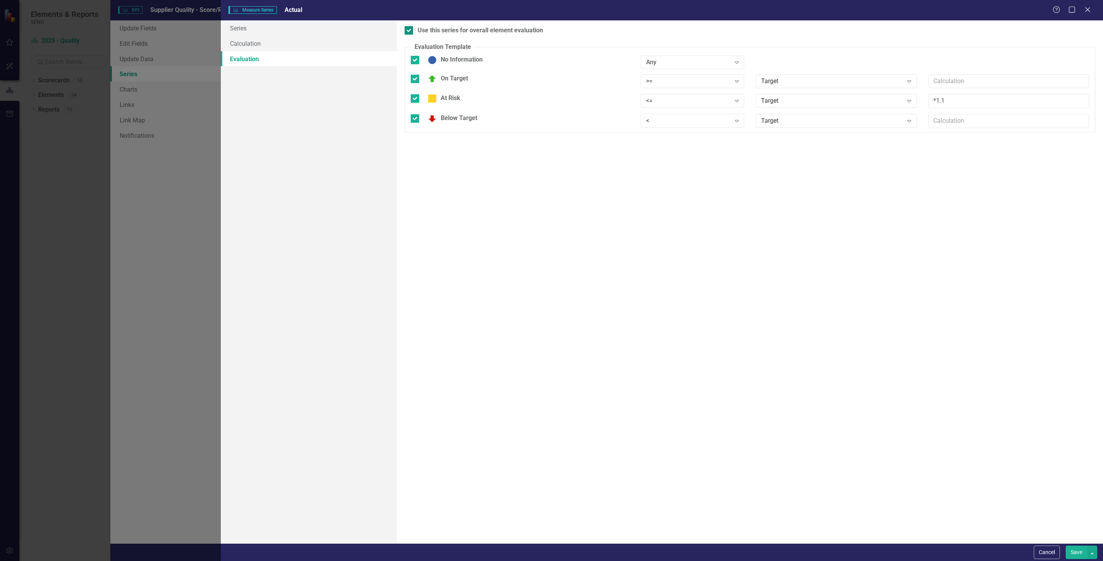
click at [411, 30] on div at bounding box center [409, 30] width 8 height 8
click at [410, 30] on input "Use this series for overall element evaluation" at bounding box center [407, 28] width 5 height 5
checkbox input "false"
click at [414, 59] on input "No Information" at bounding box center [413, 58] width 5 height 5
checkbox input "false"
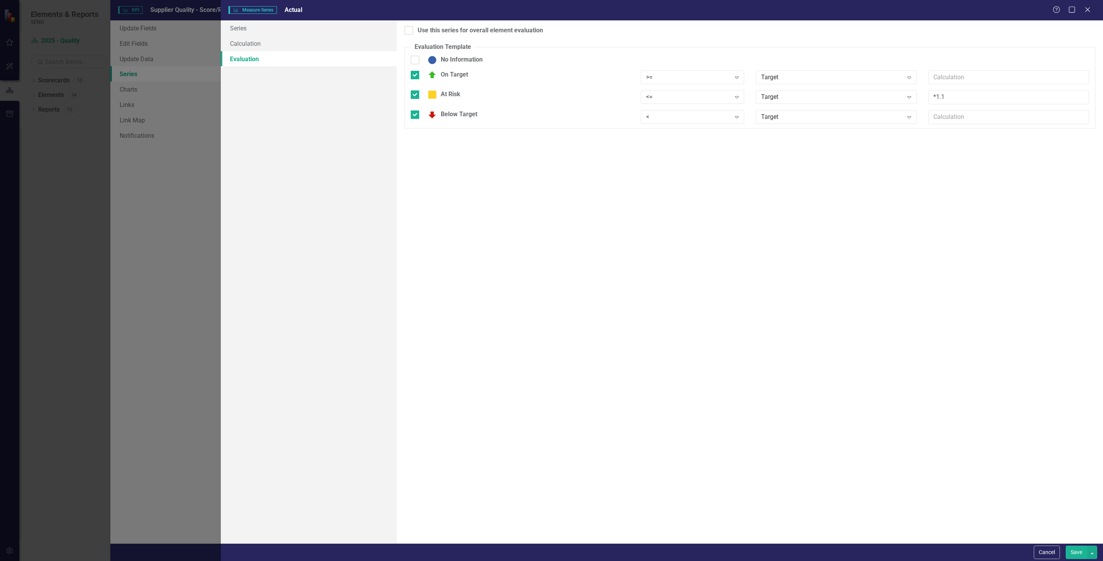
drag, startPoint x: 1077, startPoint y: 553, endPoint x: 888, endPoint y: 429, distance: 226.7
click at [1076, 553] on button "Save" at bounding box center [1077, 552] width 22 height 13
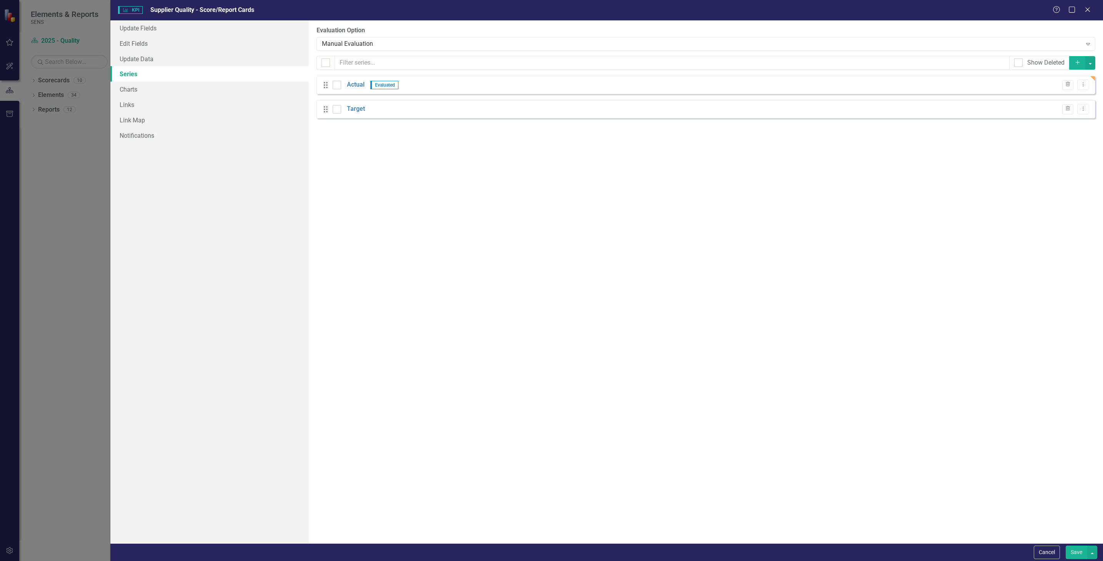
click at [1072, 549] on button "Save" at bounding box center [1077, 552] width 22 height 13
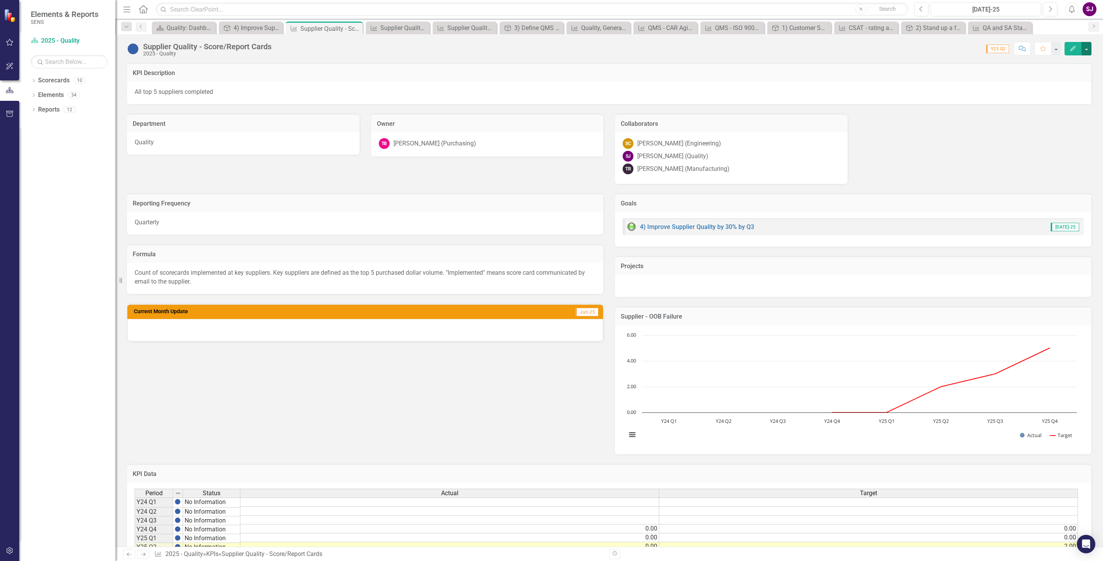
click at [1089, 48] on button "button" at bounding box center [1087, 48] width 10 height 13
click at [1068, 90] on link "Recalculate KPI Recalculate KPI" at bounding box center [1060, 92] width 62 height 14
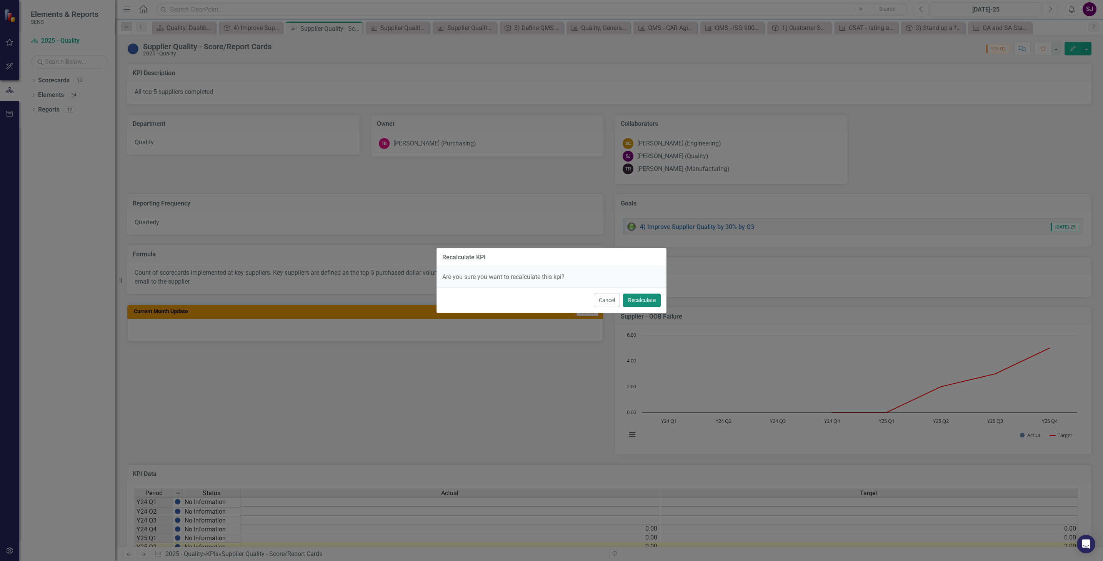
click at [646, 302] on button "Recalculate" at bounding box center [642, 300] width 38 height 13
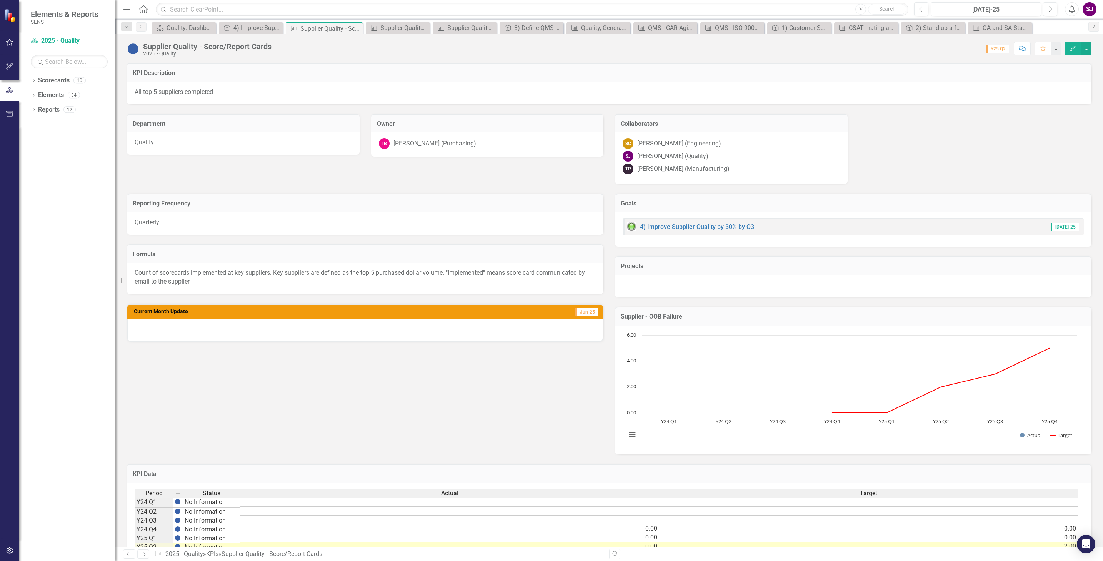
click at [133, 51] on img at bounding box center [133, 49] width 12 height 12
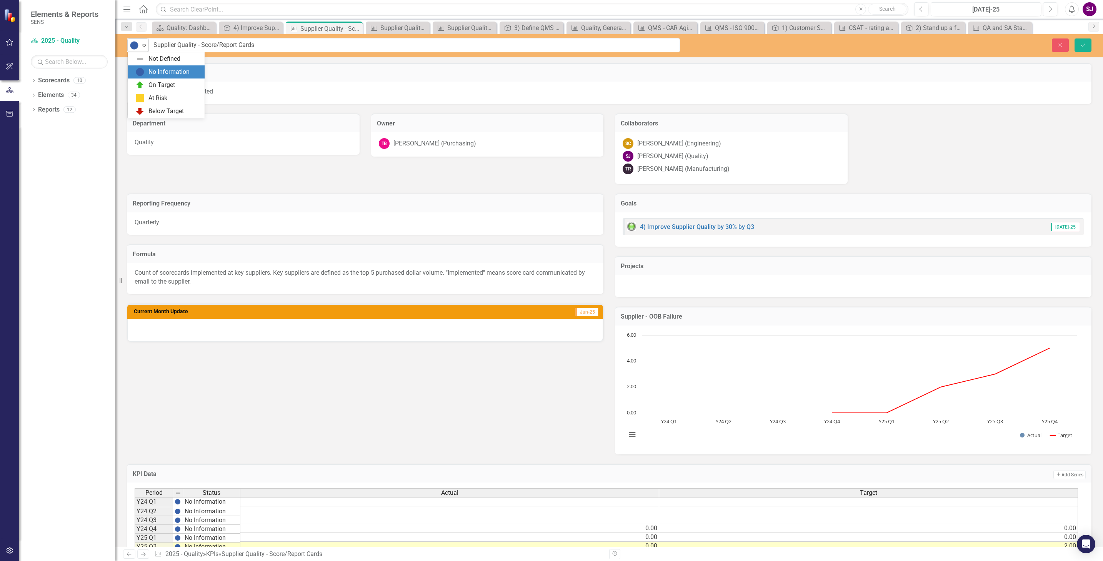
click at [145, 42] on div "Expand" at bounding box center [144, 45] width 8 height 13
click at [156, 111] on div "Below Target" at bounding box center [166, 111] width 35 height 9
click at [1081, 44] on icon "Save" at bounding box center [1083, 44] width 7 height 5
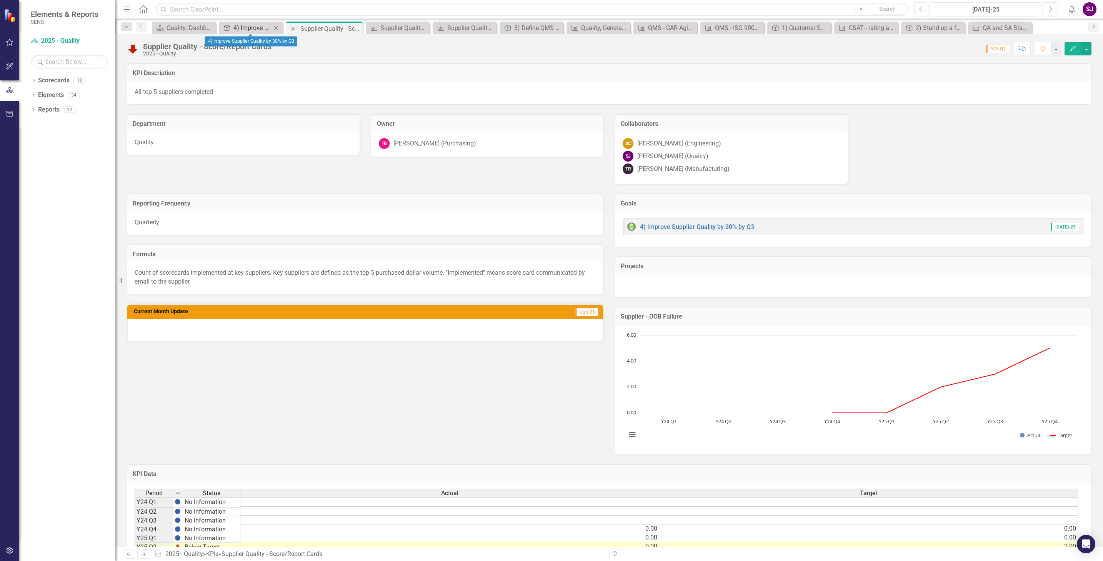
click at [252, 26] on div "4) Improve Supplier Quality by 30% by Q3" at bounding box center [253, 28] width 38 height 10
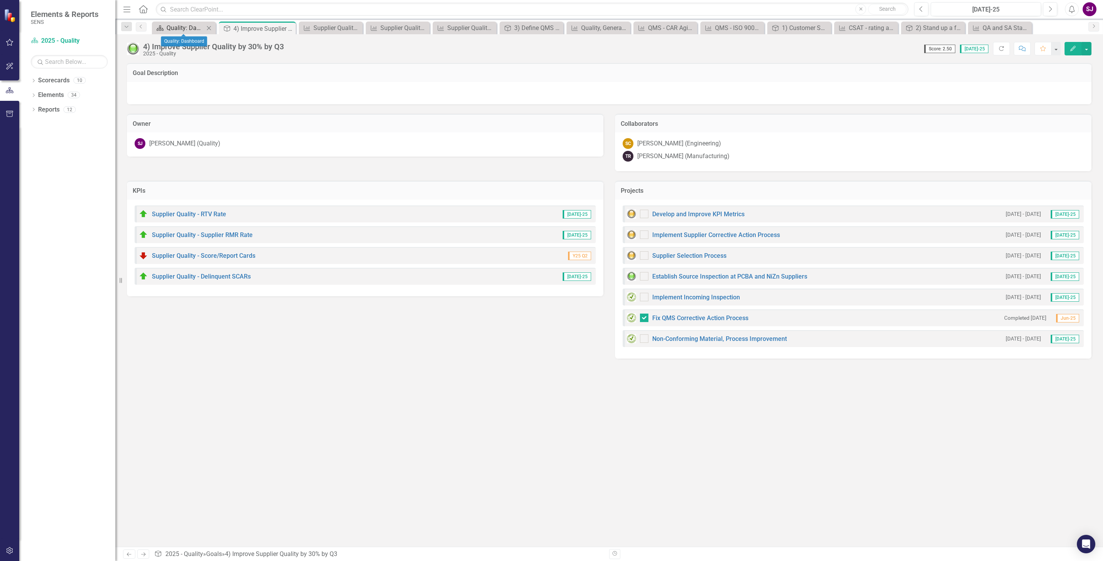
click at [195, 28] on div "Quality: Dashboard" at bounding box center [186, 28] width 38 height 10
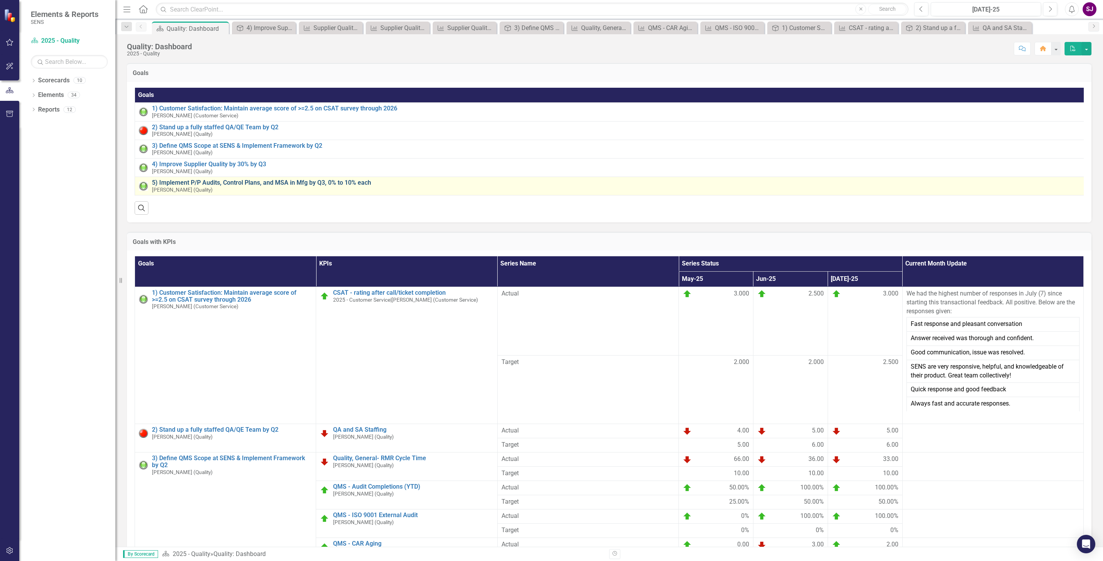
click at [180, 183] on link "5) Implement P/P Audits, Control Plans, and MSA in Mfg by Q3, 0% to 10% each" at bounding box center [616, 182] width 928 height 7
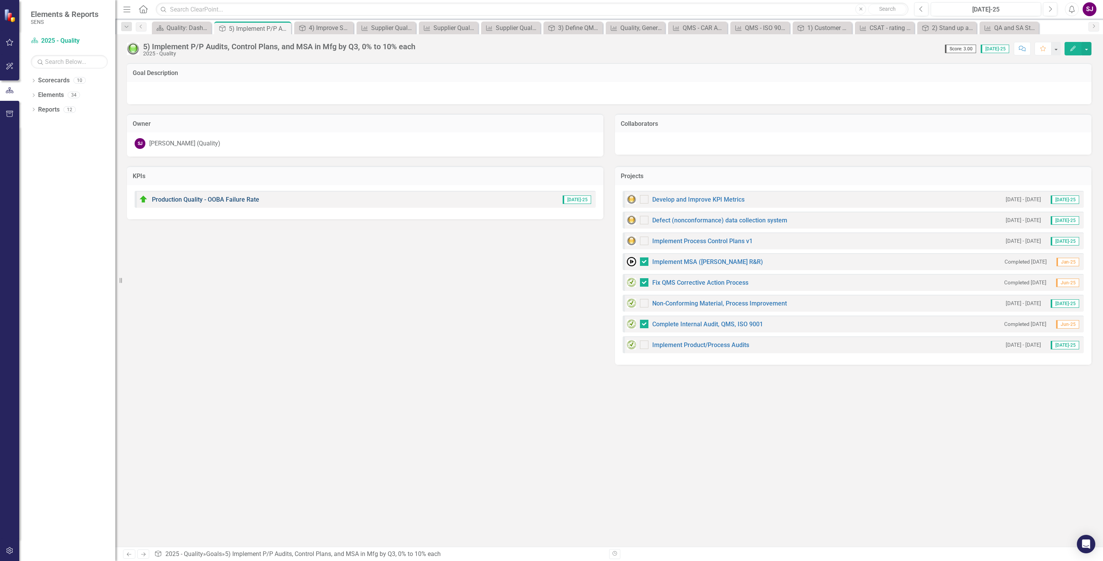
click at [172, 200] on link "Production Quality - OOBA Failure Rate" at bounding box center [205, 199] width 107 height 7
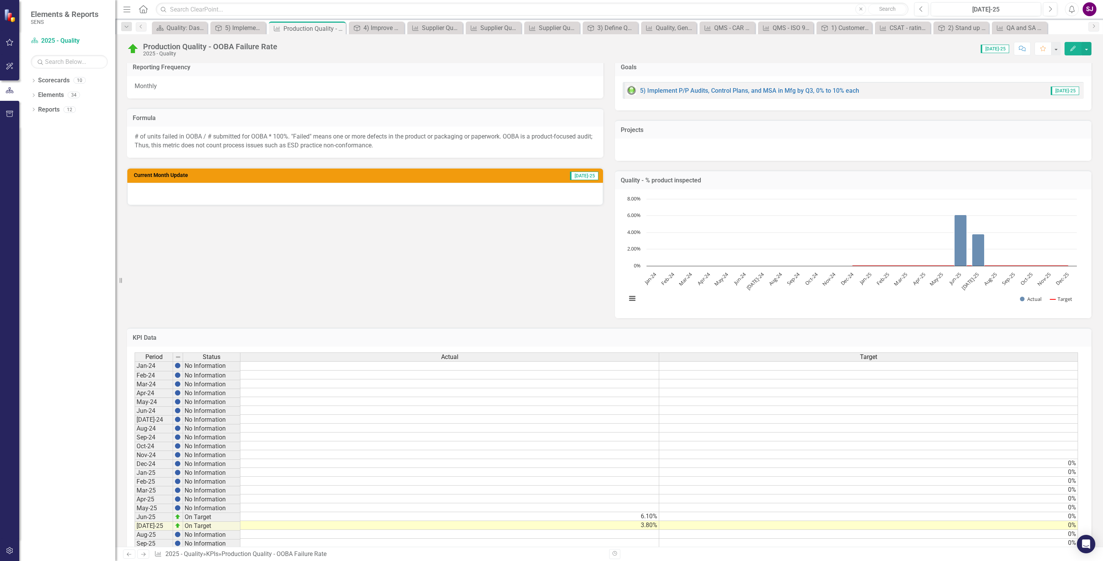
scroll to position [175, 0]
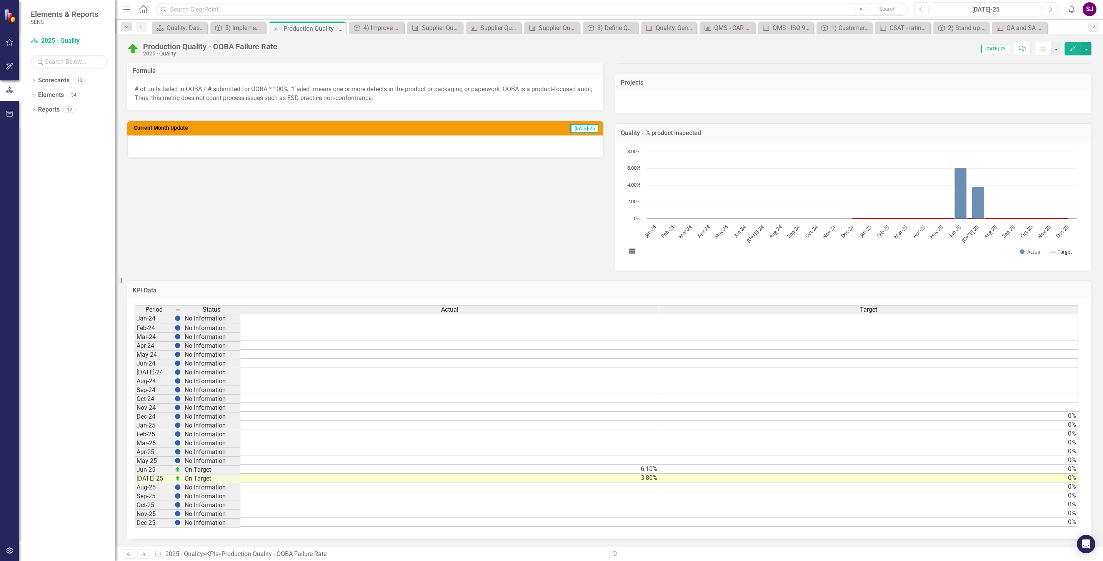
click at [1074, 49] on icon "Edit" at bounding box center [1073, 48] width 7 height 5
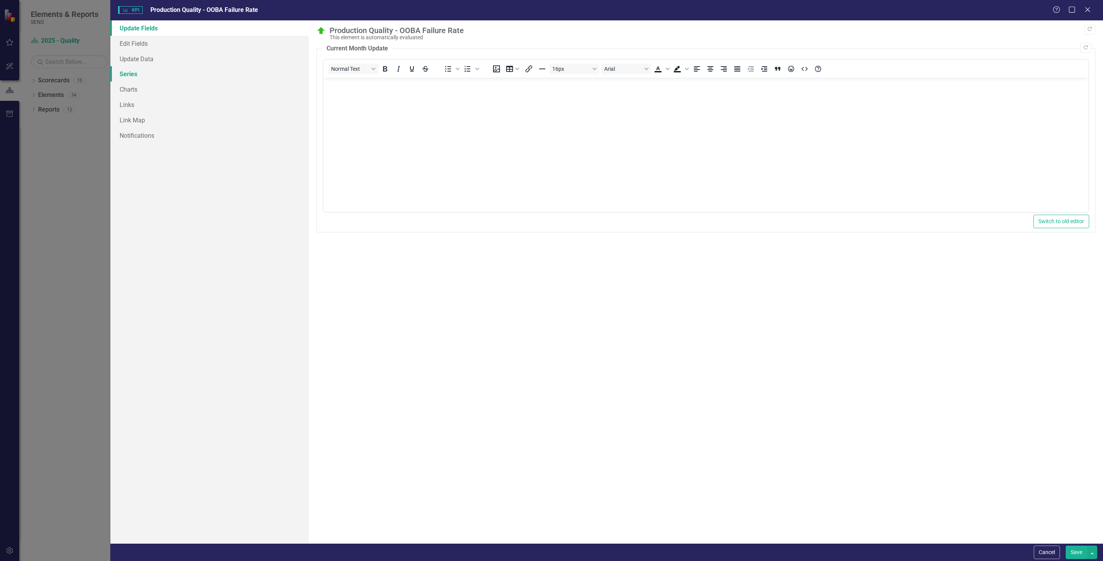
scroll to position [0, 0]
click at [126, 74] on link "Series" at bounding box center [209, 73] width 199 height 15
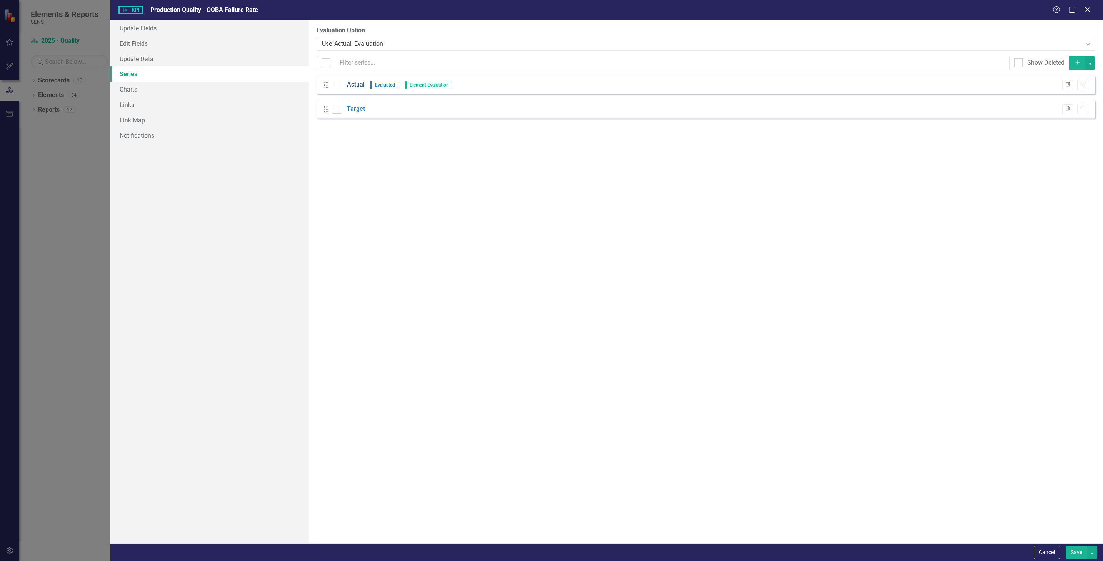
click at [357, 86] on link "Actual" at bounding box center [356, 84] width 18 height 9
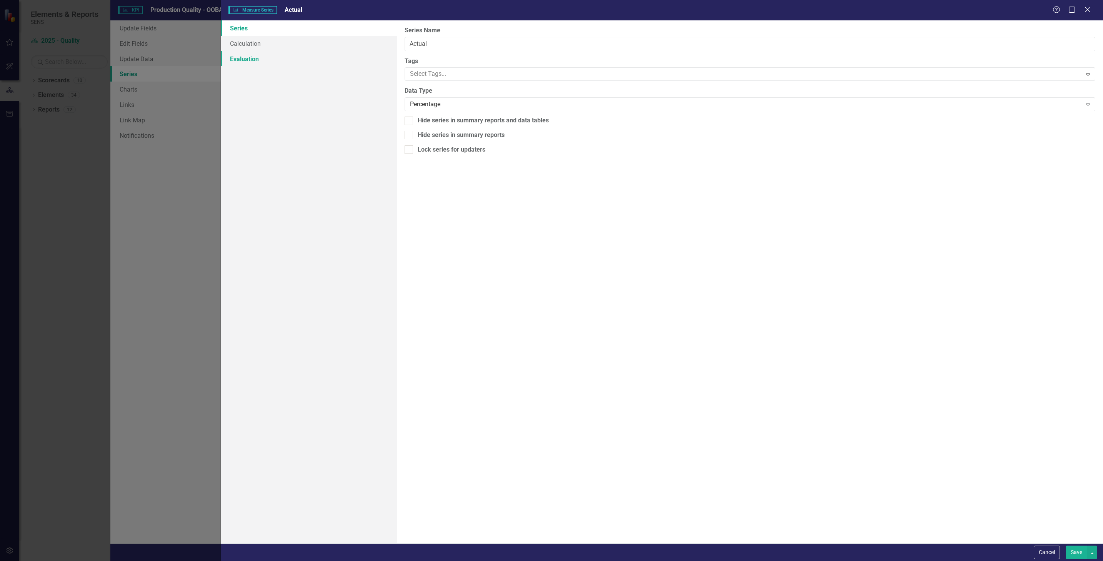
click at [249, 58] on link "Evaluation" at bounding box center [309, 58] width 177 height 15
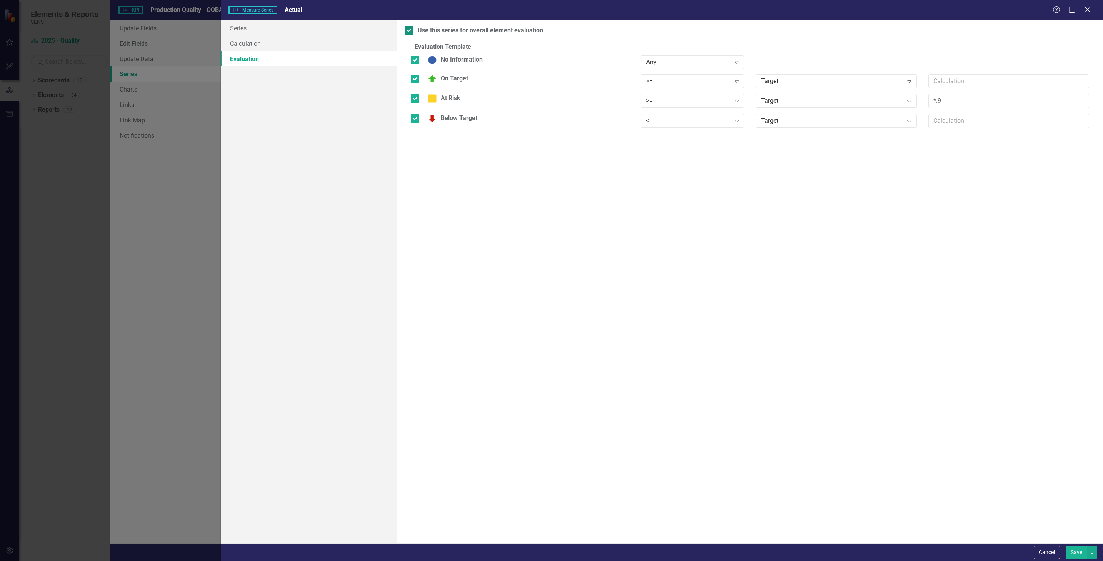
click at [409, 31] on input "Use this series for overall element evaluation" at bounding box center [407, 28] width 5 height 5
checkbox input "false"
click at [738, 81] on icon "Expand" at bounding box center [737, 81] width 8 height 6
click at [661, 132] on div "<=" at bounding box center [694, 133] width 91 height 9
click at [739, 100] on icon "Expand" at bounding box center [737, 101] width 8 height 6
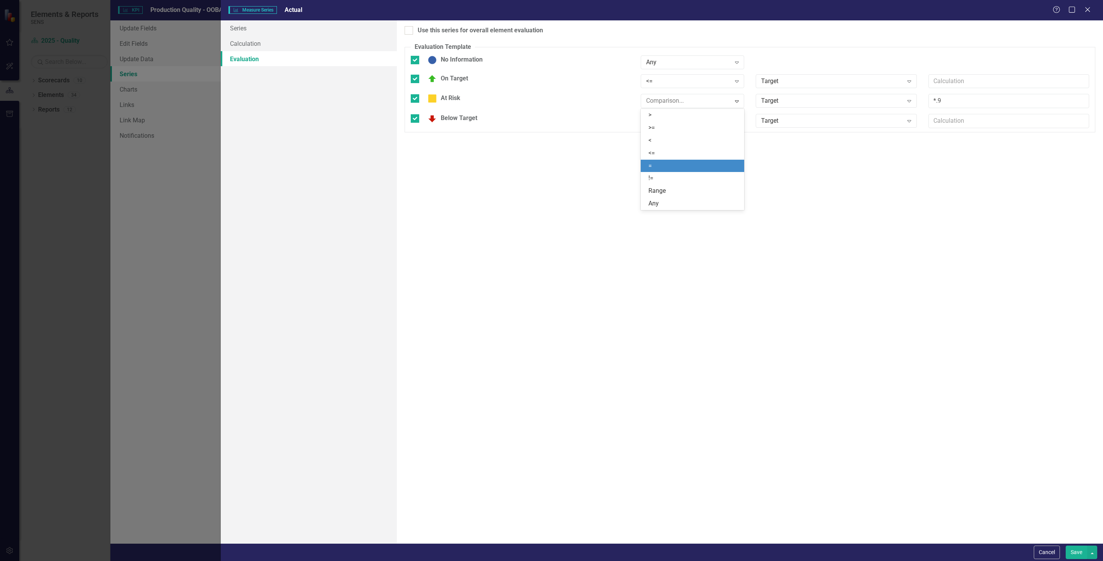
click at [680, 165] on div "=" at bounding box center [694, 166] width 91 height 9
click at [737, 118] on icon "Expand" at bounding box center [737, 121] width 8 height 6
click at [655, 145] on div ">=" at bounding box center [694, 148] width 91 height 9
click at [1072, 547] on button "Save" at bounding box center [1077, 552] width 22 height 13
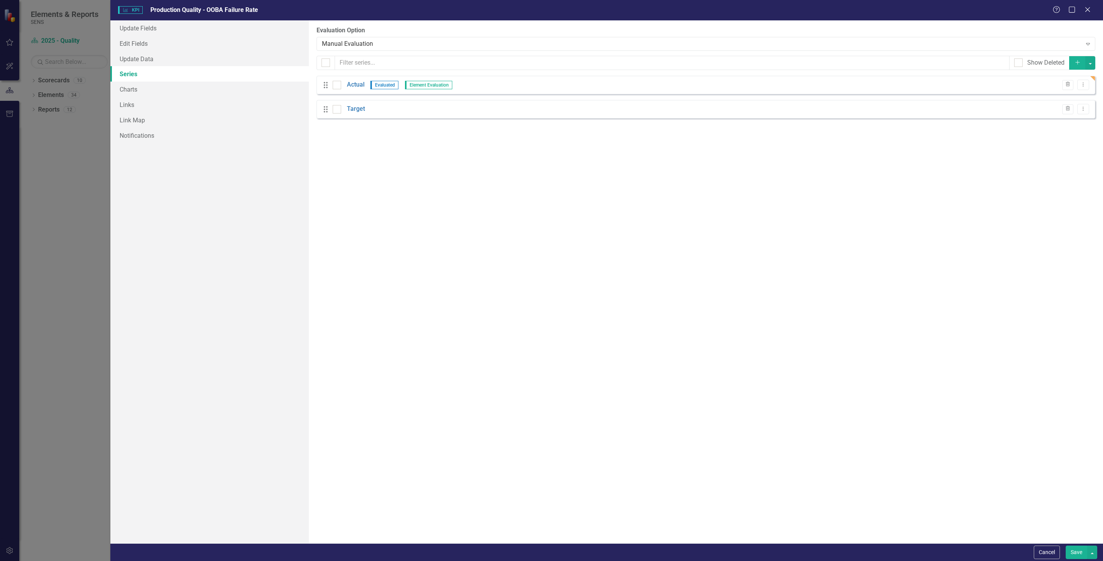
click at [1073, 551] on button "Save" at bounding box center [1077, 552] width 22 height 13
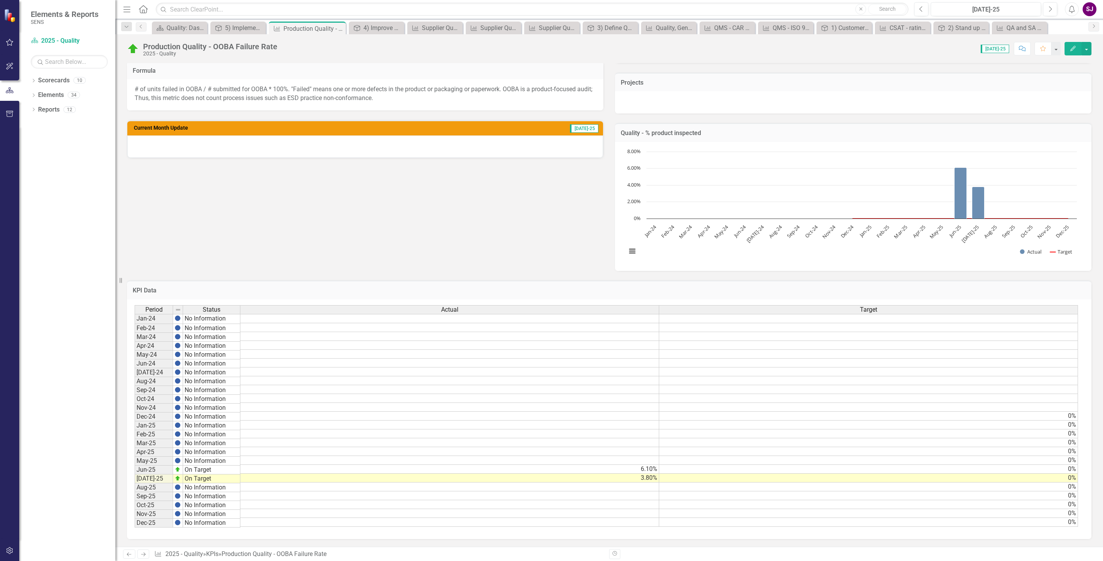
click at [134, 48] on img at bounding box center [133, 49] width 12 height 12
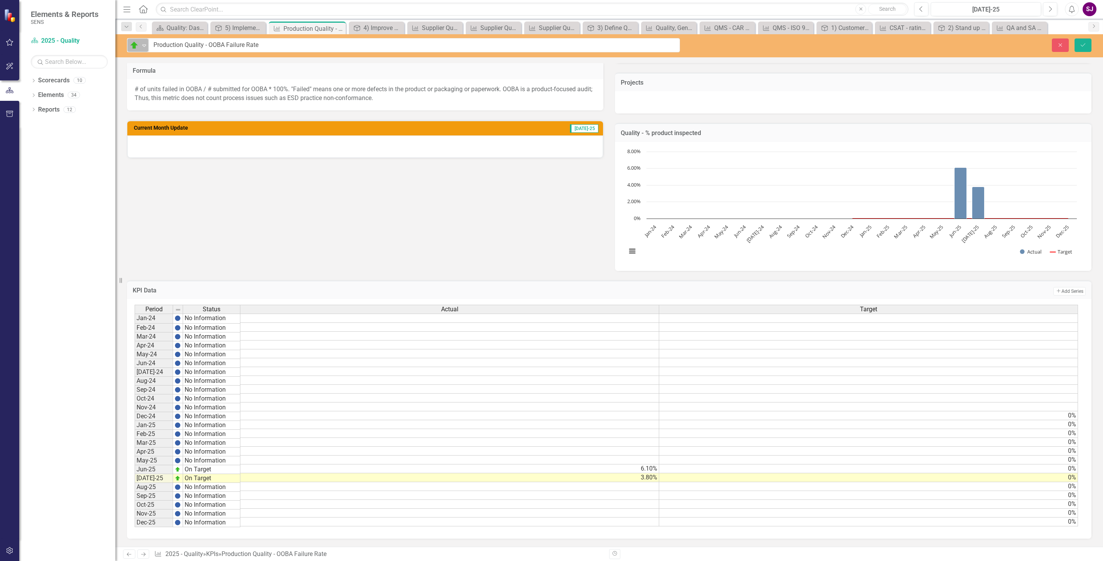
click at [142, 44] on icon "Expand" at bounding box center [144, 45] width 8 height 6
click at [159, 110] on div "Below Target" at bounding box center [166, 111] width 35 height 9
drag, startPoint x: 1083, startPoint y: 45, endPoint x: 636, endPoint y: 198, distance: 471.6
click at [1083, 45] on icon "Save" at bounding box center [1083, 44] width 7 height 5
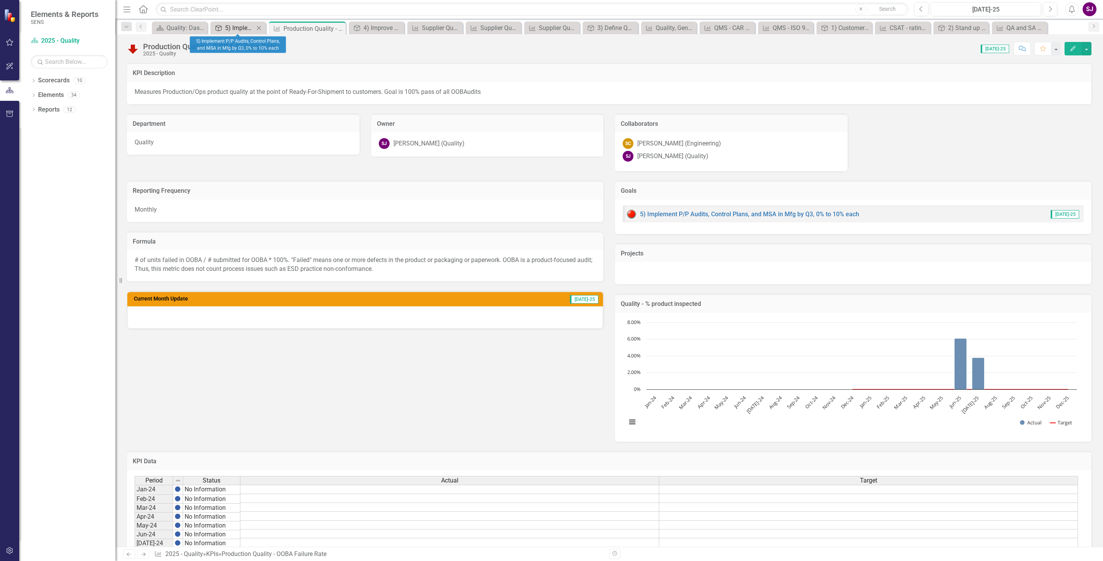
click at [248, 29] on div "5) Implement P/P Audits, Control Plans, and MSA in Mfg by Q3, 0% to 10% each" at bounding box center [239, 28] width 29 height 10
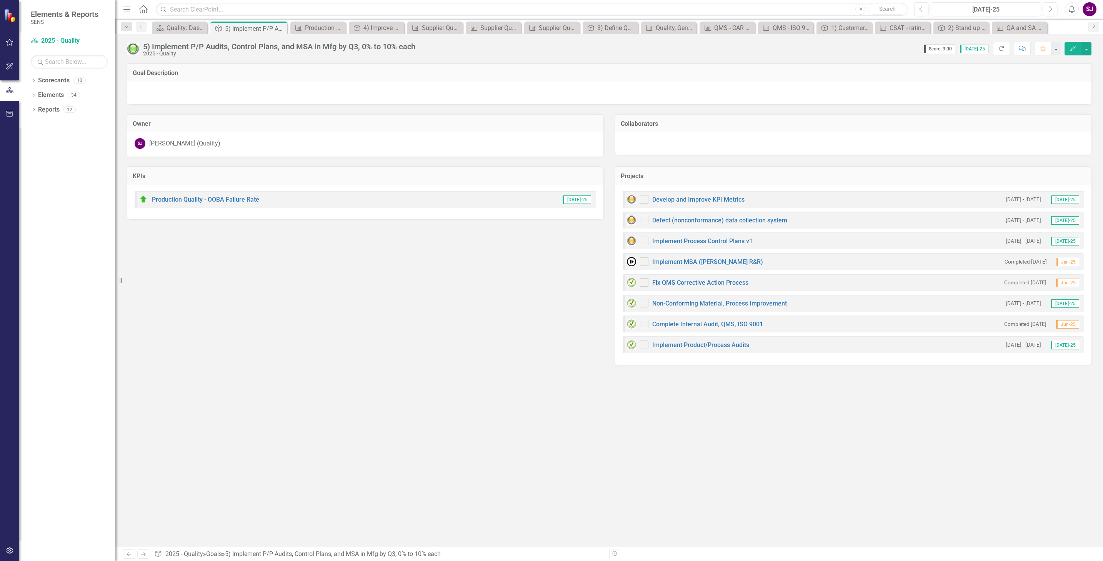
checkbox input "false"
checkbox input "true"
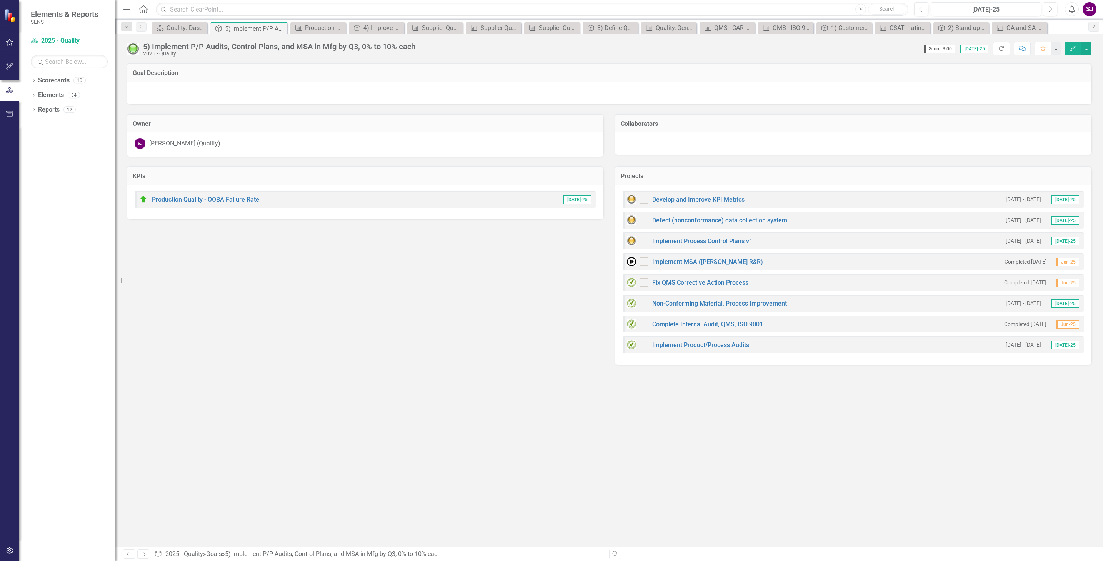
checkbox input "true"
click at [602, 294] on div "KPIs Production Quality - OOBA Failure Rate [DATE]-25 Projects Develop and Impr…" at bounding box center [609, 261] width 976 height 208
click at [184, 28] on div "Quality: Dashboard" at bounding box center [181, 28] width 29 height 10
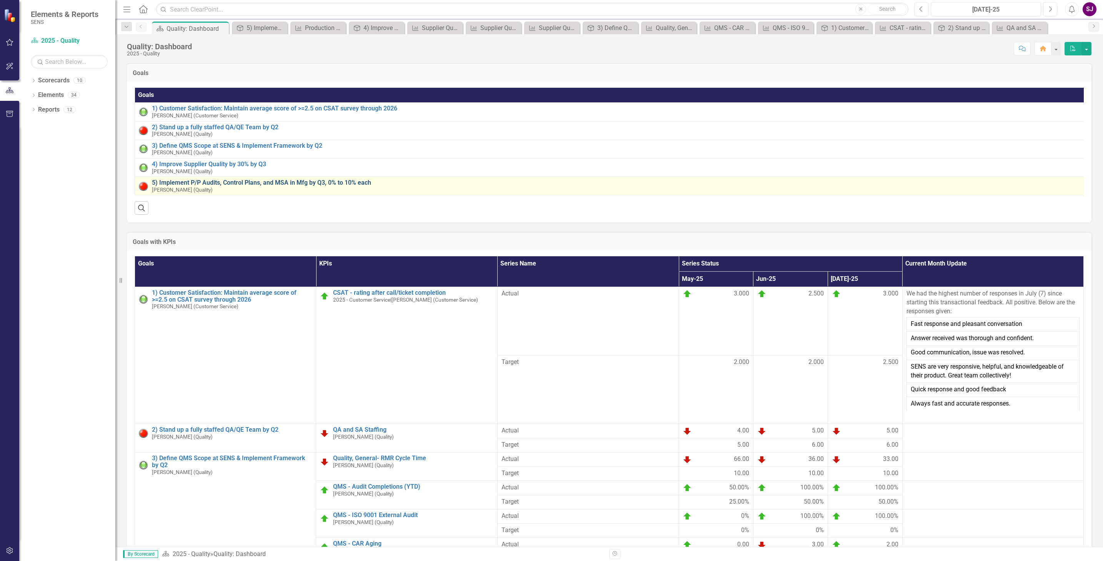
click at [170, 181] on link "5) Implement P/P Audits, Control Plans, and MSA in Mfg by Q3, 0% to 10% each" at bounding box center [619, 182] width 935 height 7
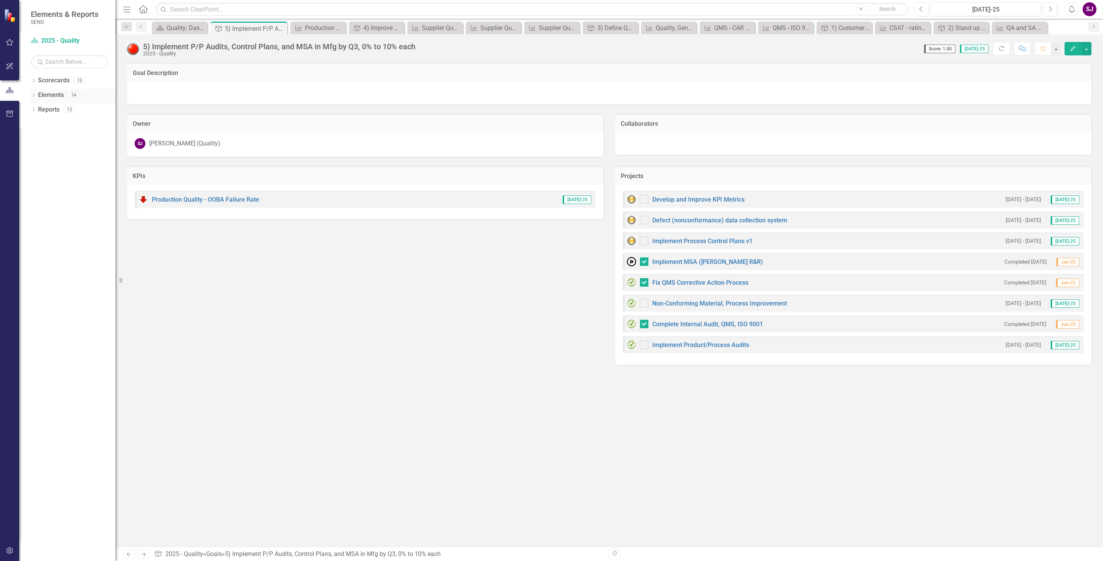
click at [32, 95] on icon "Dropdown" at bounding box center [33, 96] width 5 height 4
click at [53, 141] on link "Project Projects" at bounding box center [58, 138] width 33 height 9
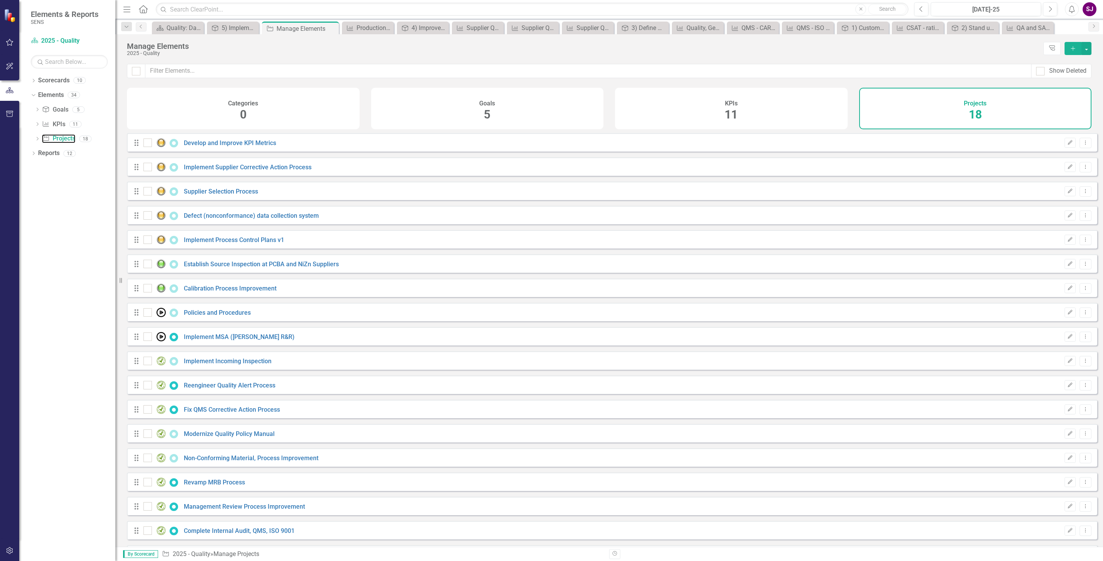
checkbox input "false"
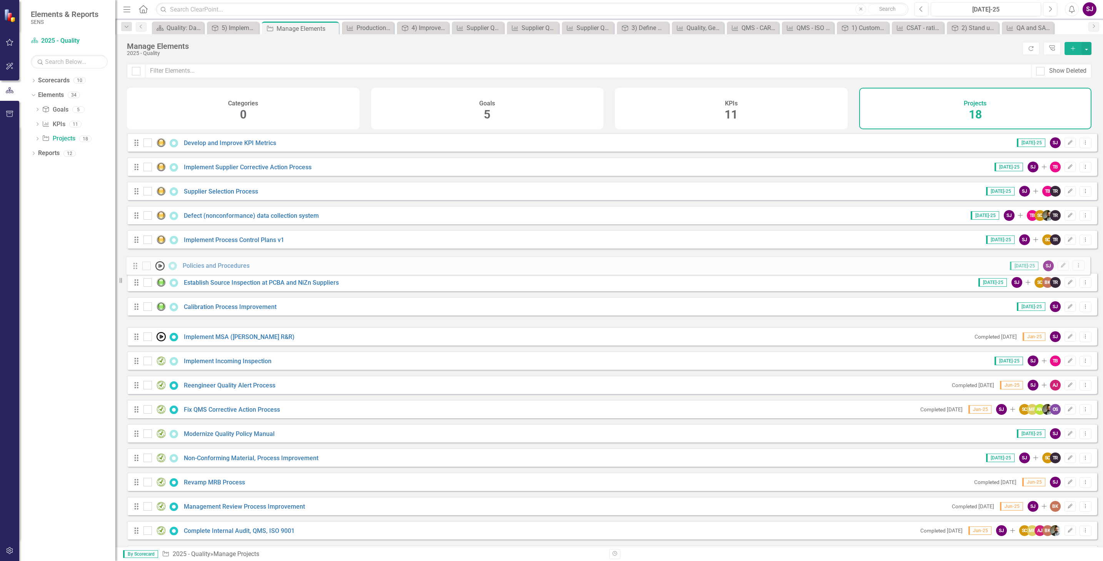
drag, startPoint x: 135, startPoint y: 318, endPoint x: 134, endPoint y: 265, distance: 53.1
click at [134, 265] on div "Drag Develop and Improve KPI Metrics [DATE]-25 SJ Edit Dropdown Menu Drag Imple…" at bounding box center [612, 348] width 971 height 431
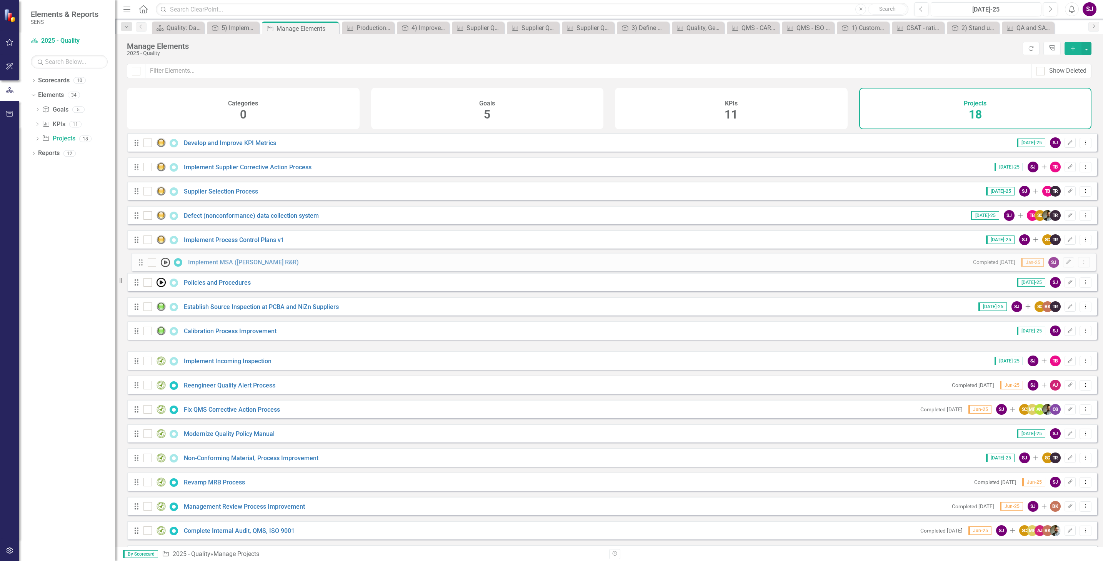
drag, startPoint x: 134, startPoint y: 344, endPoint x: 139, endPoint y: 264, distance: 80.9
click at [139, 264] on div "Drag Develop and Improve KPI Metrics [DATE]-25 SJ Edit Dropdown Menu Drag Imple…" at bounding box center [612, 348] width 971 height 431
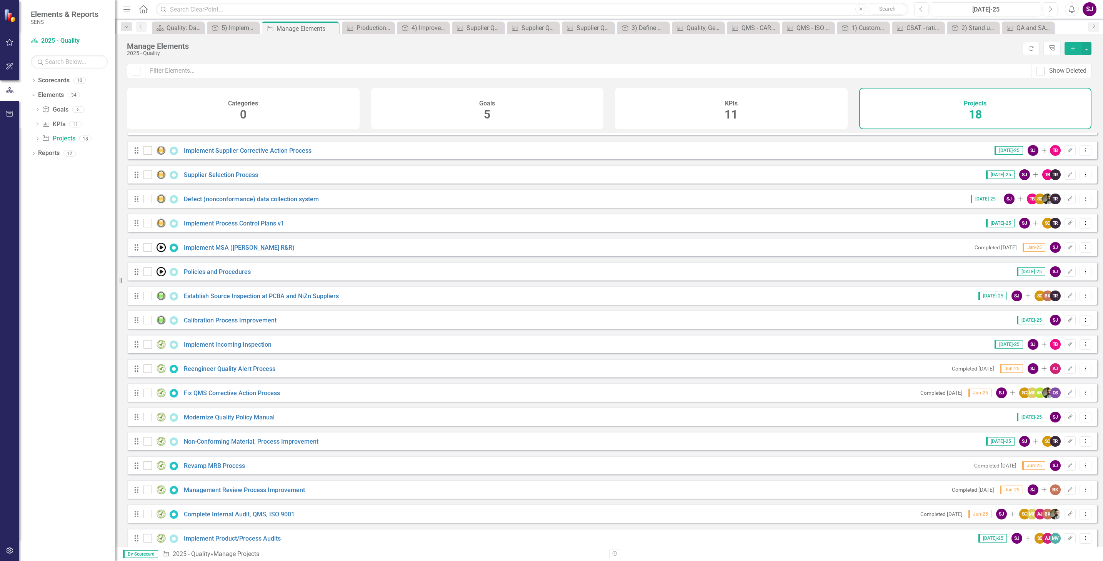
scroll to position [29, 0]
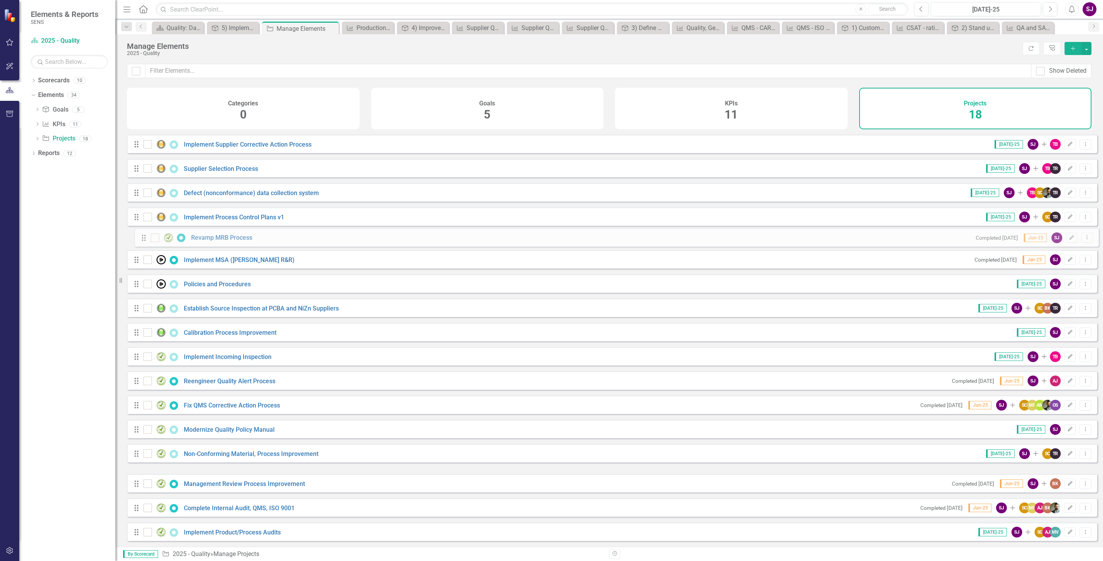
drag, startPoint x: 134, startPoint y: 461, endPoint x: 141, endPoint y: 239, distance: 221.3
click at [141, 239] on div "Drag Develop and Improve KPI Metrics [DATE]-25 SJ Edit Dropdown Menu Drag Imple…" at bounding box center [612, 325] width 971 height 431
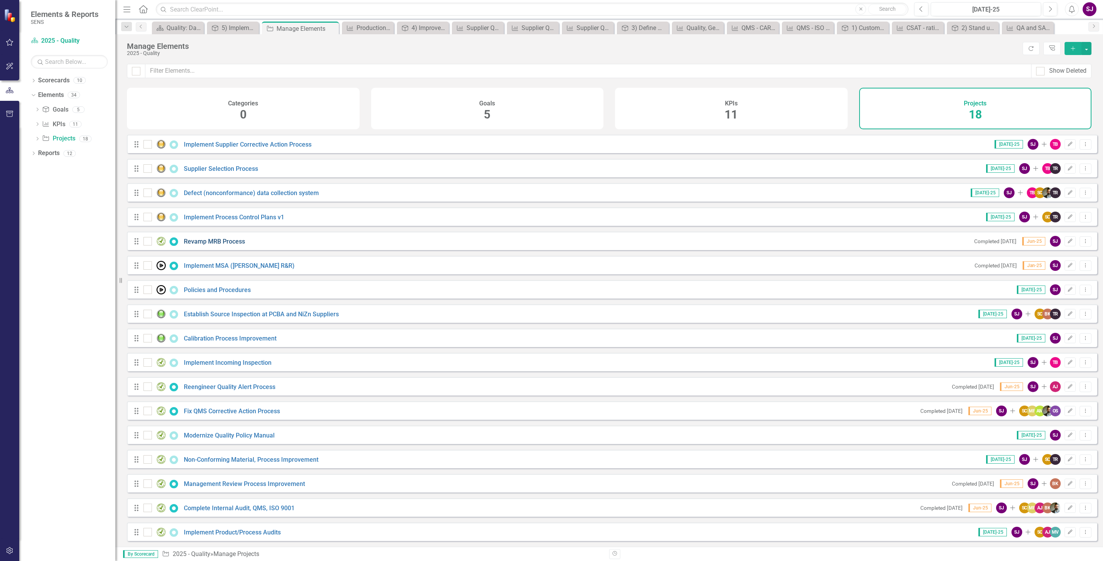
click at [196, 242] on link "Revamp MRB Process" at bounding box center [214, 241] width 61 height 7
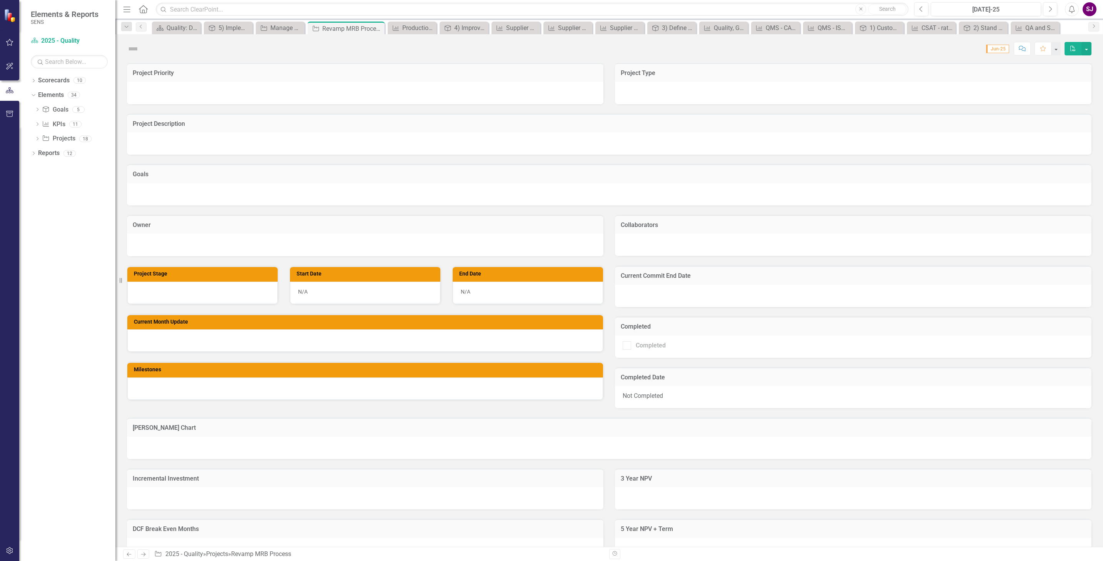
checkbox input "true"
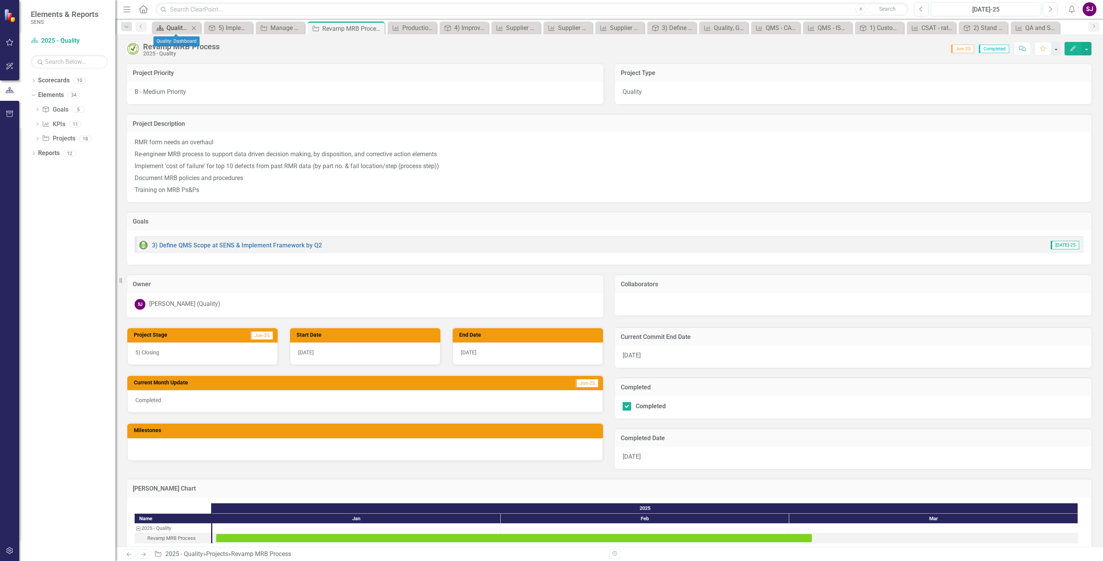
click at [174, 26] on div "Quality: Dashboard" at bounding box center [178, 28] width 23 height 10
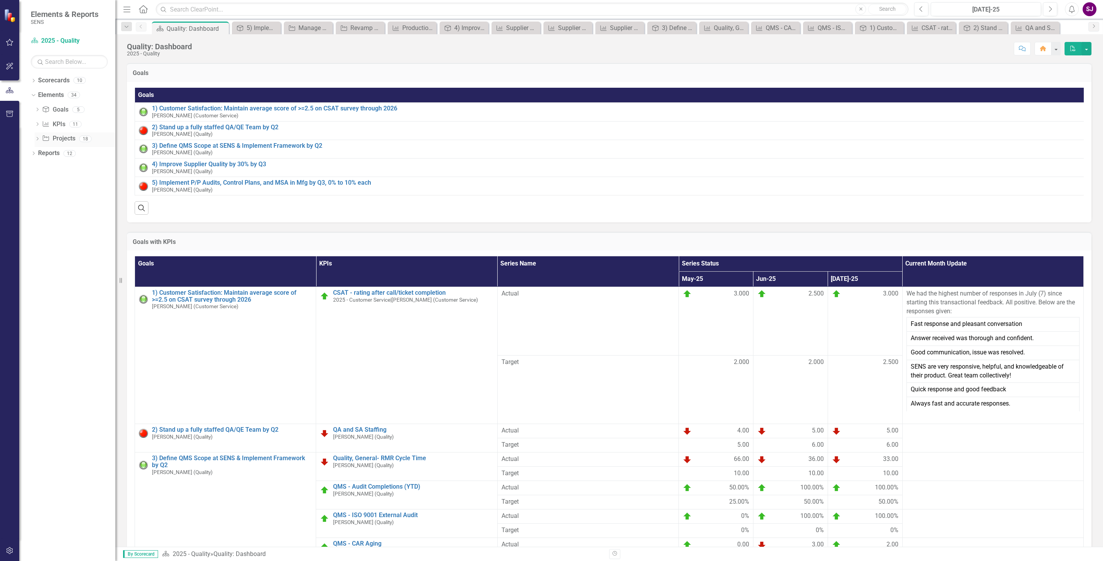
click at [36, 141] on icon "Dropdown" at bounding box center [37, 139] width 5 height 4
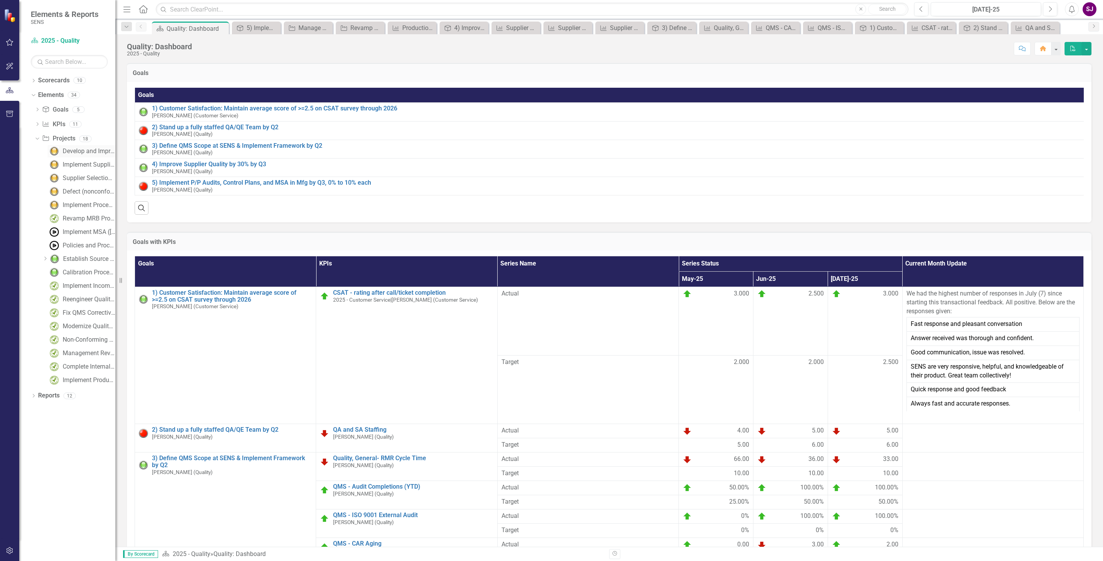
click at [67, 152] on div "Develop and Improve KPI Metrics" at bounding box center [89, 151] width 53 height 7
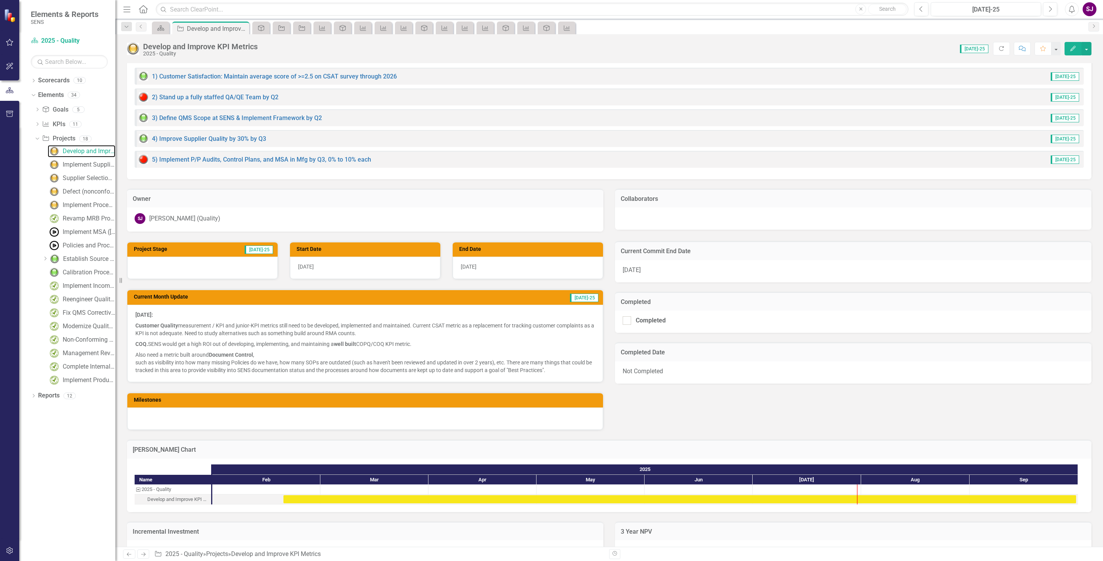
scroll to position [1154, 0]
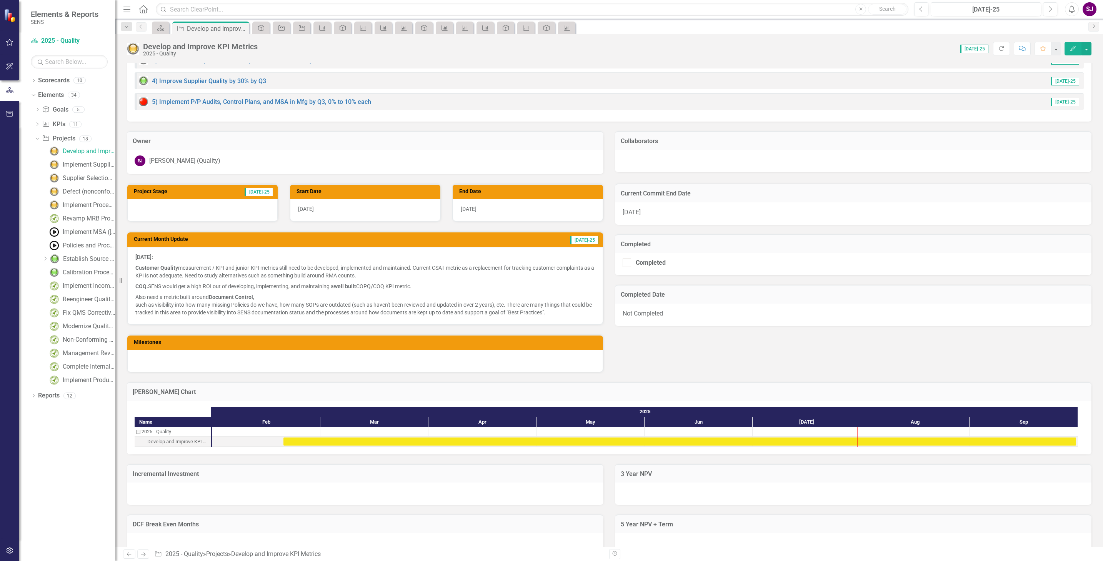
click at [368, 292] on p "Also need a metric built around Document Control , such as visibility into how …" at bounding box center [365, 304] width 460 height 25
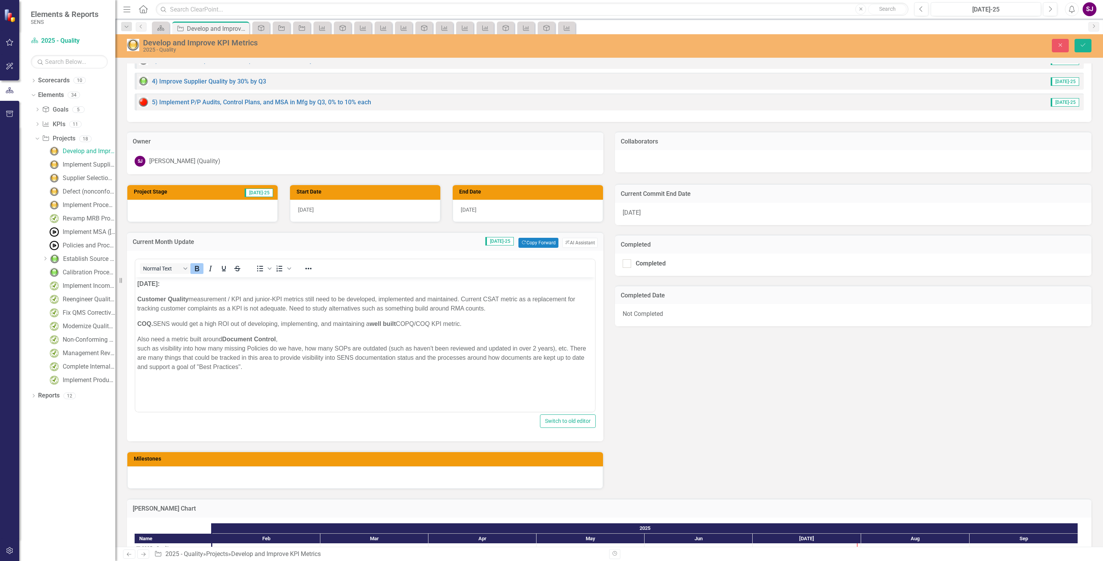
scroll to position [0, 0]
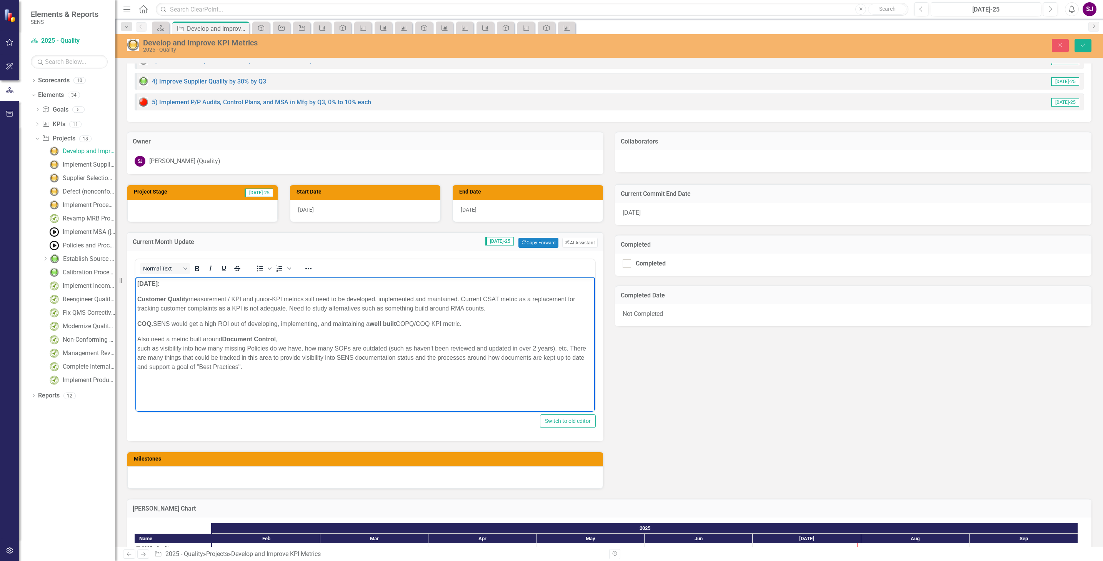
click at [480, 323] on p "COQ. [PERSON_NAME] would get a high ROI out of developing, implementing, and ma…" at bounding box center [365, 323] width 456 height 9
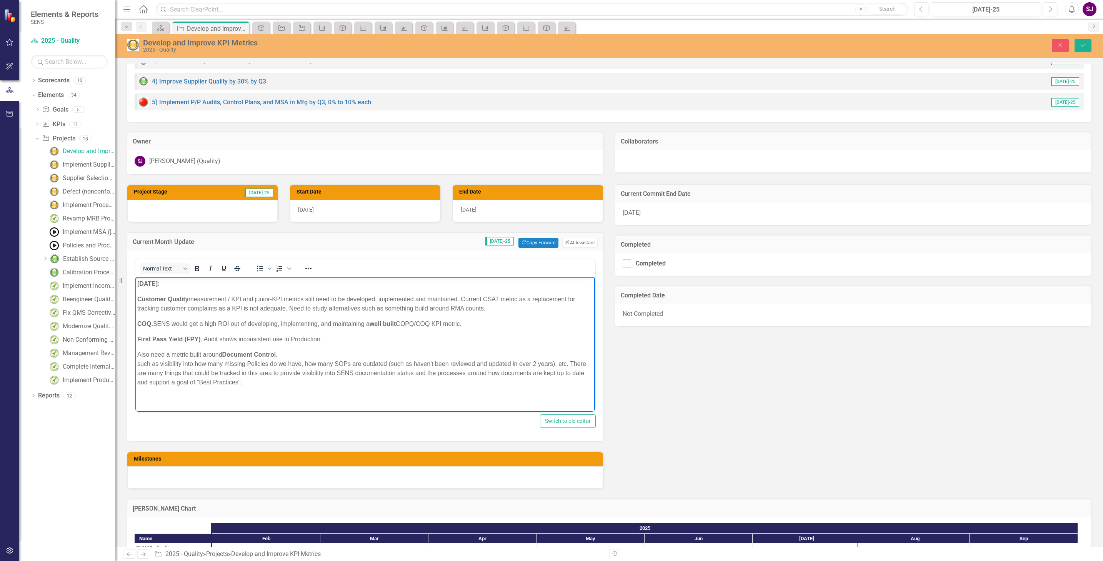
click at [205, 335] on p "First Pass Yield (FPY) . Audit shows inconsistent use in Production." at bounding box center [365, 338] width 456 height 9
click at [250, 371] on p "Also need a metric built around Document Control , such as visibility into how …" at bounding box center [365, 368] width 456 height 37
click at [1083, 43] on icon "Save" at bounding box center [1083, 44] width 7 height 5
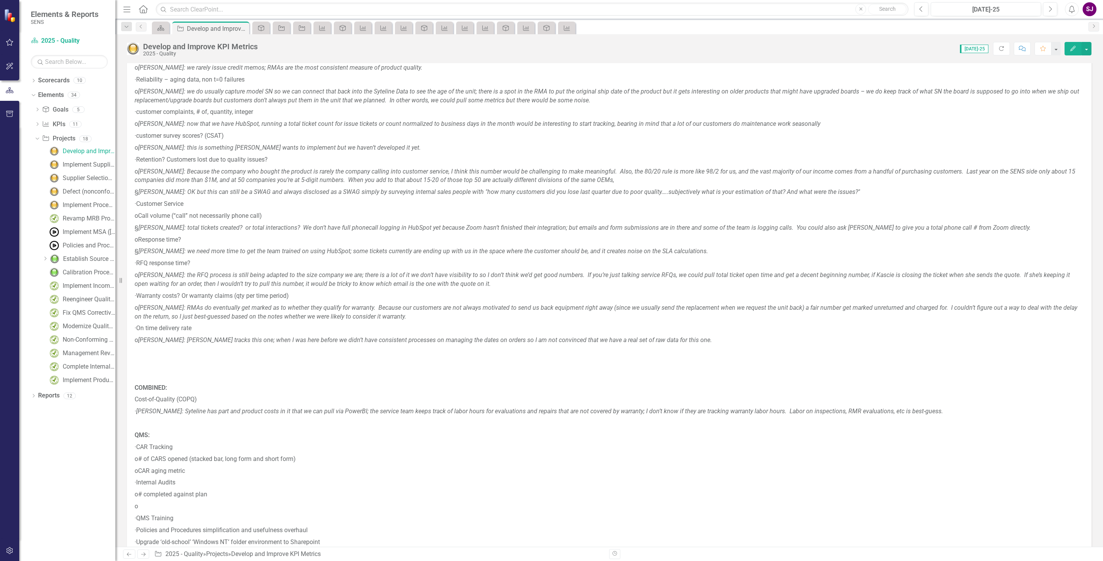
scroll to position [404, 0]
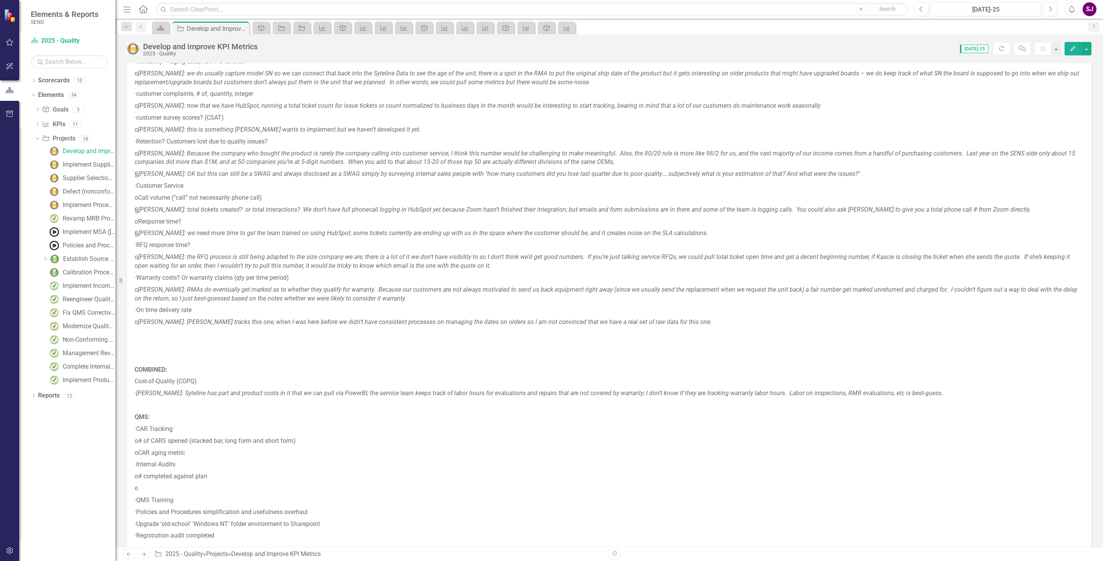
click at [297, 297] on em "[PERSON_NAME]: RMAs do eventually get marked as to whether they qualify for war…" at bounding box center [606, 294] width 943 height 16
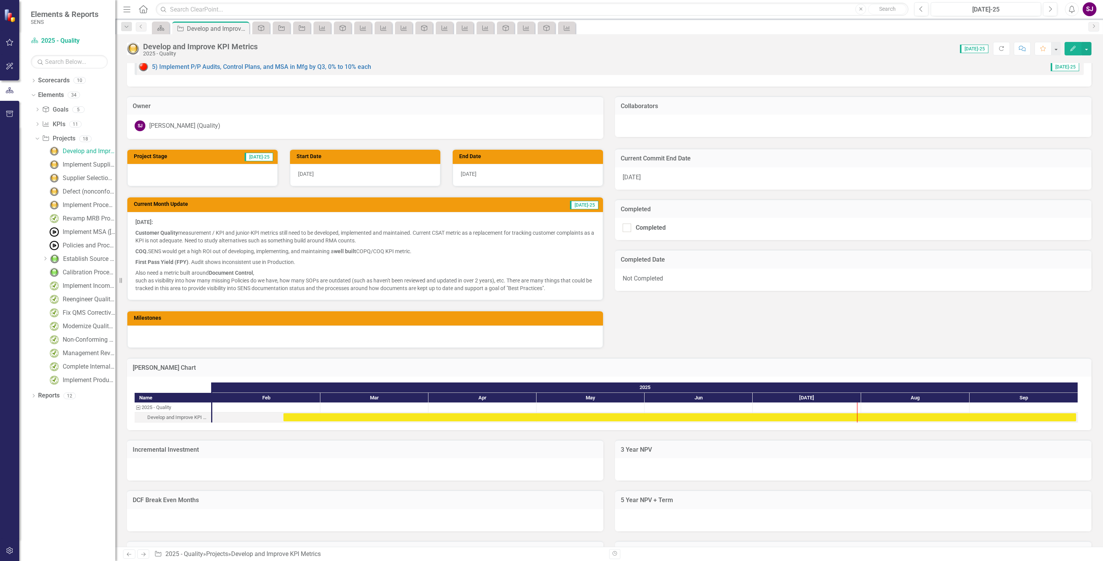
scroll to position [1212, 0]
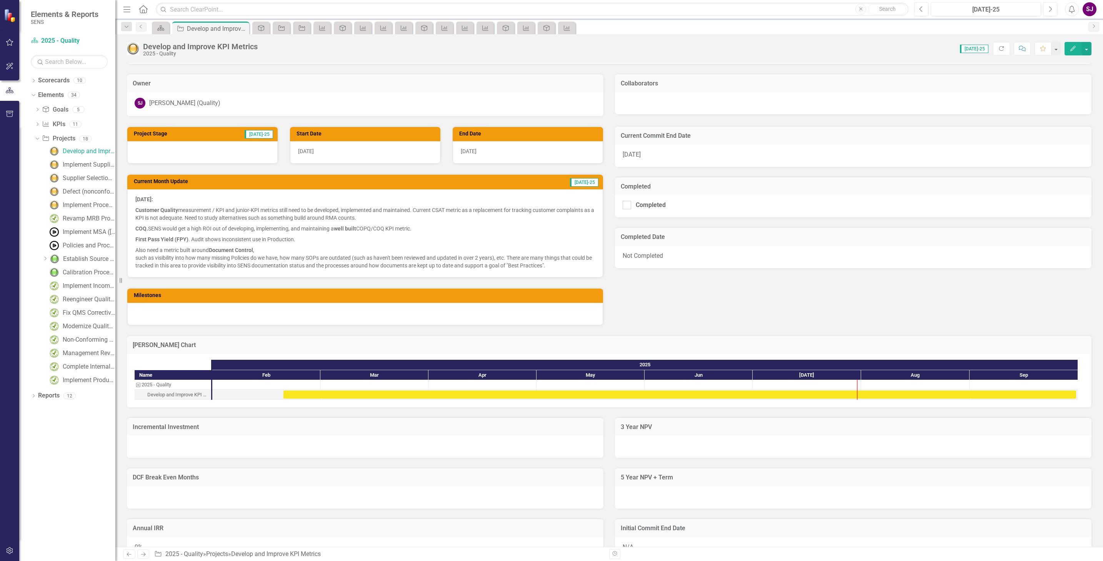
click at [256, 235] on p "First Pass Yield (FPY) . Audit shows inconsistent use in Production." at bounding box center [365, 239] width 460 height 11
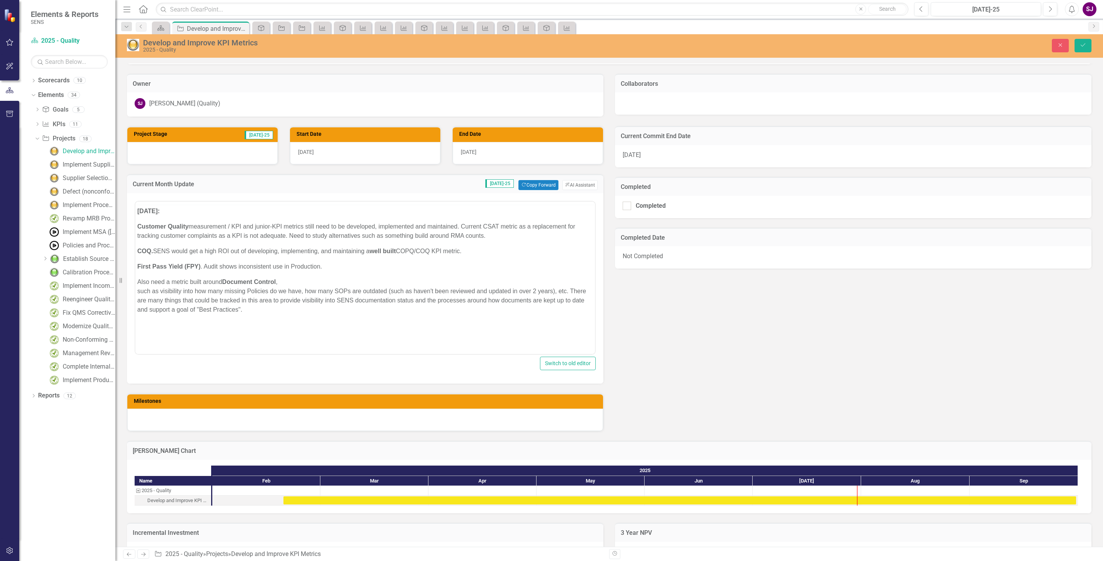
scroll to position [0, 0]
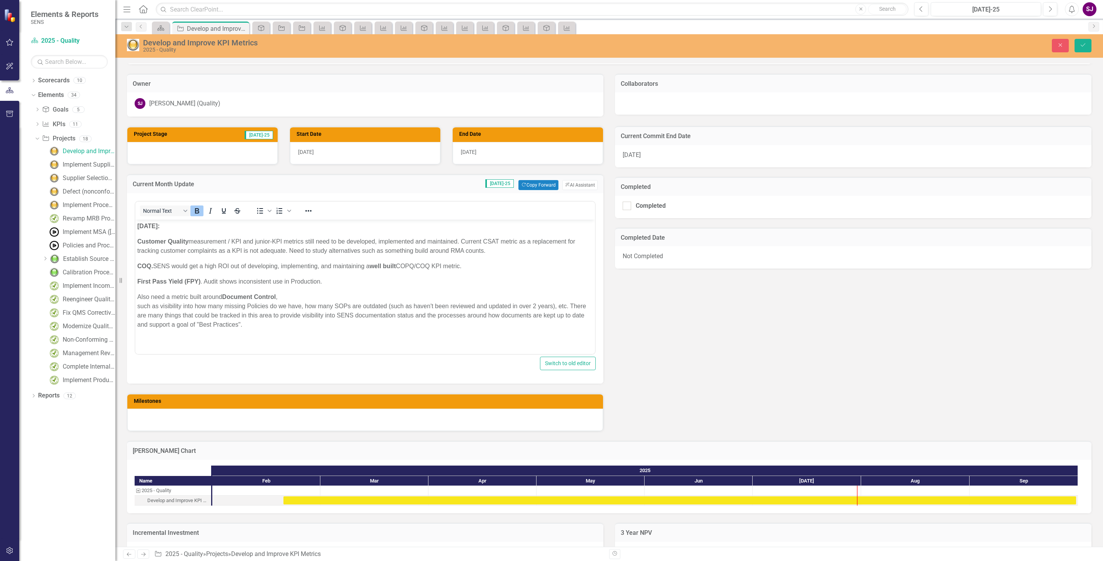
click at [150, 268] on strong "COQ." at bounding box center [145, 265] width 16 height 7
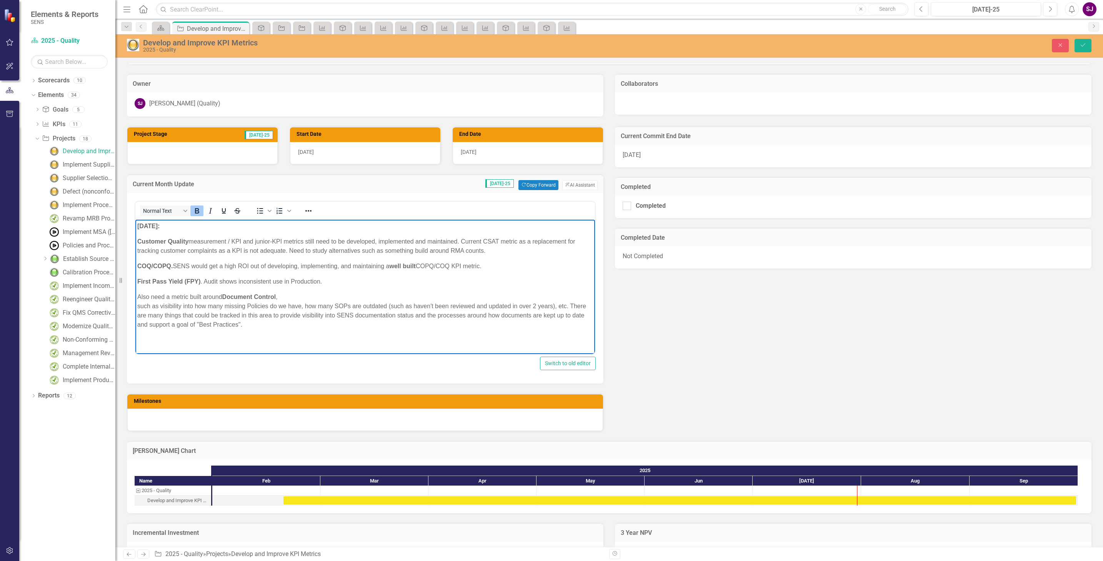
click at [175, 263] on p "COQ/COPQ. [PERSON_NAME] would get a high ROI out of developing, implementing, a…" at bounding box center [365, 265] width 456 height 9
click at [1082, 42] on icon "Save" at bounding box center [1083, 44] width 7 height 5
